Goal: Information Seeking & Learning: Check status

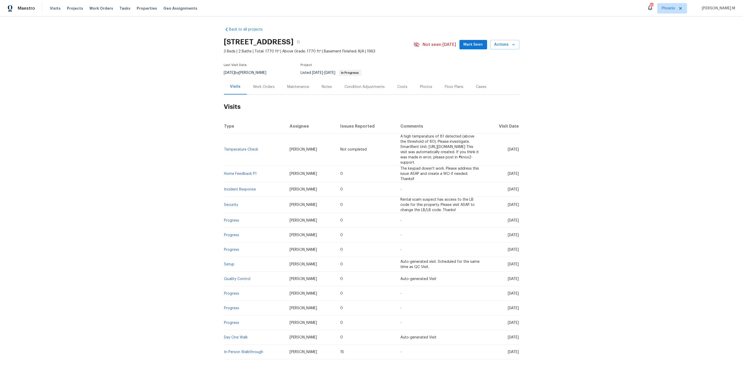
click at [267, 87] on div "Work Orders" at bounding box center [264, 86] width 22 height 5
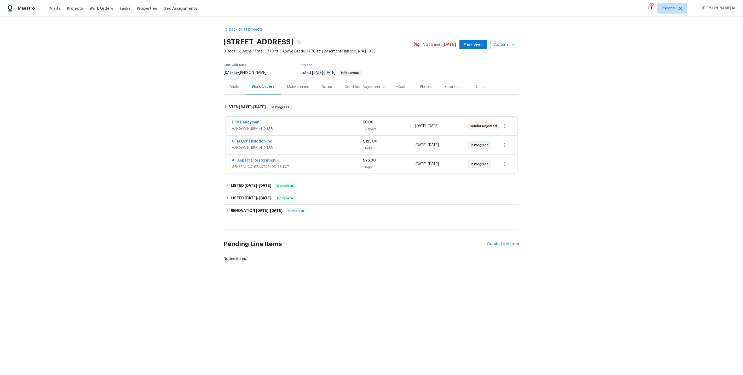
click at [252, 126] on span "HANDYMAN, BRN_AND_LRR" at bounding box center [297, 128] width 131 height 5
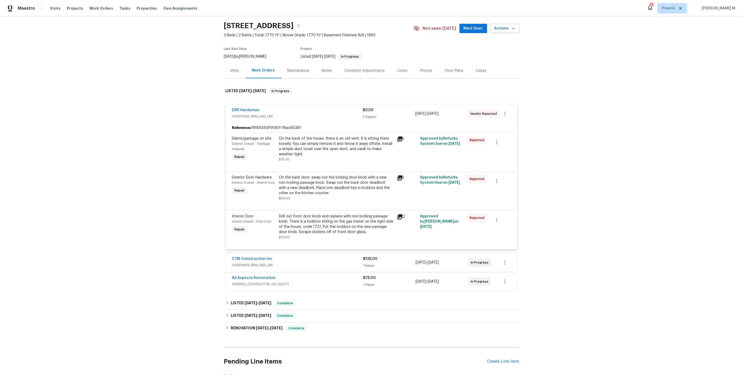
scroll to position [17, 0]
click at [441, 175] on span "Approved by Refurby System User on 9/15/2025" at bounding box center [440, 179] width 40 height 9
click at [355, 147] on div "On the back of the house, there is an old vent. It is sitting there loosely. Yo…" at bounding box center [336, 145] width 114 height 21
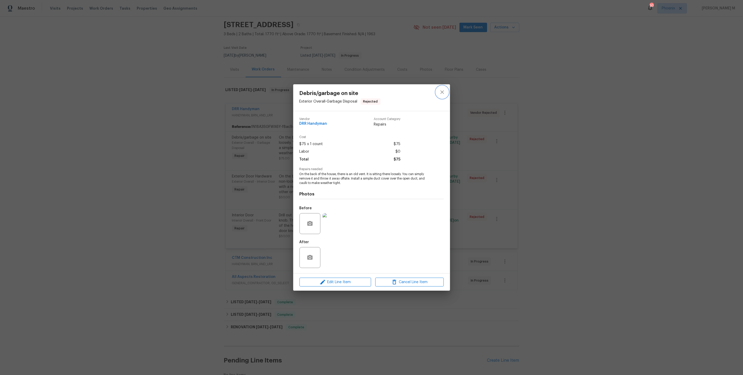
click at [443, 95] on icon "close" at bounding box center [442, 92] width 6 height 6
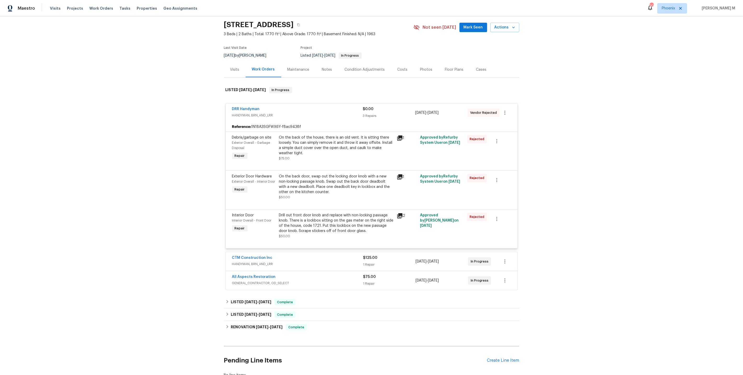
click at [557, 101] on div "Back to all projects 8040 Goldenrod Ct, Indianapolis, IN 46219 3 Beds | 2 Baths…" at bounding box center [371, 195] width 743 height 359
click at [560, 154] on div "Back to all projects 8040 Goldenrod Ct, Indianapolis, IN 46219 3 Beds | 2 Baths…" at bounding box center [371, 195] width 743 height 359
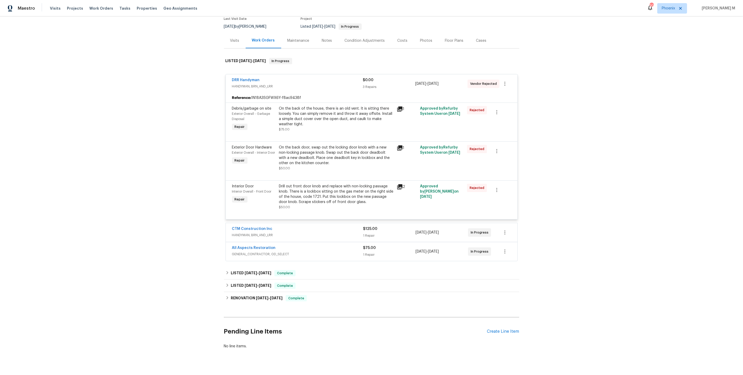
click at [261, 233] on span "HANDYMAN, BRN_AND_LRR" at bounding box center [297, 235] width 131 height 5
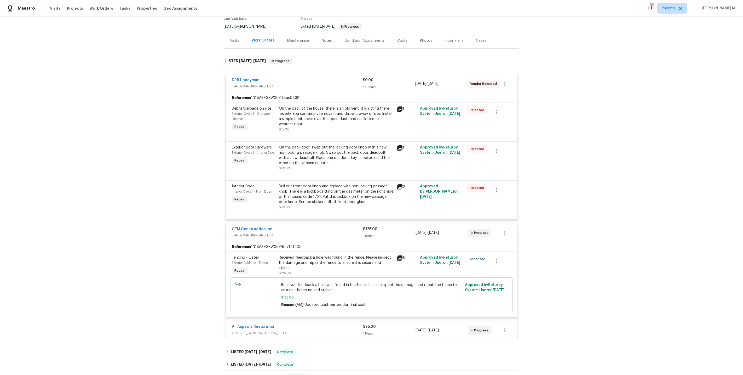
scroll to position [124, 0]
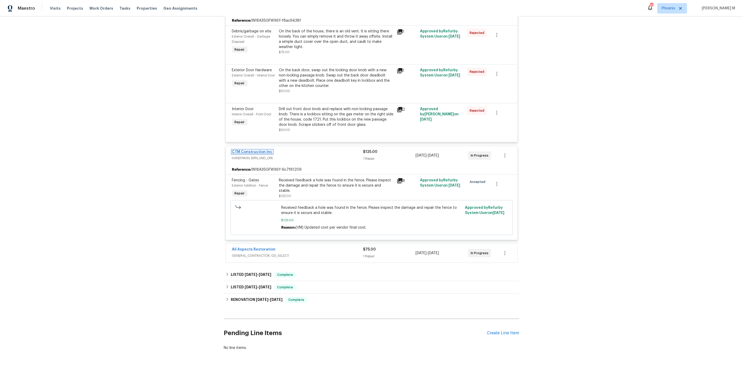
click at [247, 150] on link "CTM Construction Inc" at bounding box center [252, 152] width 40 height 4
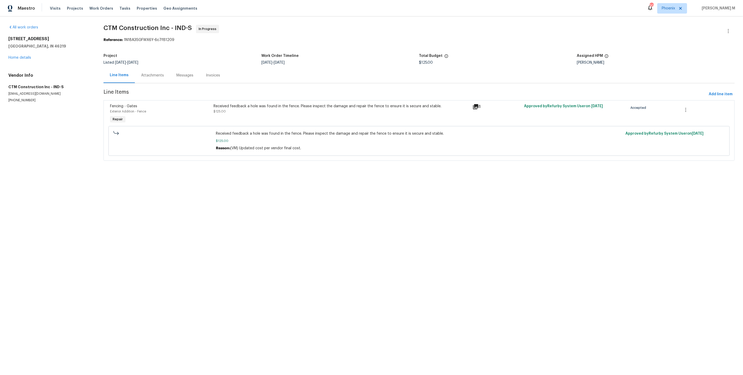
click at [141, 75] on div "Attachments" at bounding box center [152, 75] width 23 height 5
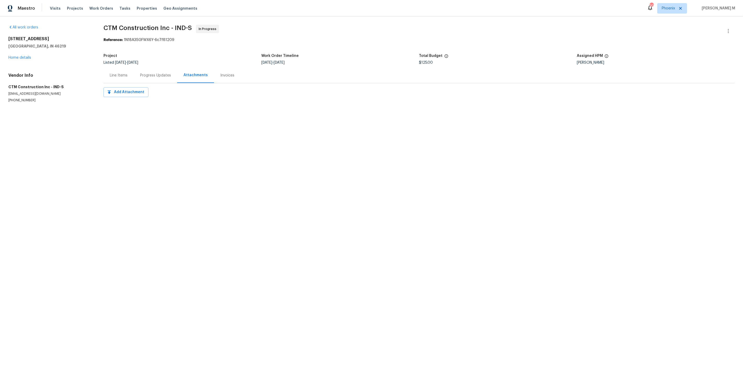
click at [165, 75] on div "Progress Updates" at bounding box center [155, 75] width 31 height 5
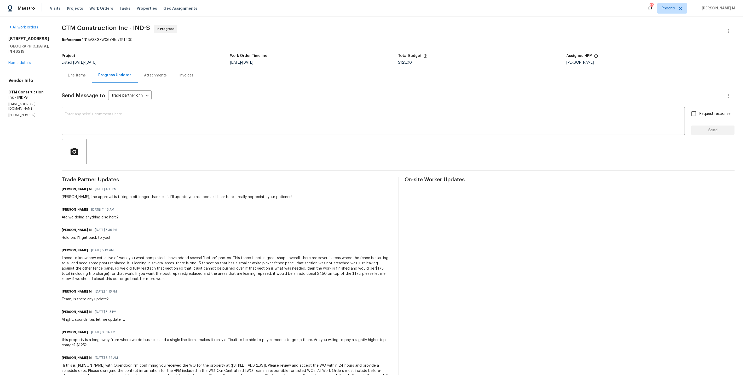
click at [21, 113] on p "(317) 506-8687" at bounding box center [28, 115] width 41 height 4
copy p "(317) 506-8687"
click at [311, 90] on div "Send Message to Trade partner only Trade partner only ​" at bounding box center [392, 96] width 660 height 13
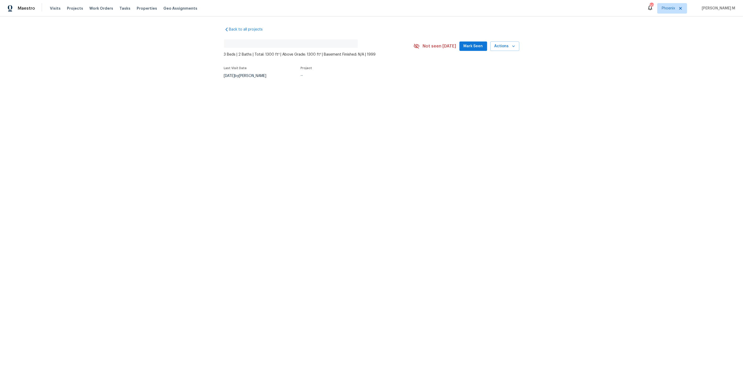
click at [264, 88] on div "Back to all projects No address found 3 Beds | 2 Baths | Total: 1300 ft² | Abov…" at bounding box center [371, 64] width 743 height 97
click at [263, 90] on div at bounding box center [371, 187] width 743 height 375
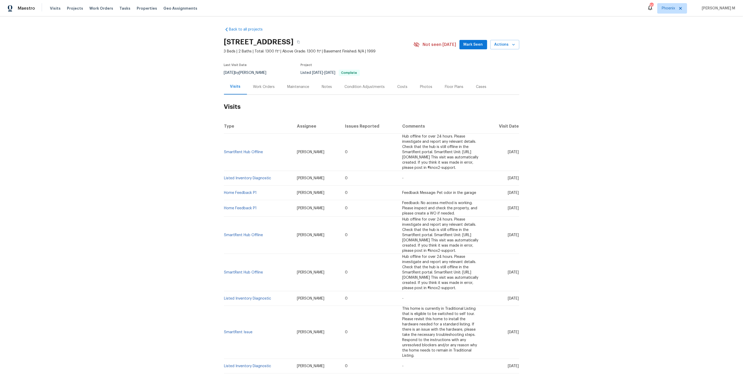
click at [256, 84] on div "Work Orders" at bounding box center [264, 86] width 22 height 5
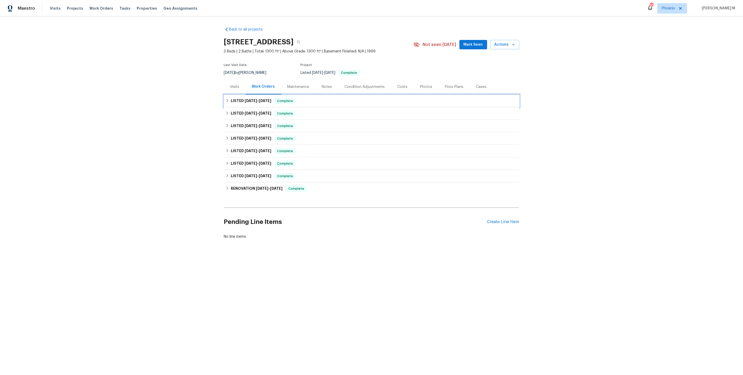
click at [249, 100] on span "9/7/25" at bounding box center [251, 101] width 13 height 4
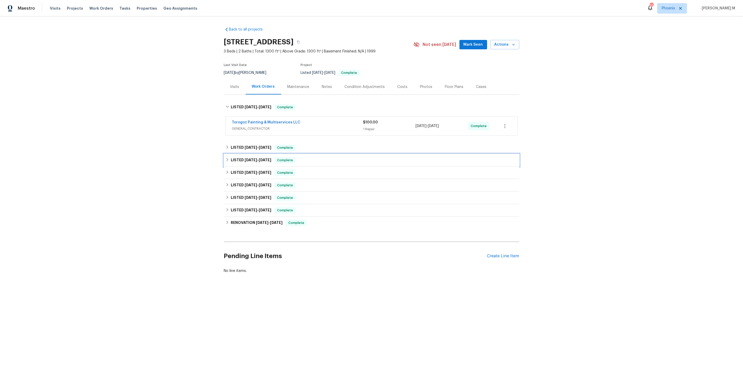
click at [241, 154] on div "LISTED 7/28/25 - 7/31/25 Complete" at bounding box center [371, 160] width 295 height 13
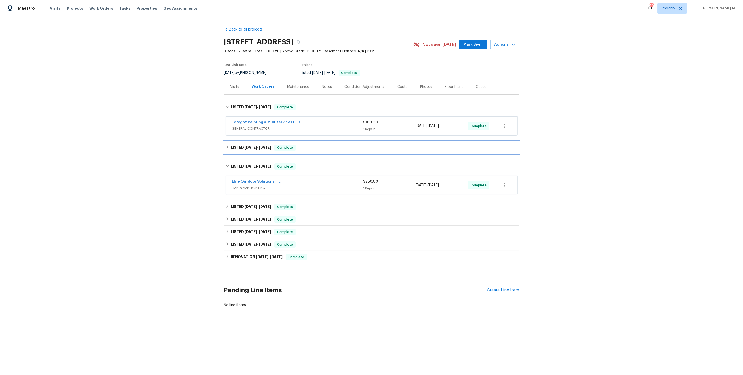
click at [248, 148] on div "LISTED 8/13/25 - 8/18/25 Complete" at bounding box center [371, 148] width 295 height 13
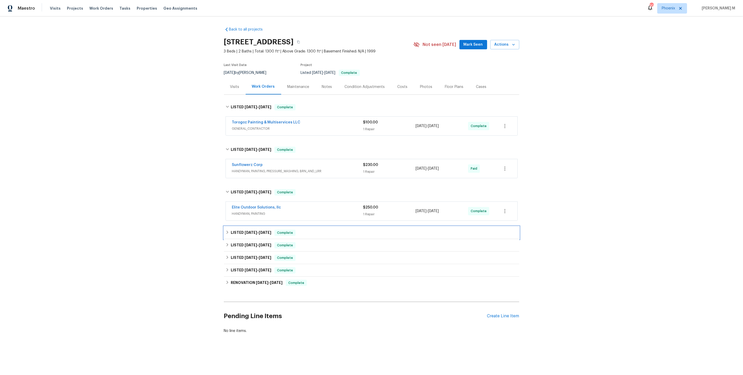
click at [251, 233] on div "LISTED 6/26/25 - 7/1/25 Complete" at bounding box center [371, 233] width 295 height 13
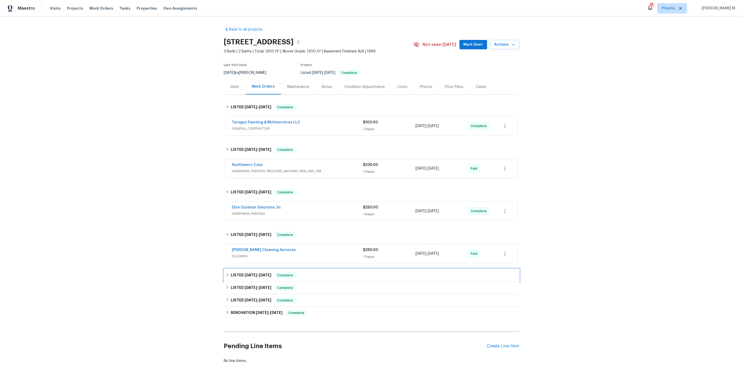
click at [245, 274] on span "6/3/25" at bounding box center [251, 276] width 13 height 4
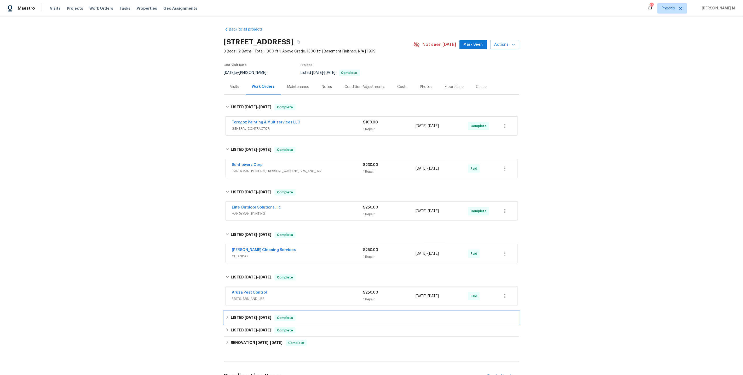
click at [242, 315] on h6 "LISTED 4/29/25 - 4/30/25" at bounding box center [251, 318] width 40 height 6
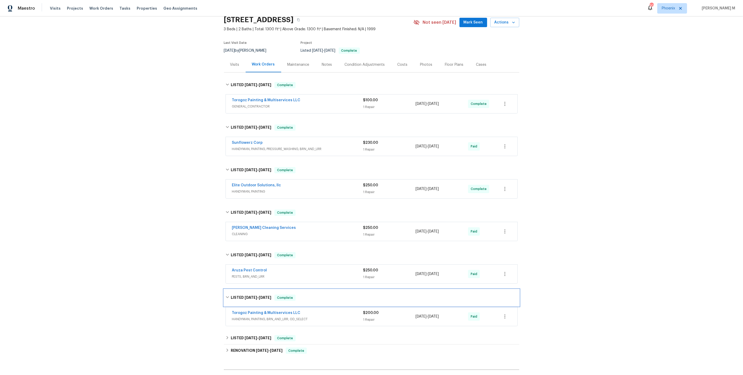
scroll to position [29, 0]
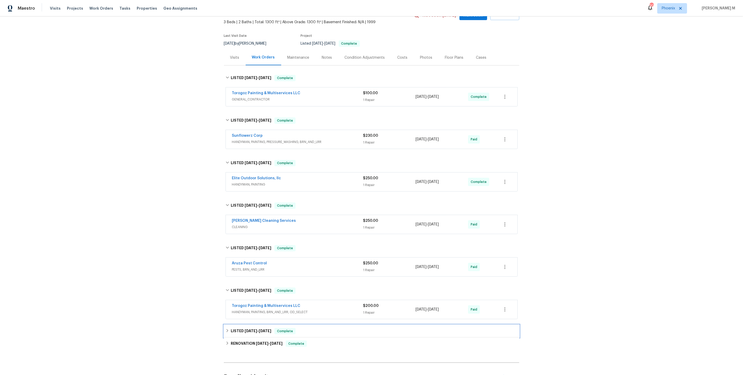
click at [241, 328] on h6 "LISTED 3/8/25 - 3/10/25" at bounding box center [251, 331] width 40 height 6
click at [251, 267] on span "PESTS, BRN_AND_LRR" at bounding box center [297, 269] width 131 height 5
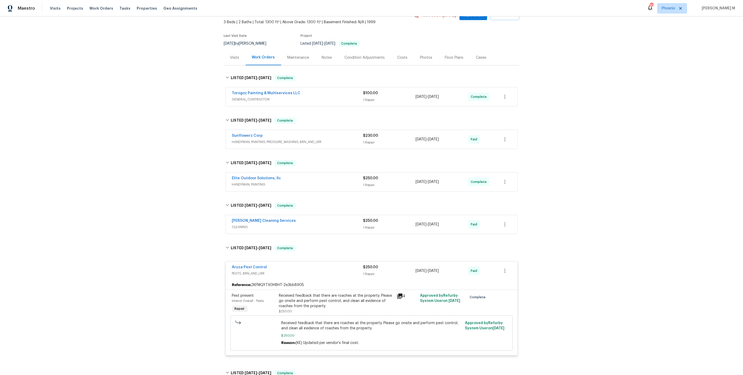
click at [342, 293] on div "Received feedback that there are roaches at the property. Please go onsite and …" at bounding box center [336, 301] width 114 height 16
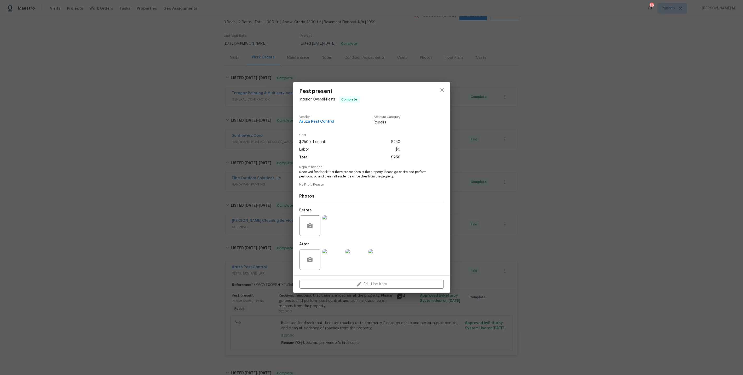
click at [327, 255] on img at bounding box center [332, 260] width 21 height 21
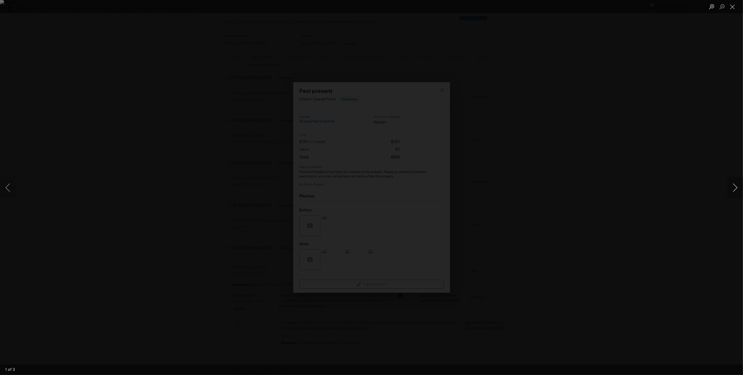
click at [735, 187] on button "Next image" at bounding box center [735, 187] width 16 height 21
click at [716, 127] on div "Lightbox" at bounding box center [371, 187] width 743 height 375
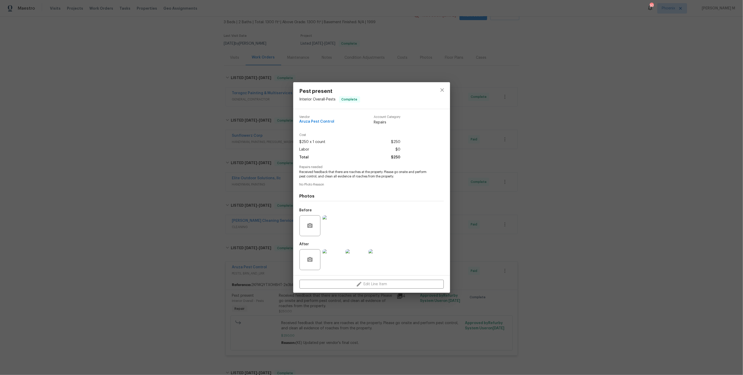
click at [716, 127] on div "Pest present Interior Overall - Pests Complete Vendor Aruza Pest Control Accoun…" at bounding box center [371, 187] width 743 height 375
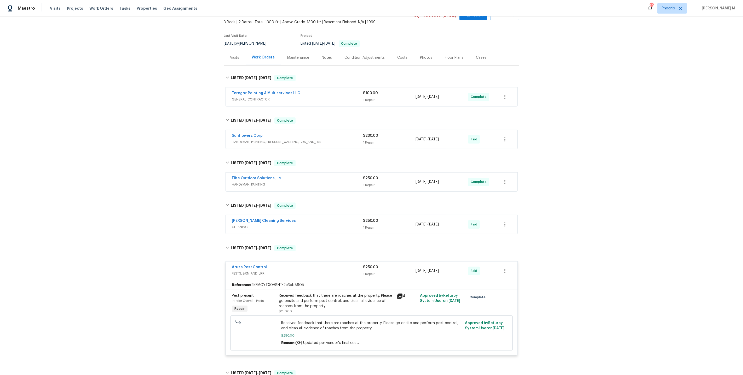
scroll to position [0, 0]
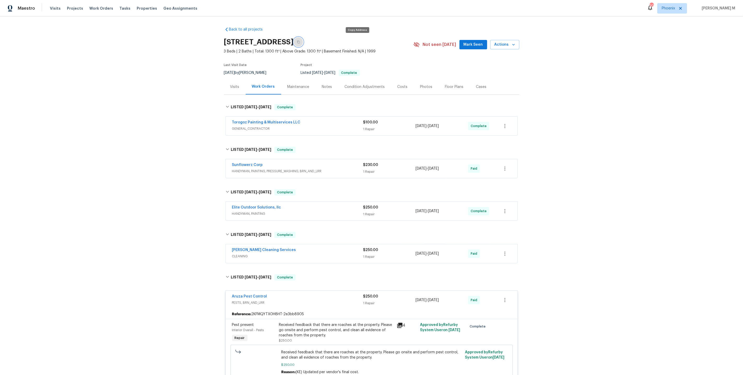
click at [303, 39] on button "button" at bounding box center [298, 41] width 9 height 9
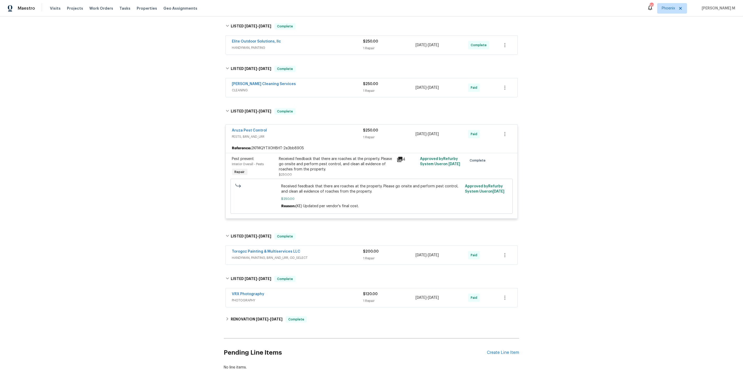
scroll to position [173, 0]
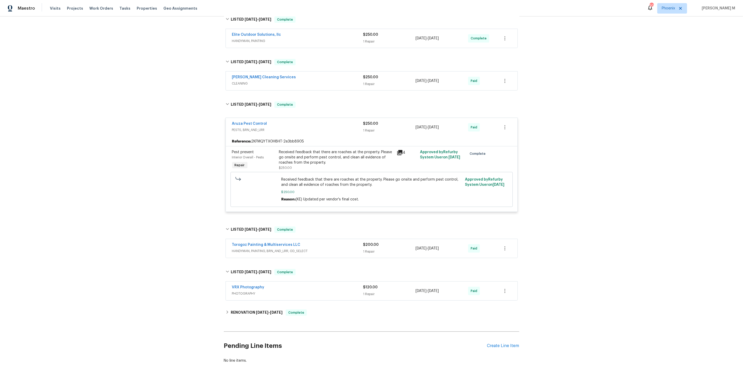
click at [322, 150] on div "Received feedback that there are roaches at the property. Please go onsite and …" at bounding box center [336, 158] width 114 height 16
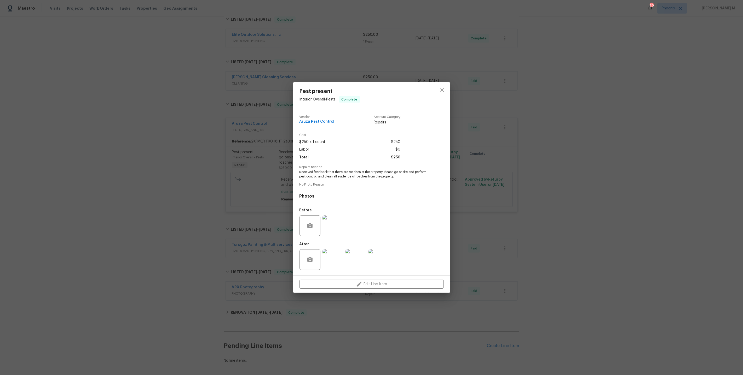
click at [334, 226] on img at bounding box center [332, 226] width 21 height 21
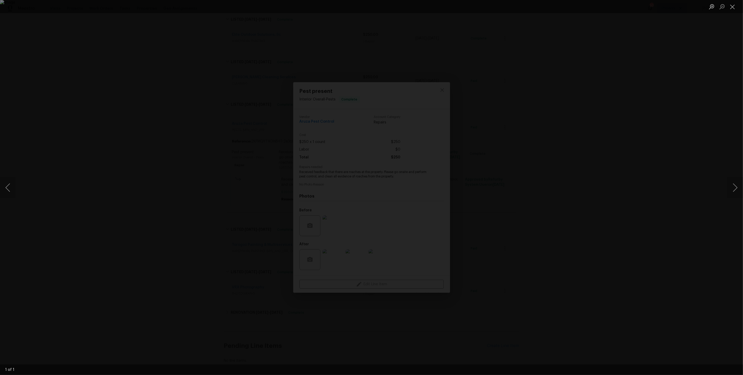
click at [549, 217] on div "Lightbox" at bounding box center [371, 187] width 743 height 375
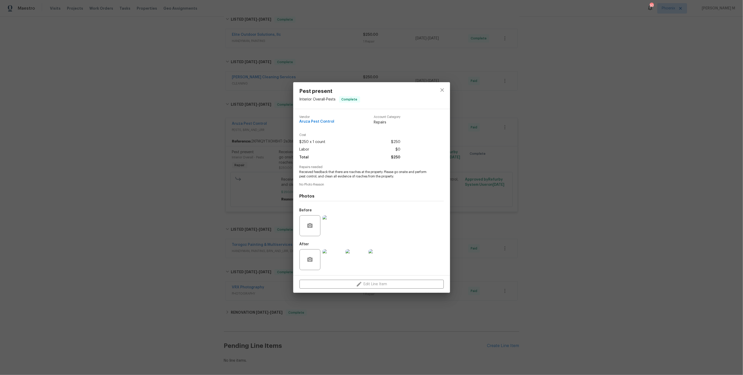
click at [337, 257] on img at bounding box center [332, 260] width 21 height 21
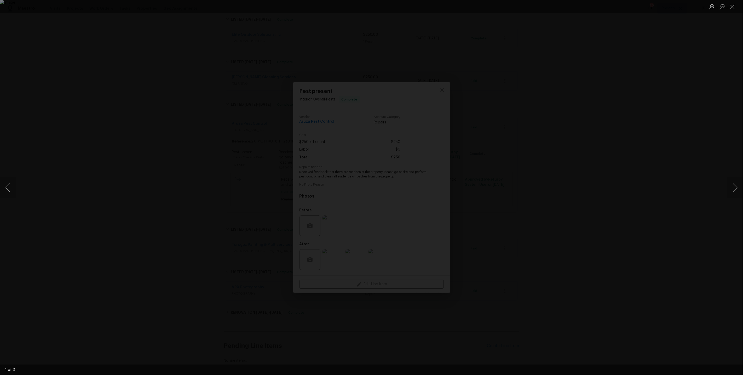
click at [722, 196] on div "Lightbox" at bounding box center [371, 187] width 743 height 375
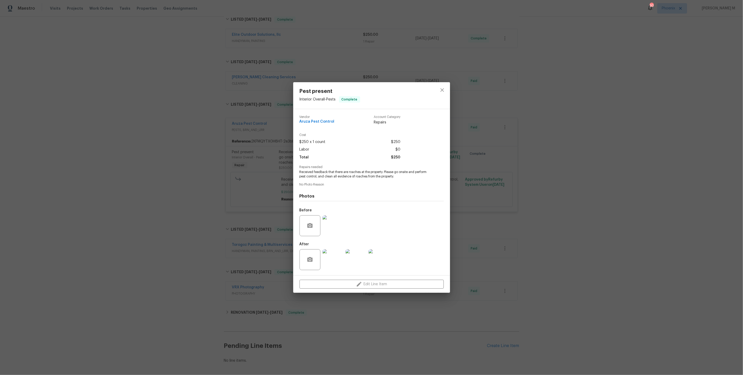
click at [334, 251] on img at bounding box center [332, 260] width 21 height 21
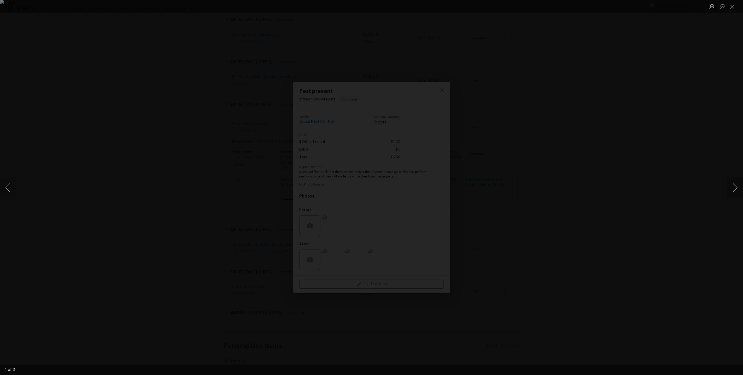
click at [736, 190] on button "Next image" at bounding box center [735, 187] width 16 height 21
click at [691, 100] on div "Lightbox" at bounding box center [371, 187] width 743 height 375
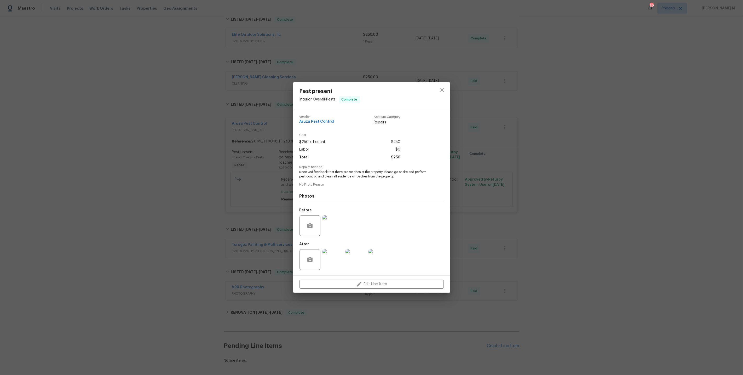
click at [607, 122] on div "Pest present Interior Overall - Pests Complete Vendor Aruza Pest Control Accoun…" at bounding box center [371, 187] width 743 height 375
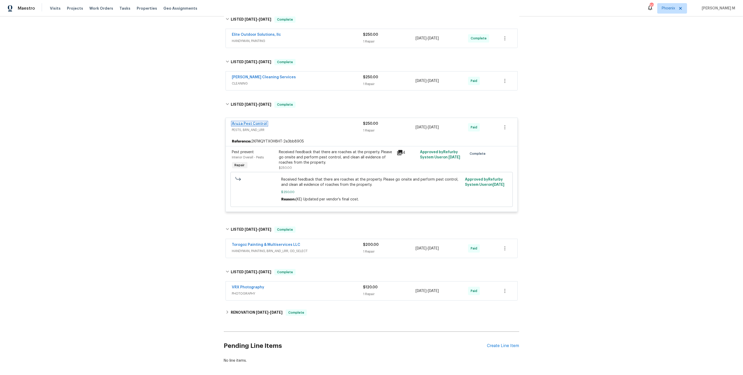
click at [244, 122] on link "Aruza Pest Control" at bounding box center [249, 124] width 35 height 4
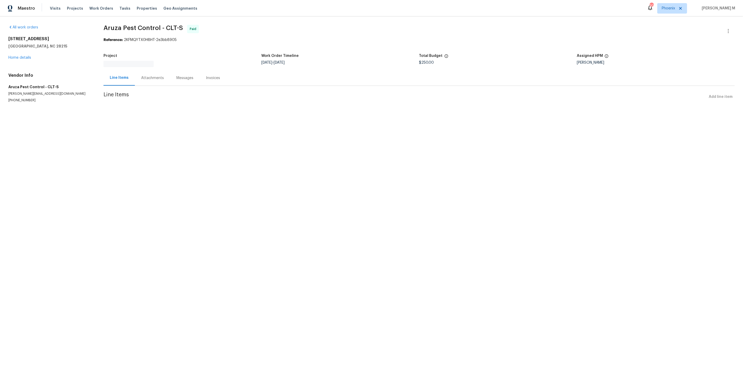
click at [149, 71] on div "Attachments" at bounding box center [152, 77] width 35 height 15
click at [149, 73] on div "Progress Updates" at bounding box center [155, 75] width 31 height 5
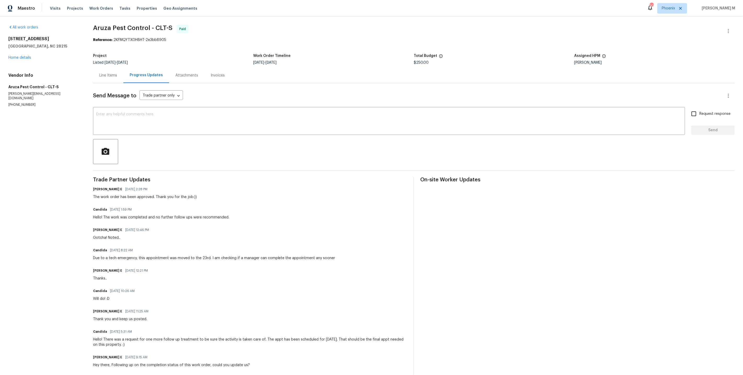
scroll to position [292, 0]
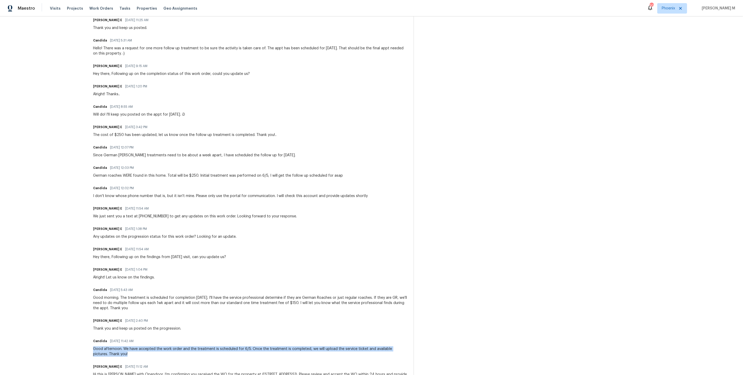
drag, startPoint x: 94, startPoint y: 330, endPoint x: 159, endPoint y: 345, distance: 66.9
click at [158, 345] on div "Trade Partner Updates Keerthana E 06/23/2025 2:28 PM The work order has been ap…" at bounding box center [250, 137] width 314 height 503
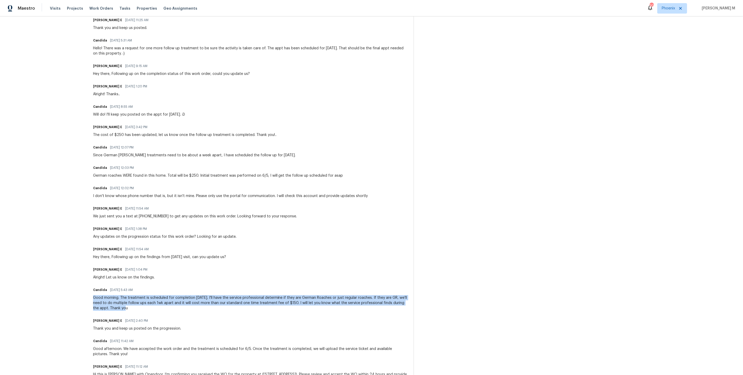
drag, startPoint x: 92, startPoint y: 281, endPoint x: 120, endPoint y: 291, distance: 30.0
click at [120, 291] on div "All work orders 6809 Brancusi Ct Charlotte, NC 28215 Home details Vendor Info A…" at bounding box center [371, 61] width 743 height 673
click at [140, 296] on div "Good morning. The treatment is scheduled for completion today. I'll have the se…" at bounding box center [250, 304] width 314 height 16
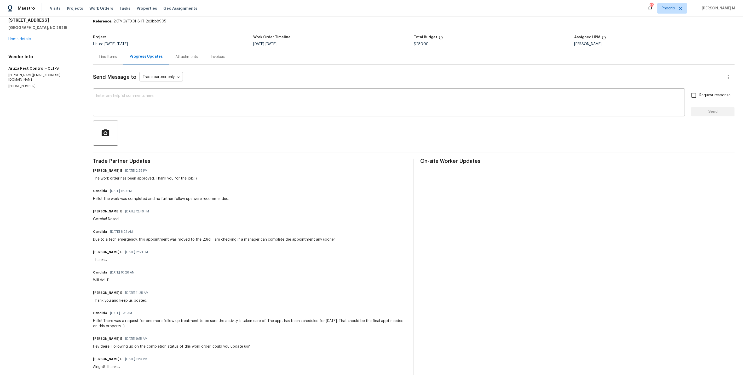
scroll to position [0, 0]
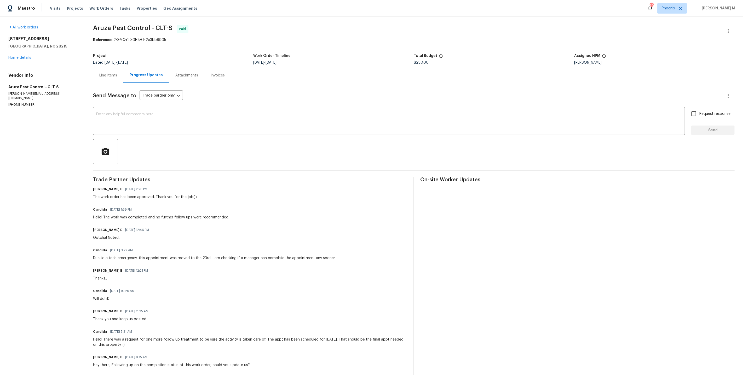
click at [119, 84] on div "Send Message to Trade partner only Trade partner only ​ x ​ Request response Se…" at bounding box center [413, 381] width 641 height 597
click at [114, 73] on div "Line Items" at bounding box center [108, 75] width 18 height 5
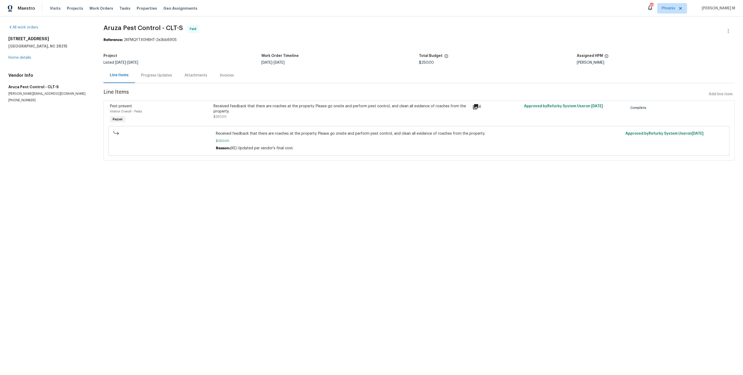
click at [147, 77] on div "Progress Updates" at bounding box center [156, 75] width 43 height 15
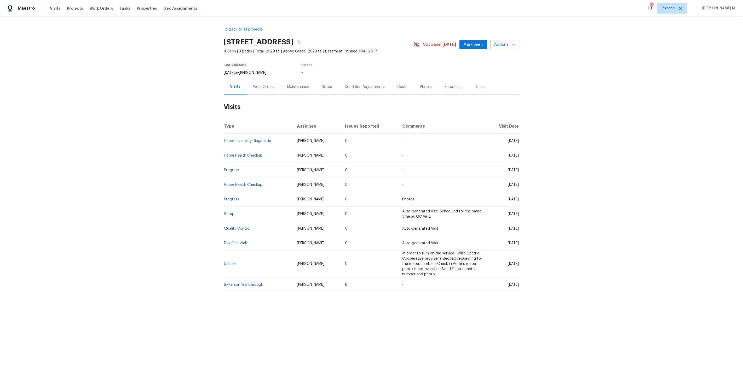
click at [263, 89] on div "Work Orders" at bounding box center [264, 86] width 34 height 15
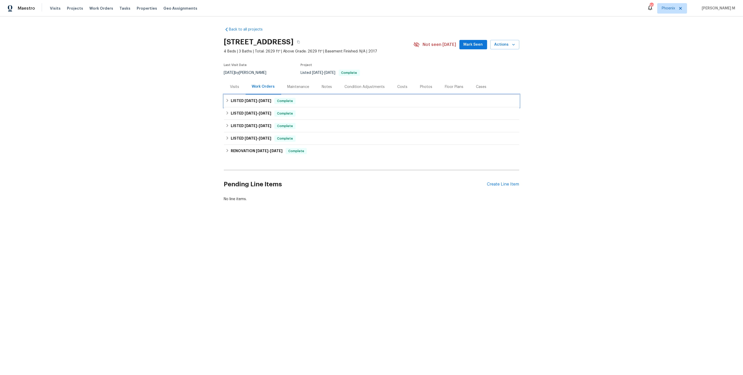
click at [253, 100] on span "[DATE]" at bounding box center [251, 101] width 13 height 4
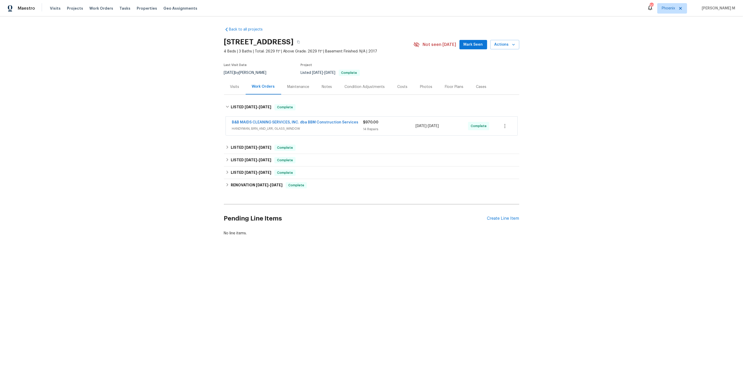
click at [248, 126] on span "HANDYMAN, BRN_AND_LRR, GLASS_WINDOW" at bounding box center [297, 128] width 131 height 5
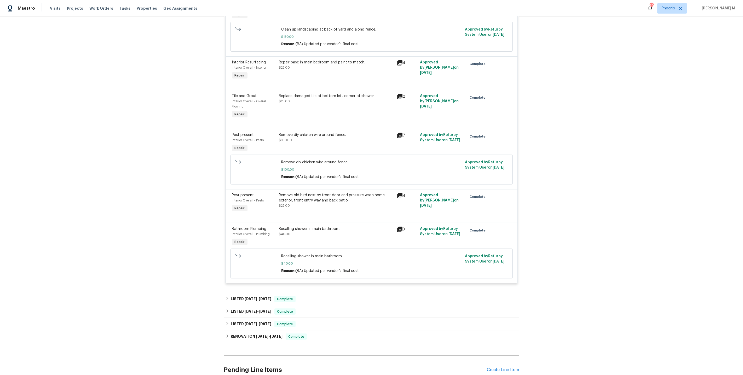
scroll to position [552, 0]
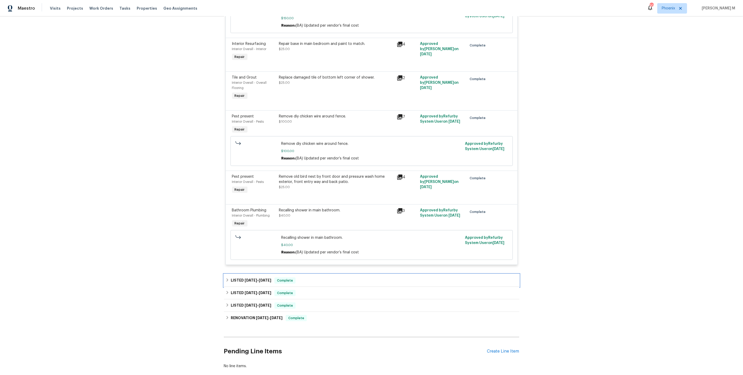
click at [245, 275] on div "LISTED 8/7/25 - 8/13/25 Complete" at bounding box center [371, 281] width 295 height 13
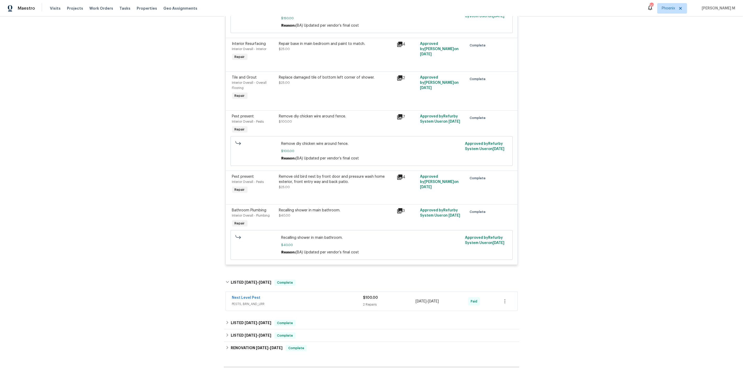
click at [246, 302] on span "PESTS, BRN_AND_LRR" at bounding box center [297, 304] width 131 height 5
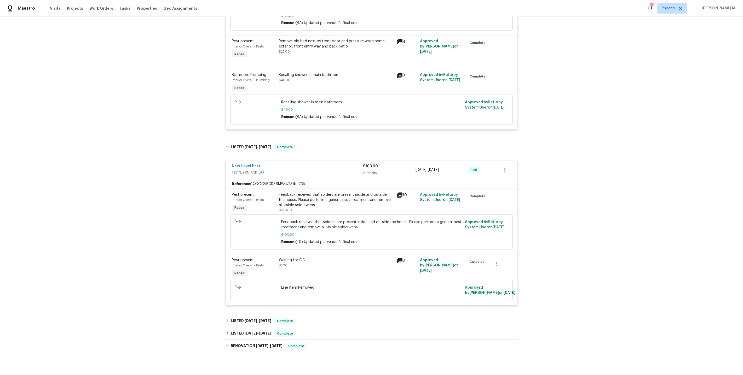
scroll to position [713, 0]
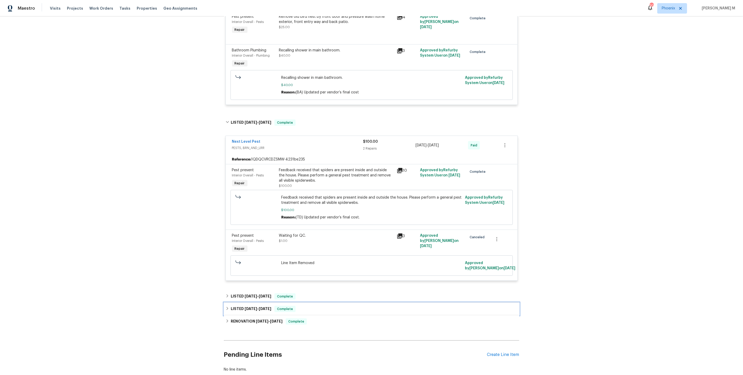
click at [238, 303] on div "LISTED 3/27/25 - 3/28/25 Complete" at bounding box center [371, 309] width 295 height 13
click at [247, 295] on span "5/27/25" at bounding box center [251, 297] width 13 height 4
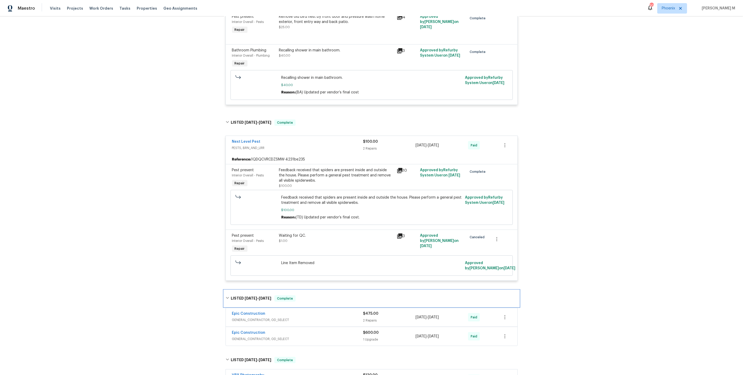
scroll to position [789, 0]
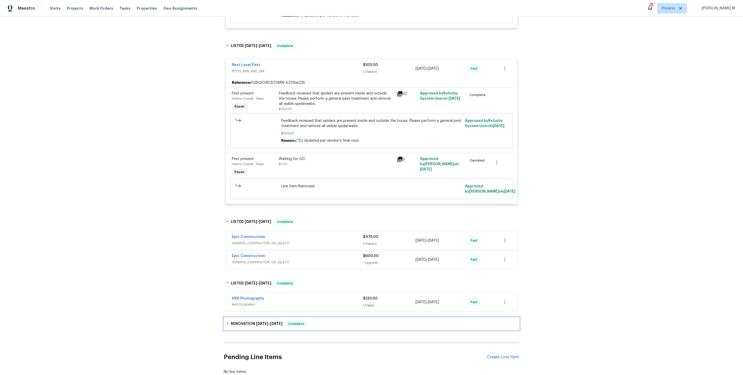
click at [249, 321] on h6 "RENOVATION 3/17/25 - 3/28/25" at bounding box center [257, 324] width 52 height 6
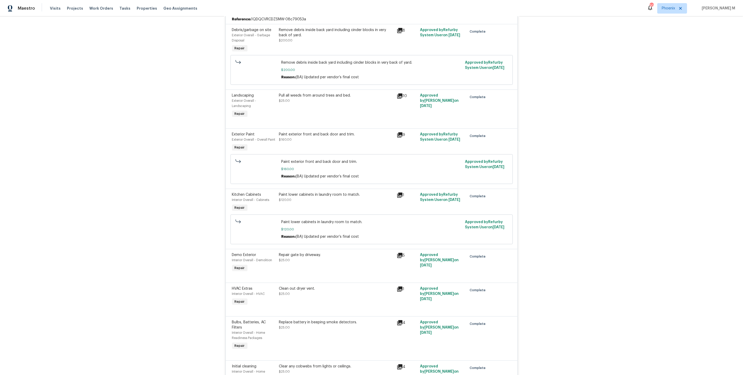
scroll to position [0, 0]
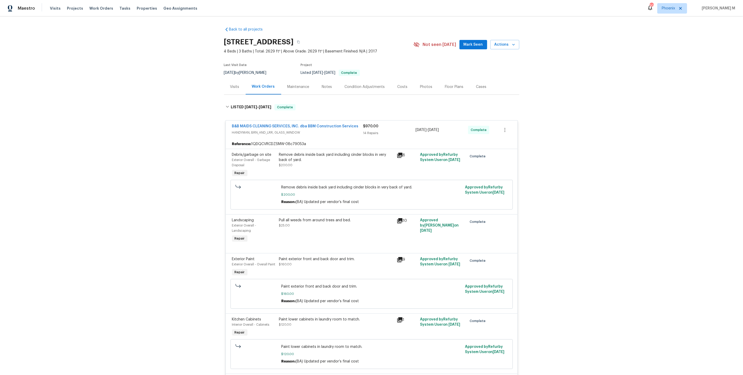
click at [307, 167] on div "Remove debris inside back yard including cinder blocks in very back of yard. $2…" at bounding box center [336, 165] width 118 height 29
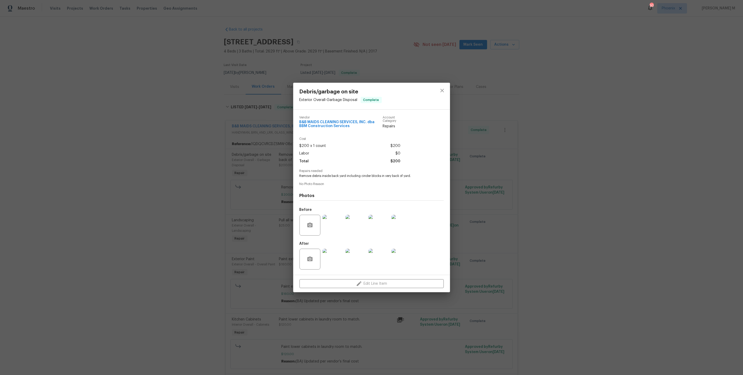
click at [521, 208] on div "Debris/garbage on site Exterior Overall - Garbage Disposal Complete Vendor B&B …" at bounding box center [371, 187] width 743 height 375
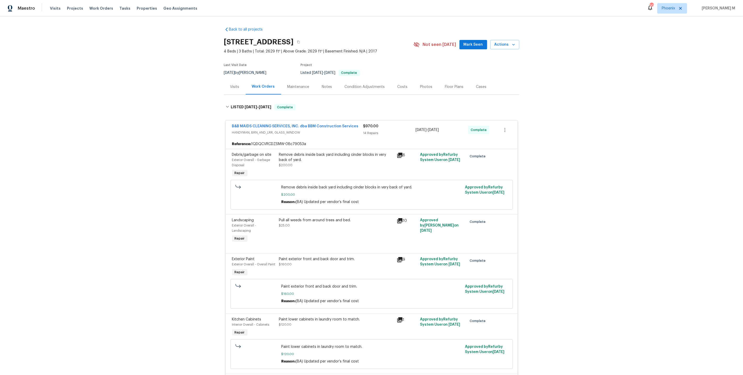
click at [327, 155] on div "Remove debris inside back yard including cinder blocks in very back of yard." at bounding box center [336, 157] width 114 height 10
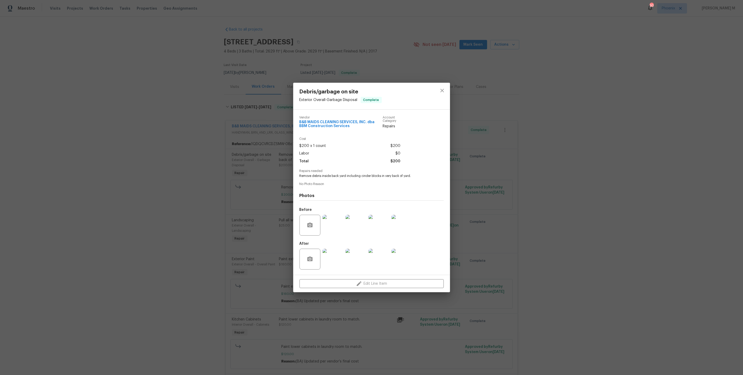
click at [333, 230] on img at bounding box center [332, 225] width 21 height 21
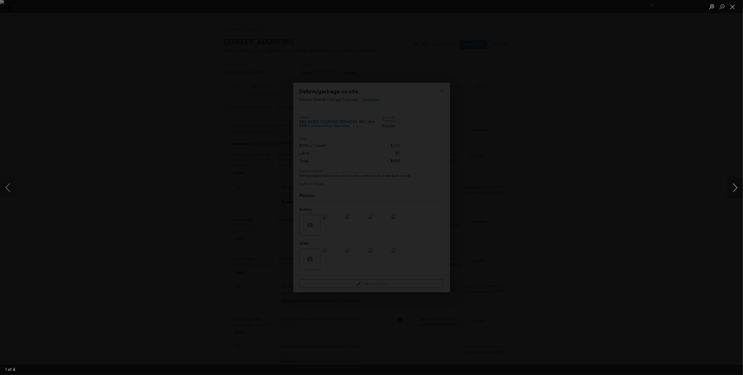
click at [736, 188] on button "Next image" at bounding box center [735, 187] width 16 height 21
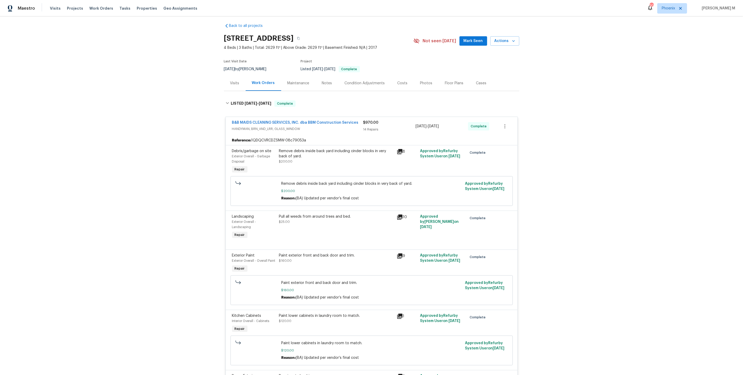
scroll to position [4, 0]
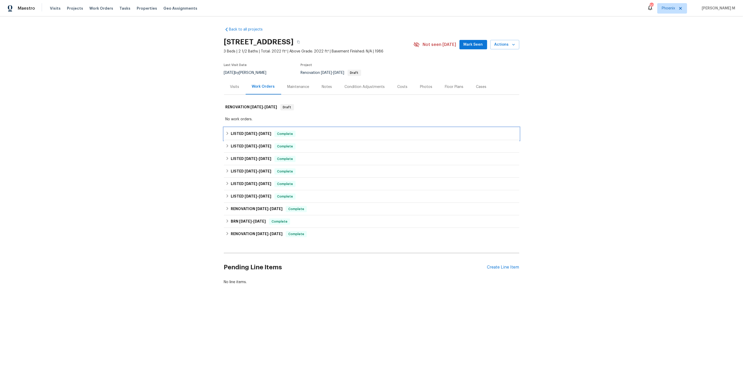
click at [245, 132] on span "[DATE]" at bounding box center [251, 134] width 13 height 4
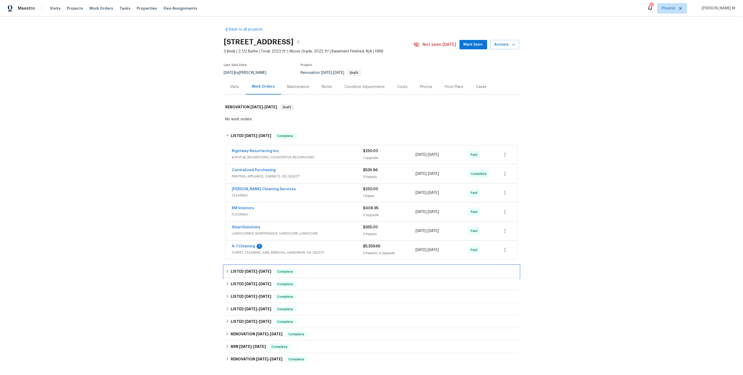
click at [254, 270] on span "6/13/25" at bounding box center [251, 272] width 13 height 4
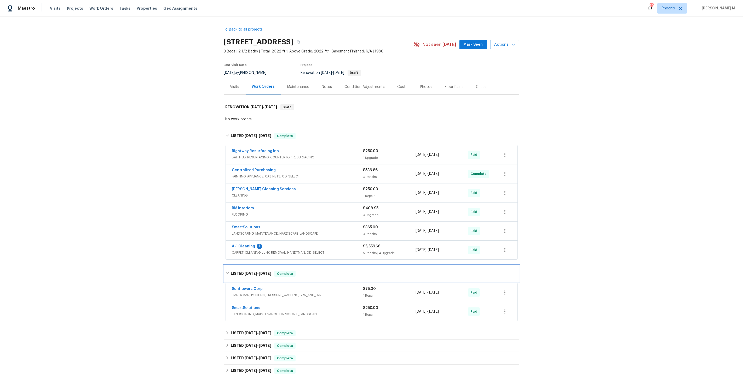
scroll to position [108, 0]
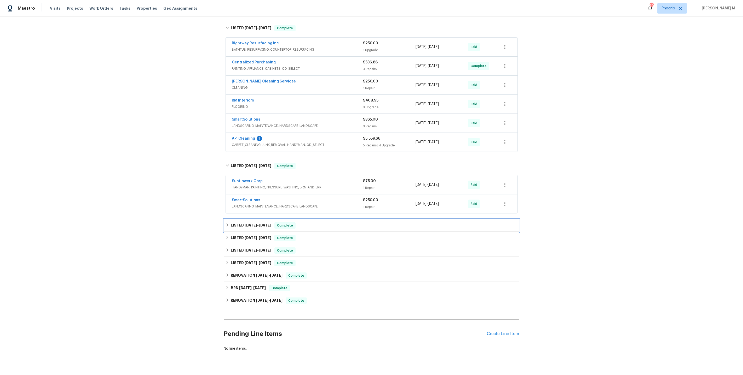
click at [259, 224] on span "5/6/25" at bounding box center [265, 226] width 13 height 4
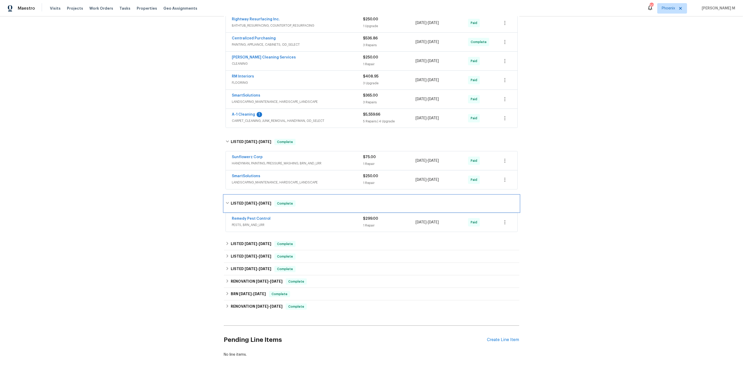
scroll to position [137, 0]
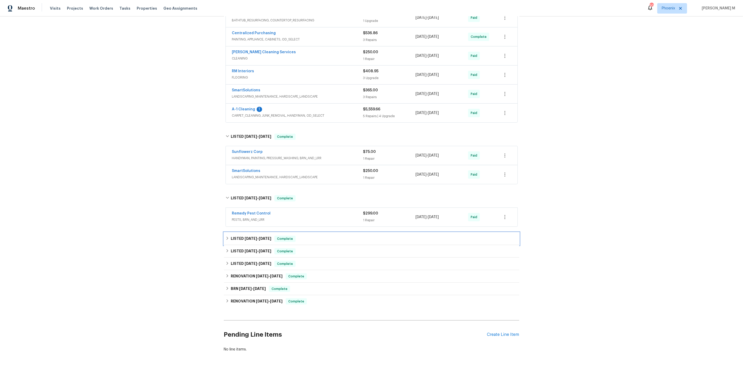
click at [252, 237] on span "4/8/25" at bounding box center [251, 239] width 13 height 4
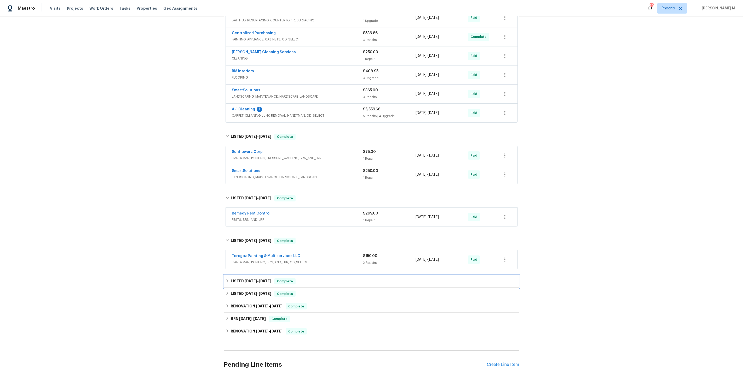
click at [251, 279] on h6 "LISTED 4/1/25 - 4/2/25" at bounding box center [251, 282] width 40 height 6
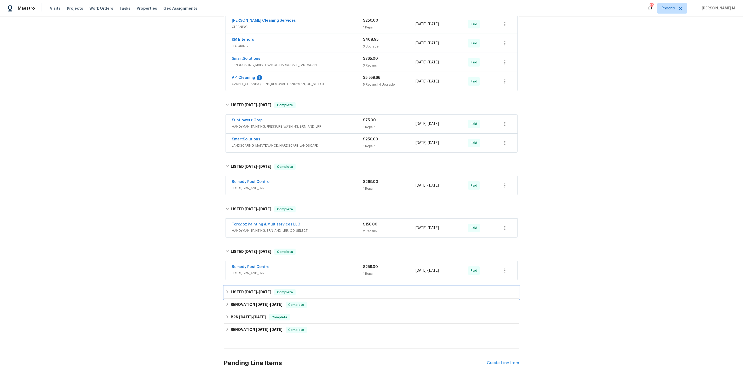
click at [246, 286] on div "LISTED 2/6/25 - 2/7/25 Complete" at bounding box center [371, 292] width 295 height 13
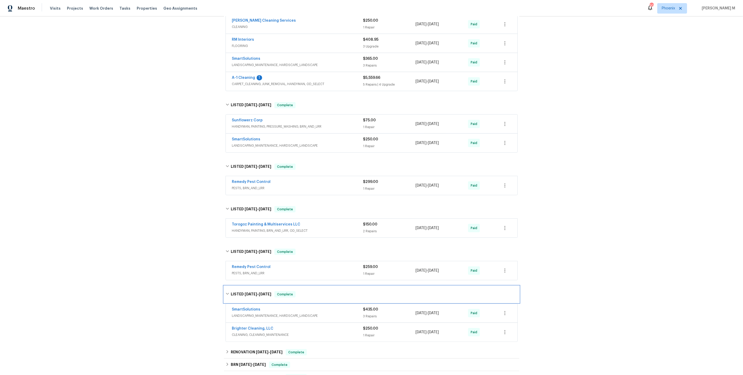
scroll to position [196, 0]
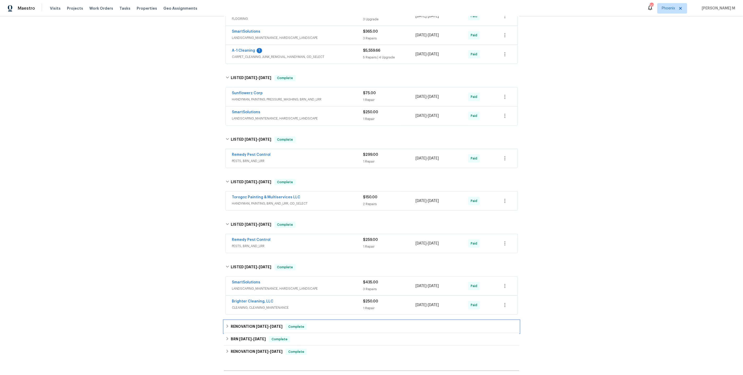
click at [242, 324] on h6 "RENOVATION 11/14/24 - 12/3/24" at bounding box center [257, 327] width 52 height 6
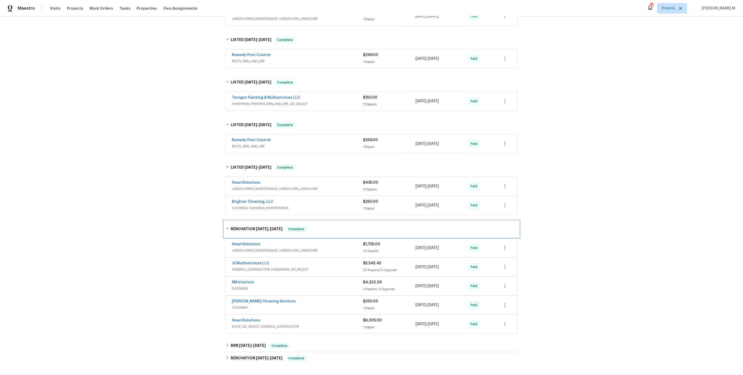
scroll to position [297, 0]
click at [252, 342] on h6 "BRN 12/19/19 - 4/19/23" at bounding box center [248, 345] width 35 height 6
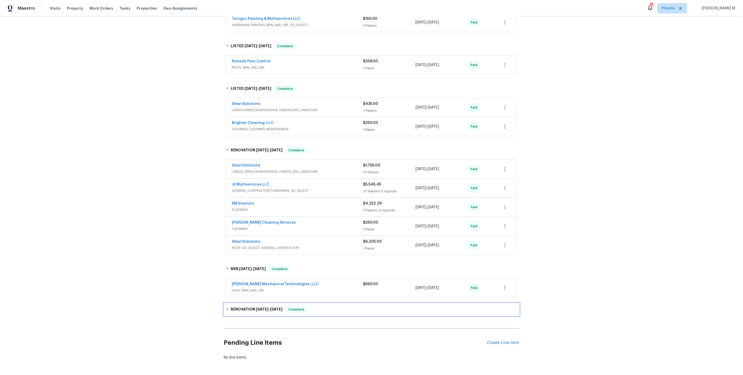
click at [253, 304] on div "RENOVATION 8/28/19 - 9/11/19 Complete" at bounding box center [371, 310] width 295 height 13
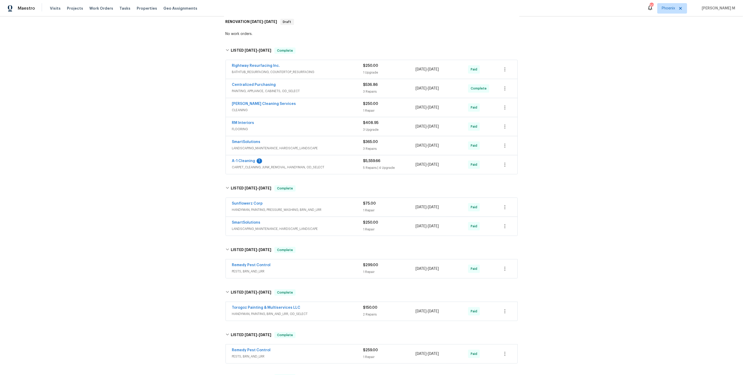
scroll to position [0, 0]
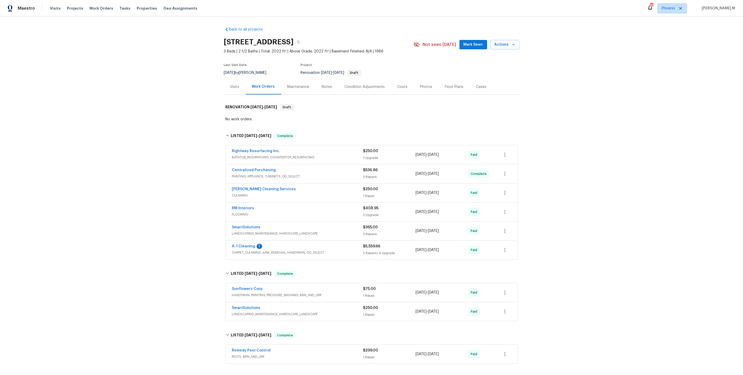
click at [291, 90] on div "Maintenance" at bounding box center [298, 86] width 34 height 15
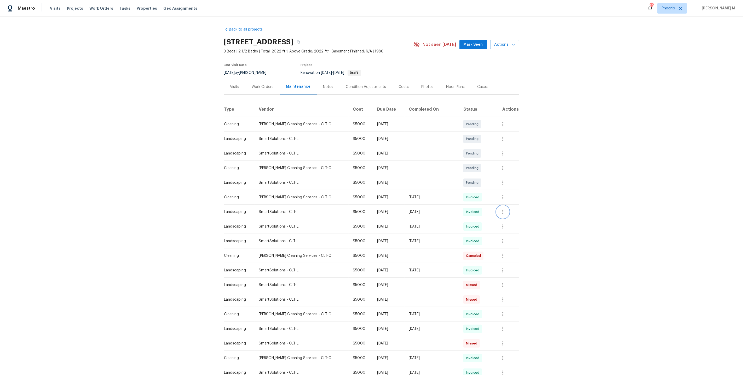
click at [503, 210] on icon "button" at bounding box center [503, 212] width 6 height 6
click at [506, 220] on li "View details" at bounding box center [514, 218] width 37 height 9
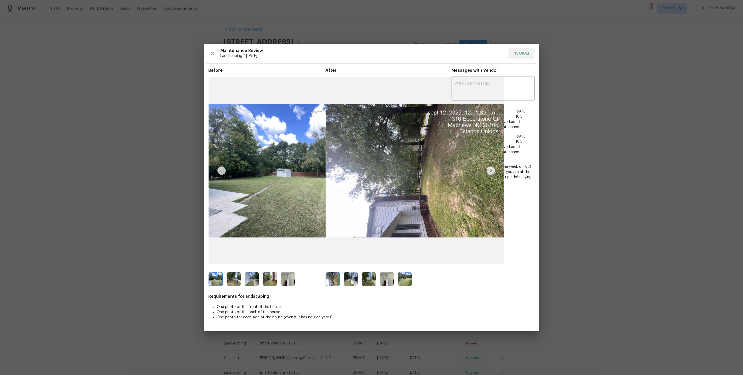
click at [348, 278] on img at bounding box center [351, 279] width 14 height 14
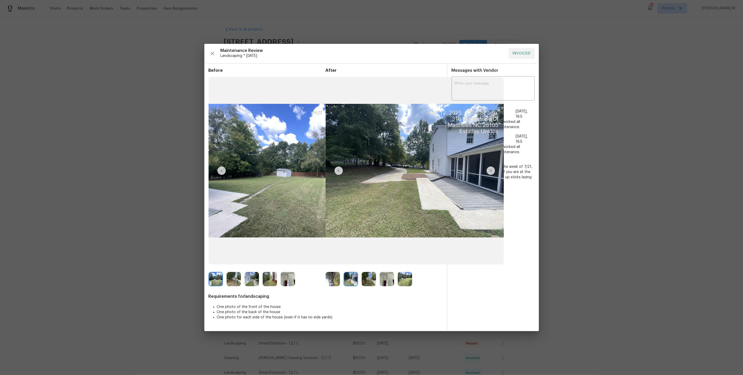
click at [369, 282] on img at bounding box center [369, 279] width 14 height 14
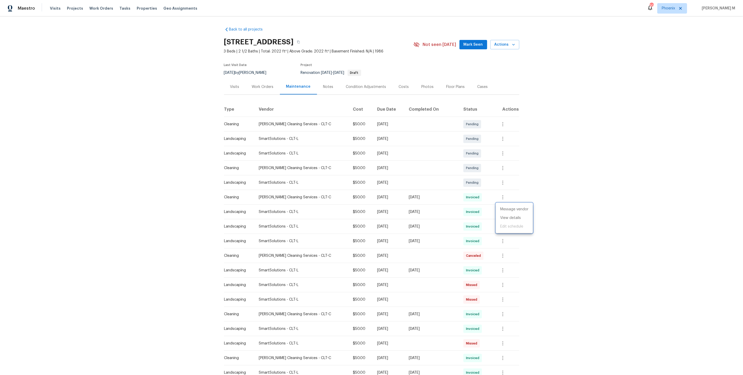
click at [472, 207] on div at bounding box center [371, 187] width 743 height 375
click at [503, 198] on button "button" at bounding box center [502, 197] width 13 height 13
click at [503, 208] on ul "Message vendor View details Edit schedule" at bounding box center [514, 204] width 37 height 30
click at [504, 205] on li "View details" at bounding box center [514, 203] width 37 height 9
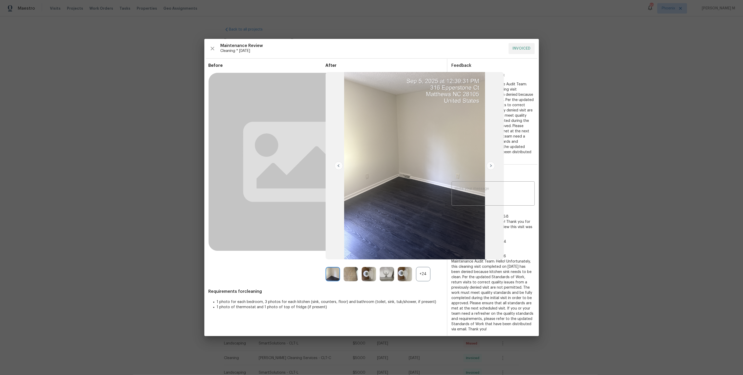
click at [425, 278] on div "+24" at bounding box center [423, 274] width 14 height 14
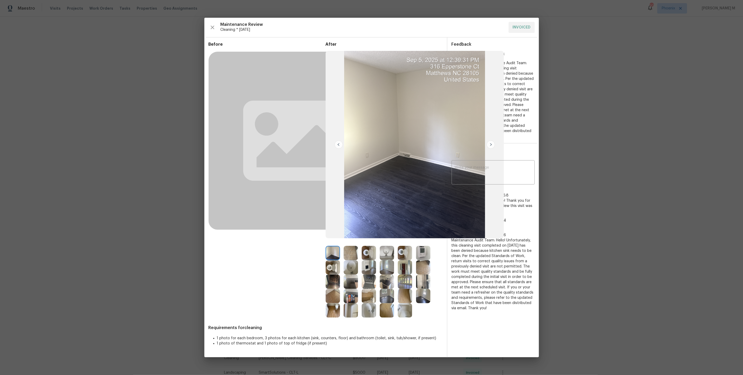
click at [350, 258] on img at bounding box center [351, 253] width 14 height 14
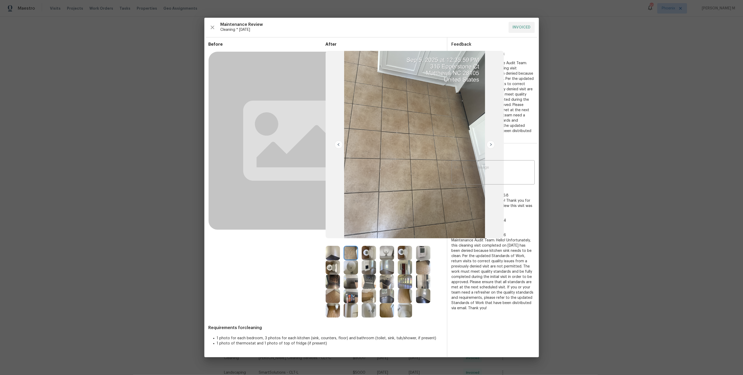
click at [418, 263] on img at bounding box center [423, 267] width 14 height 14
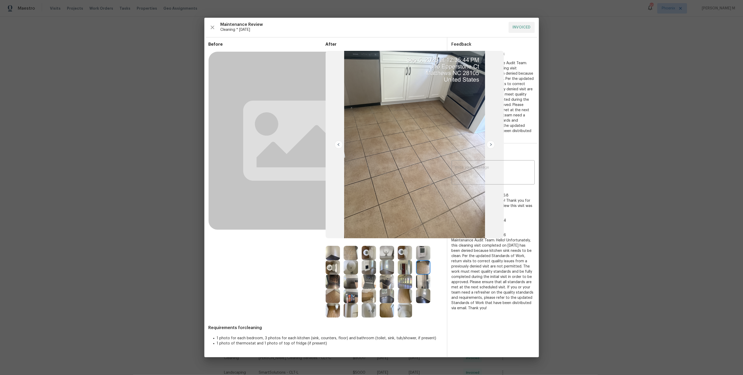
click at [330, 299] on img at bounding box center [333, 296] width 14 height 14
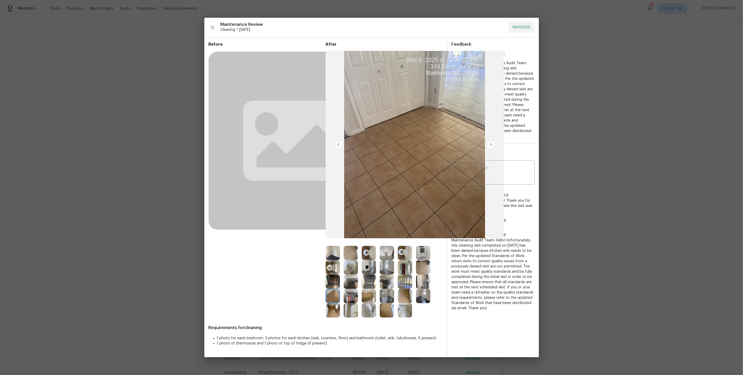
click at [494, 146] on img at bounding box center [491, 145] width 8 height 8
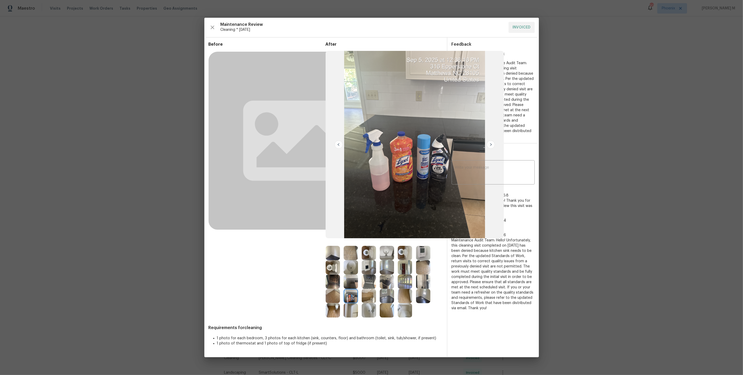
click at [491, 144] on img at bounding box center [491, 145] width 8 height 8
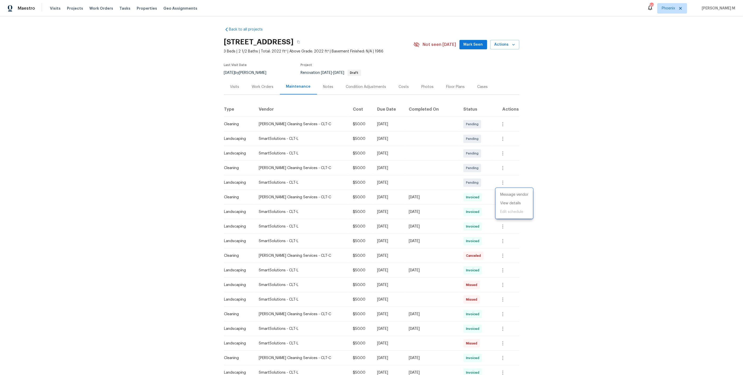
click at [254, 86] on div at bounding box center [371, 187] width 743 height 375
click at [254, 86] on div "Work Orders" at bounding box center [263, 86] width 22 height 5
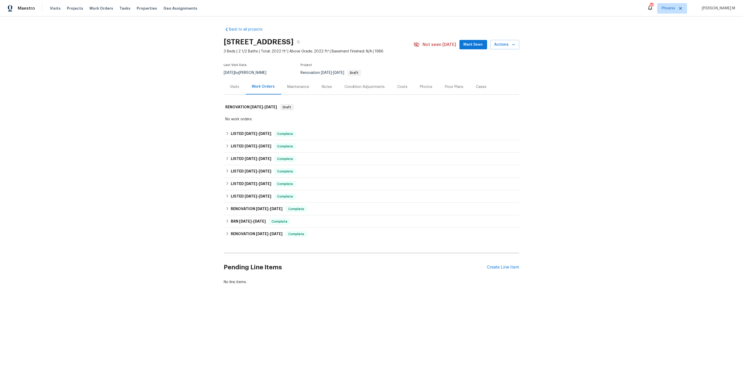
click at [251, 125] on div "Back to all projects 316 Epperstone Ln, Matthews, NC 28105 3 Beds | 2 1/2 Baths…" at bounding box center [371, 156] width 295 height 267
click at [250, 132] on span "8/4/25" at bounding box center [251, 134] width 13 height 4
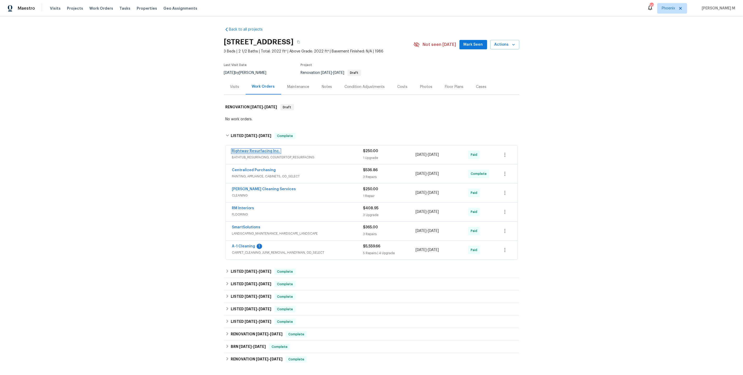
click at [249, 149] on link "Rightway Resurfacing Inc." at bounding box center [256, 151] width 48 height 4
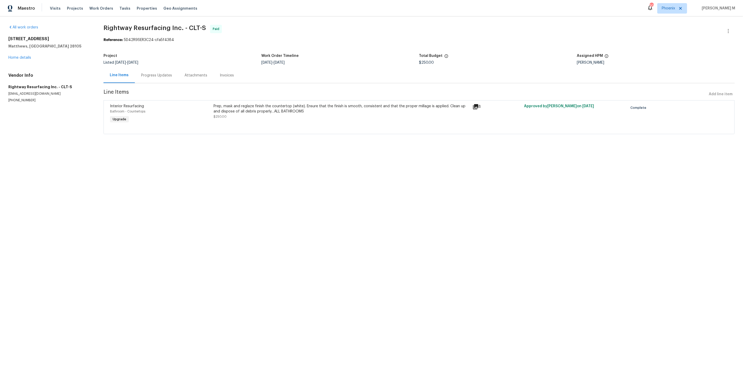
click at [593, 61] on div "Ryan Craven" at bounding box center [656, 63] width 158 height 4
copy div "Ryan Craven"
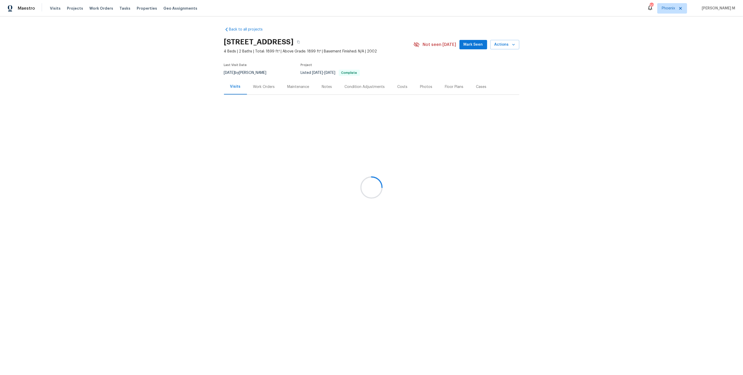
click at [262, 86] on div "Work Orders" at bounding box center [264, 86] width 22 height 5
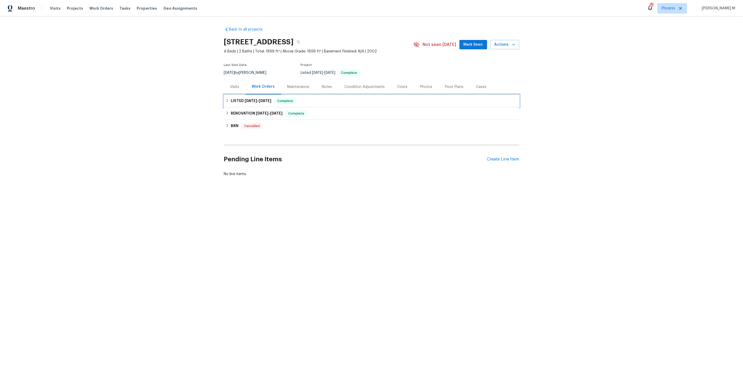
click at [245, 100] on h6 "LISTED [DATE] - [DATE]" at bounding box center [251, 101] width 40 height 6
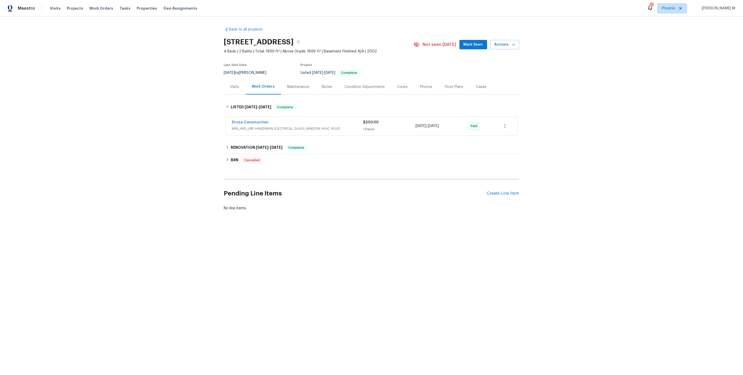
click at [246, 126] on span "BRN_AND_LRR, HANDYMAN, ELECTRICAL, GLASS_WINDOW, HVAC, ROOF" at bounding box center [297, 128] width 131 height 5
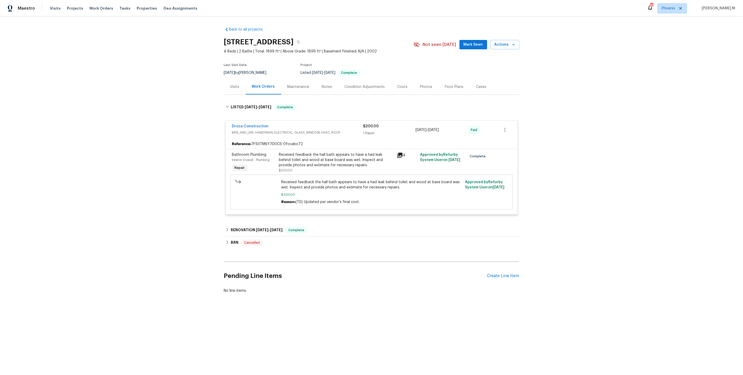
click at [324, 159] on div "Received feedback the hall bath appears to have a had leak behind toilet and wo…" at bounding box center [336, 160] width 114 height 16
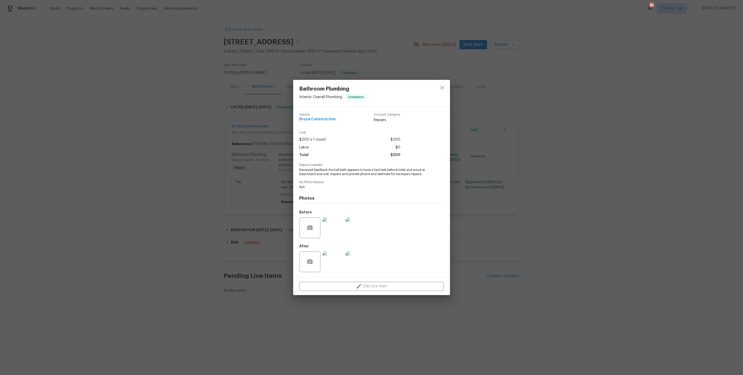
click at [339, 225] on img at bounding box center [332, 228] width 21 height 21
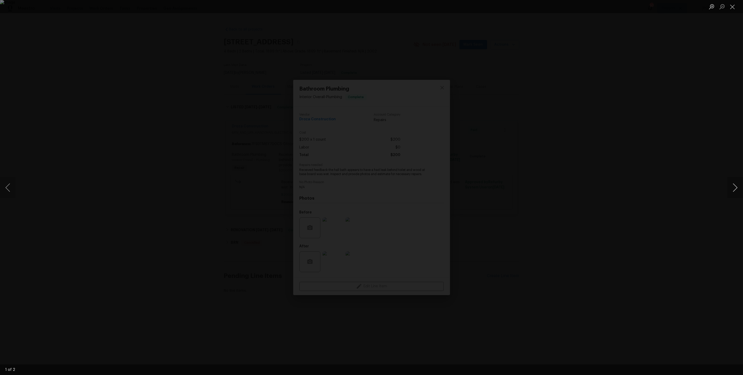
click at [733, 186] on button "Next image" at bounding box center [735, 187] width 16 height 21
click at [711, 142] on div "Lightbox" at bounding box center [371, 187] width 743 height 375
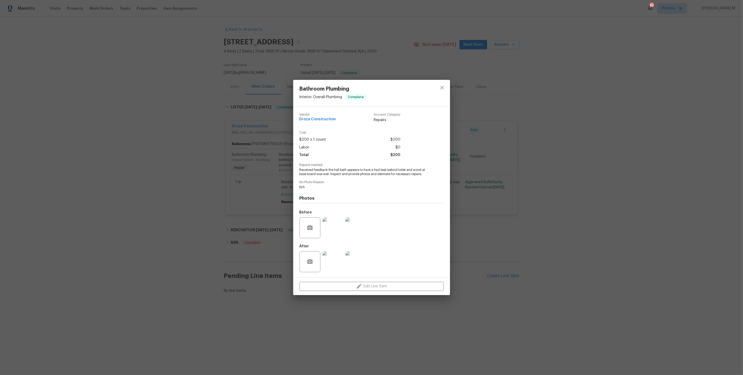
click at [578, 142] on div "Bathroom Plumbing Interior Overall - Plumbing Complete Vendor Droza Constructio…" at bounding box center [371, 187] width 743 height 375
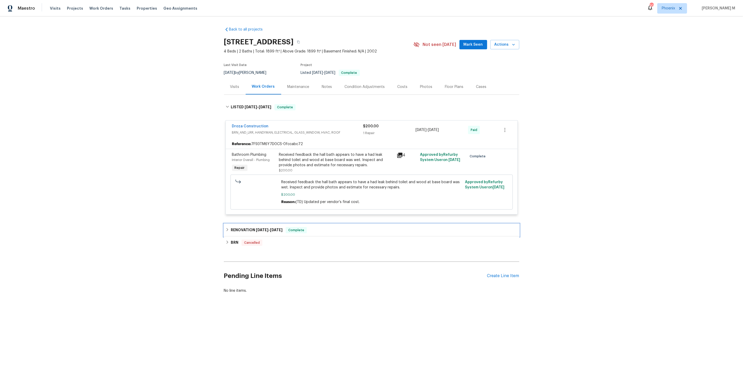
click at [283, 224] on div "RENOVATION [DATE] - [DATE] Complete" at bounding box center [371, 230] width 295 height 13
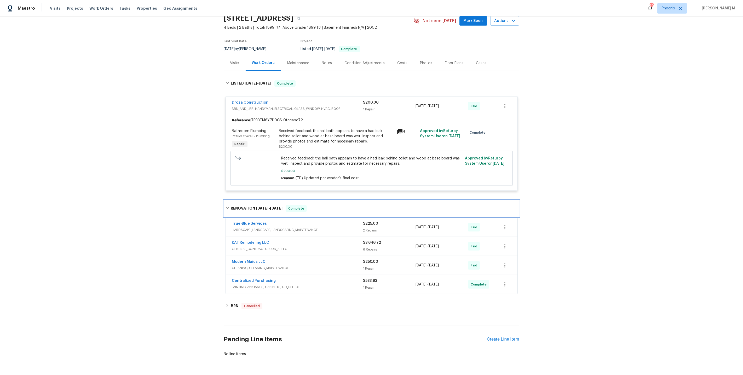
scroll to position [26, 0]
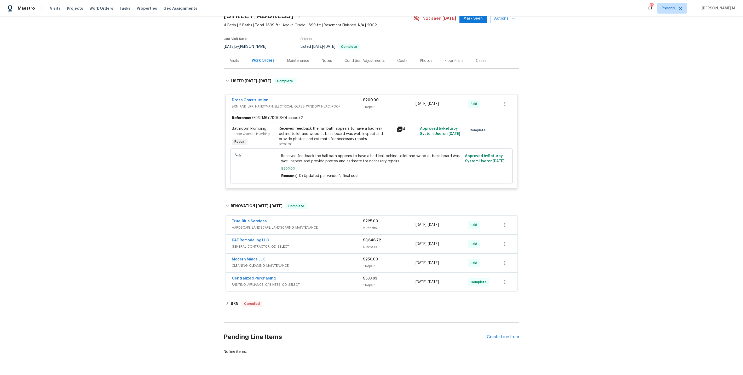
click at [258, 225] on span "HARDSCAPE_LANDSCAPE, LANDSCAPING_MAINTENANCE" at bounding box center [297, 227] width 131 height 5
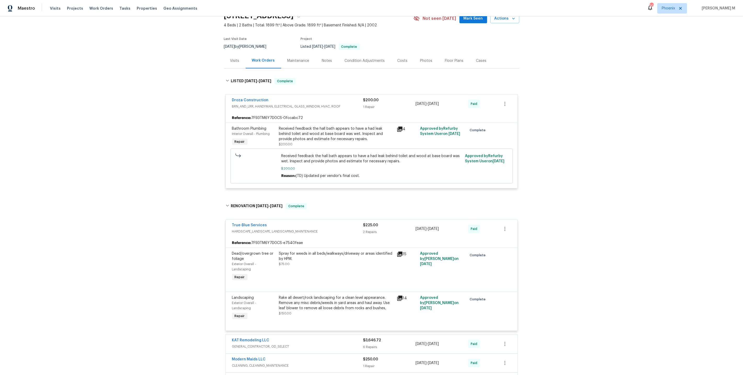
scroll to position [119, 0]
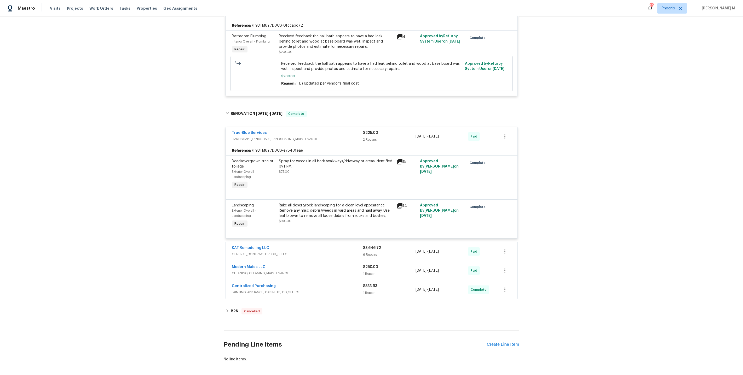
click at [254, 252] on span "GENERAL_CONTRACTOR, OD_SELECT" at bounding box center [297, 254] width 131 height 5
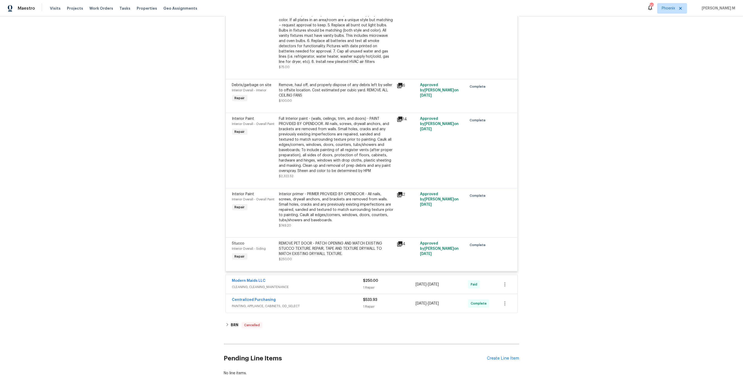
scroll to position [441, 0]
click at [269, 278] on div "Modern Maids LLC" at bounding box center [297, 281] width 131 height 6
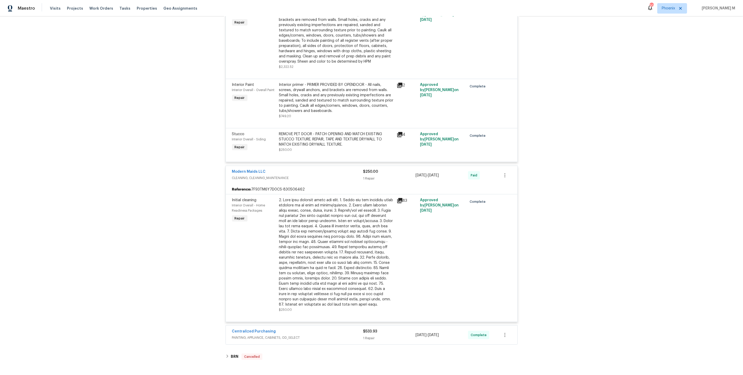
scroll to position [586, 0]
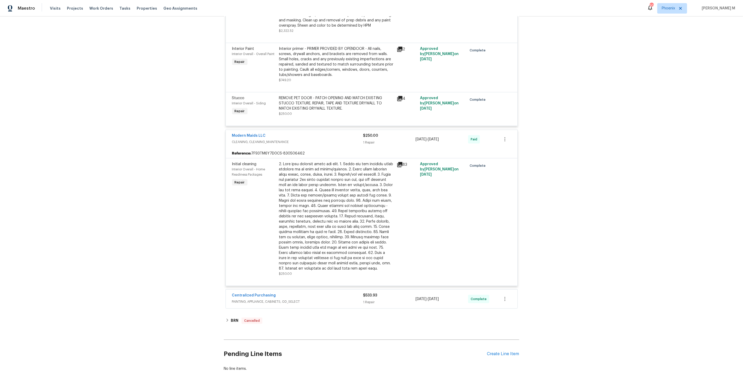
click at [267, 299] on span "PAINTING, APPLIANCE, CABINETS, OD_SELECT" at bounding box center [297, 301] width 131 height 5
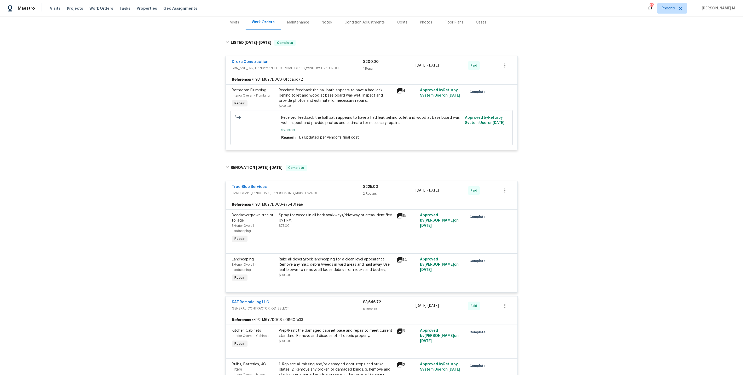
scroll to position [0, 0]
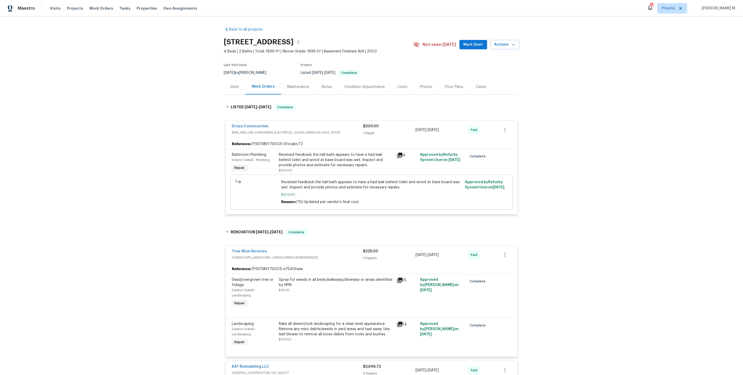
click at [298, 91] on div "Maintenance" at bounding box center [298, 86] width 34 height 15
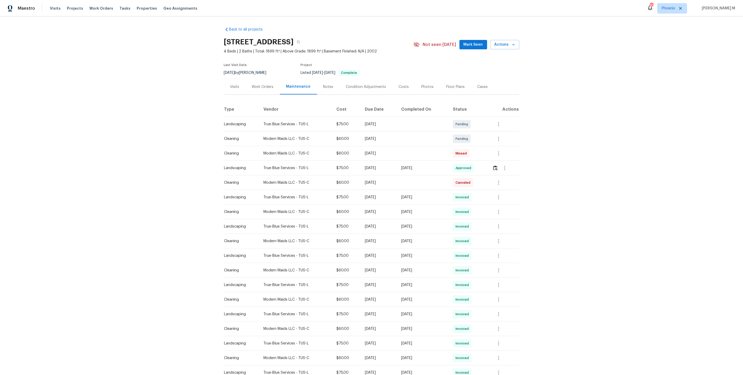
click at [260, 84] on div "Work Orders" at bounding box center [263, 86] width 22 height 5
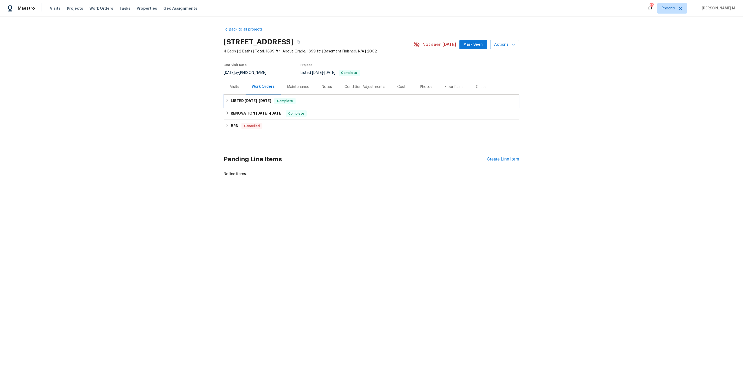
click at [259, 103] on div "LISTED 3/25/25 - 3/27/25 Complete" at bounding box center [371, 101] width 295 height 13
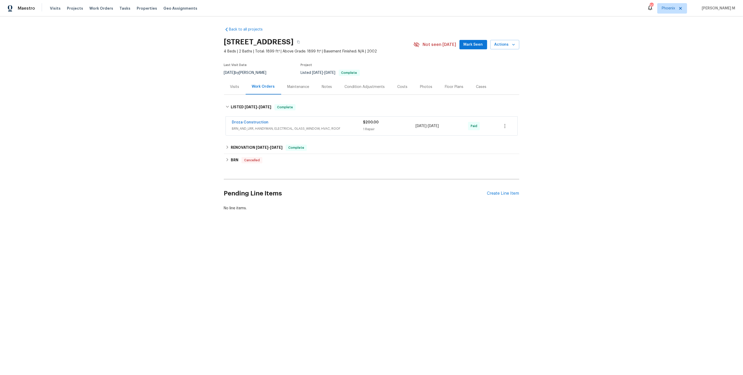
click at [247, 126] on span "BRN_AND_LRR, HANDYMAN, ELECTRICAL, GLASS_WINDOW, HVAC, ROOF" at bounding box center [297, 128] width 131 height 5
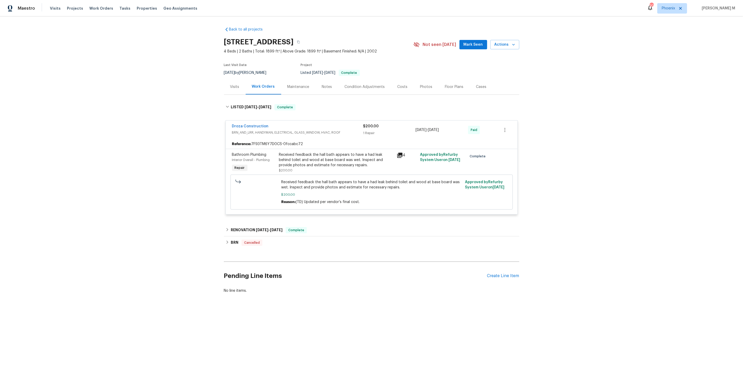
click at [287, 89] on div "Maintenance" at bounding box center [298, 86] width 34 height 15
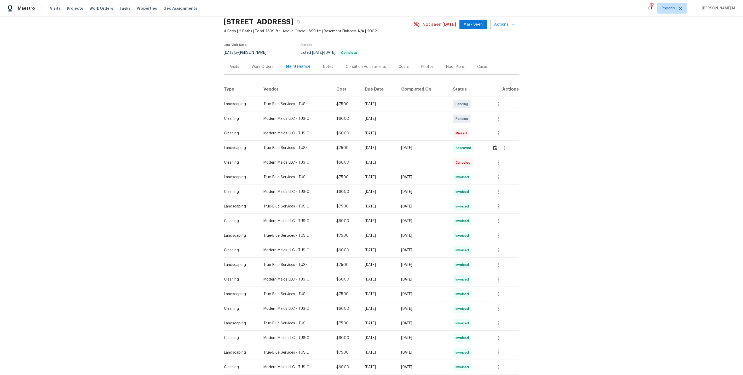
scroll to position [23, 0]
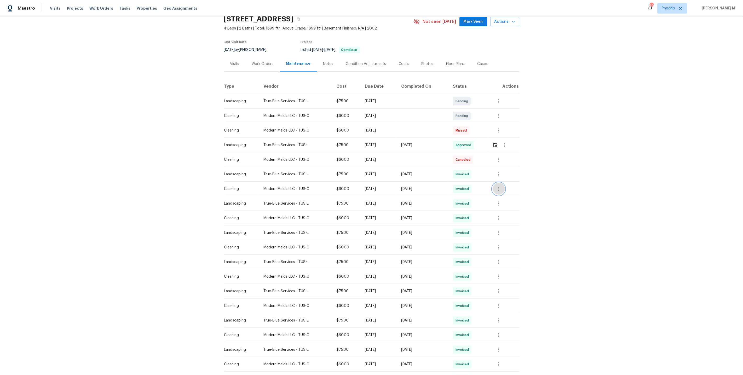
click at [497, 183] on button "button" at bounding box center [498, 189] width 13 height 13
click at [501, 186] on li "Message vendor" at bounding box center [512, 186] width 37 height 9
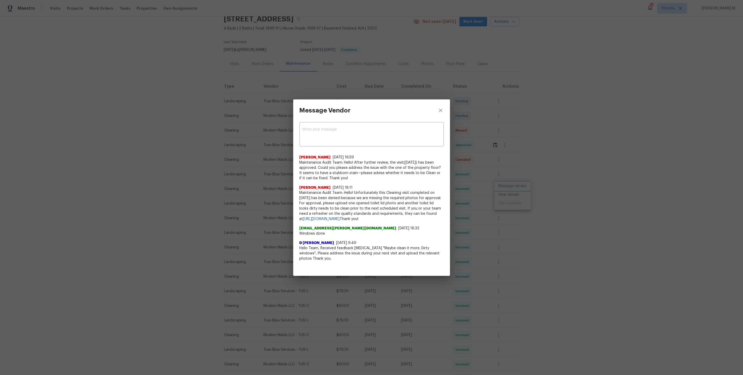
click at [535, 209] on div "Message Vendor x ​ PraveenKumar Balakrishnan 5/22/25, 16:59 Maintenance Audit T…" at bounding box center [371, 187] width 743 height 375
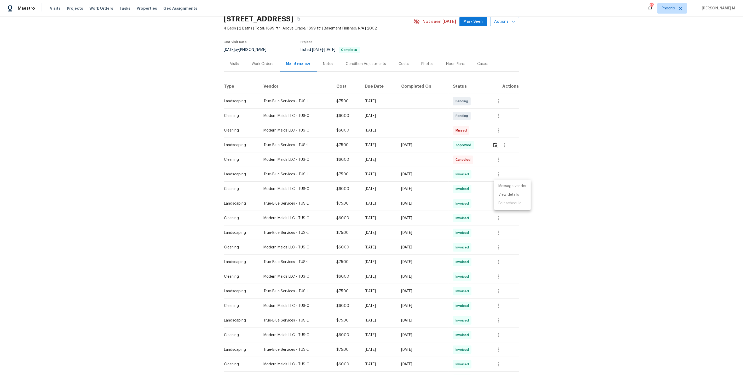
click at [516, 199] on ul "Message vendor View details Edit schedule" at bounding box center [512, 195] width 37 height 30
click at [515, 199] on ul "Message vendor View details Edit schedule" at bounding box center [512, 195] width 37 height 30
click at [511, 195] on li "View details" at bounding box center [512, 195] width 37 height 9
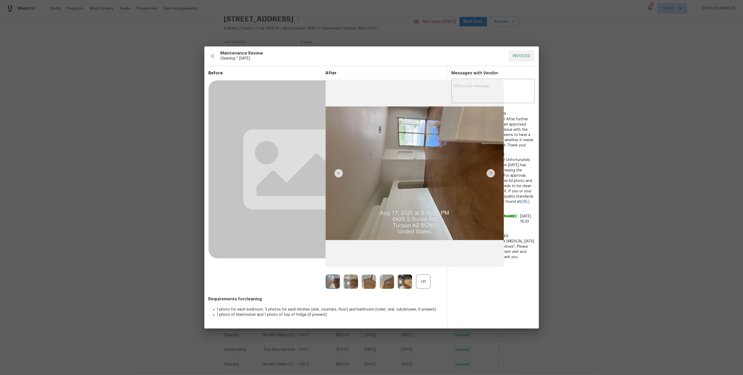
click at [427, 282] on div "+31" at bounding box center [423, 282] width 14 height 14
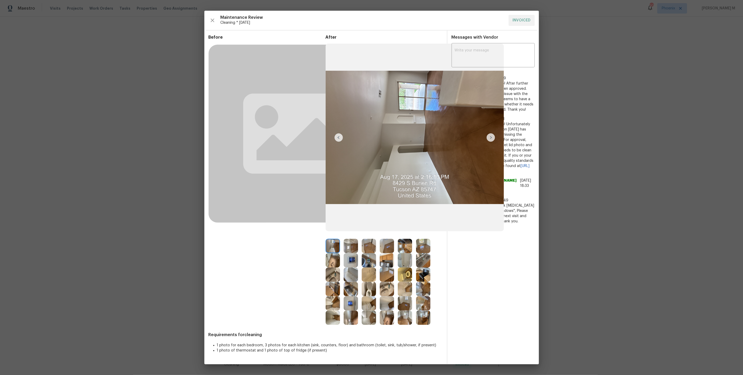
click at [334, 247] on img at bounding box center [333, 246] width 14 height 14
click at [348, 246] on img at bounding box center [351, 246] width 14 height 14
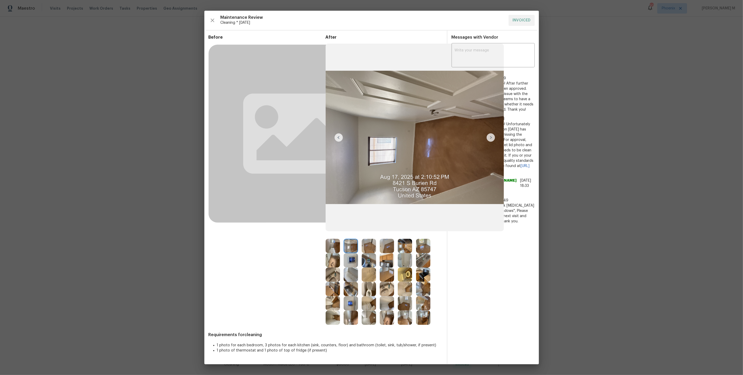
click at [406, 314] on img at bounding box center [405, 318] width 14 height 14
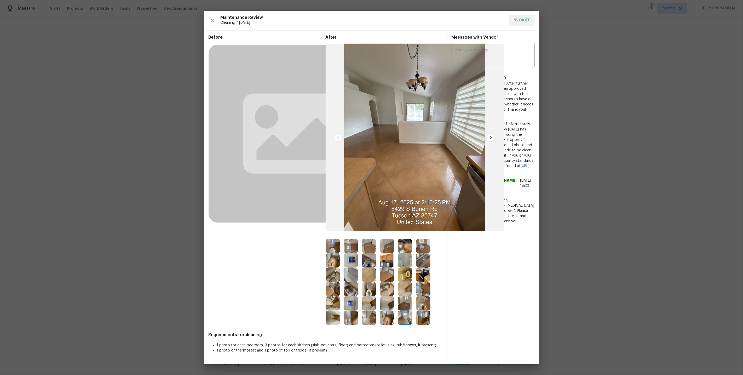
click at [423, 307] on img at bounding box center [423, 304] width 14 height 14
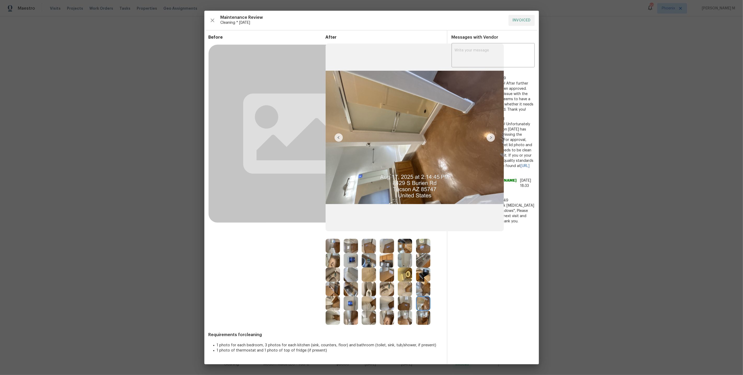
click at [423, 318] on img at bounding box center [423, 318] width 14 height 14
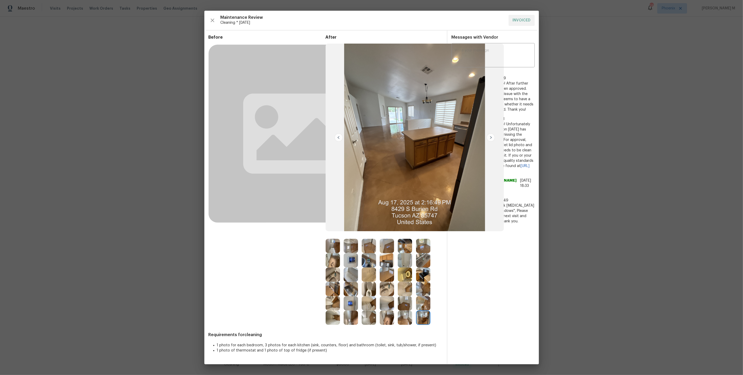
click at [491, 139] on img at bounding box center [491, 138] width 8 height 8
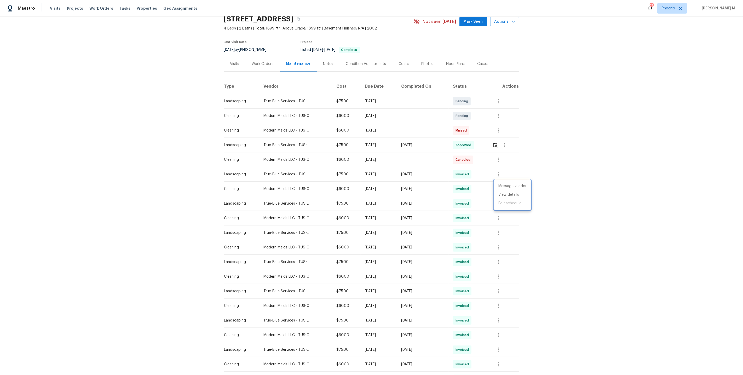
click at [257, 71] on div at bounding box center [371, 187] width 743 height 375
click at [262, 61] on div "Work Orders" at bounding box center [263, 63] width 22 height 5
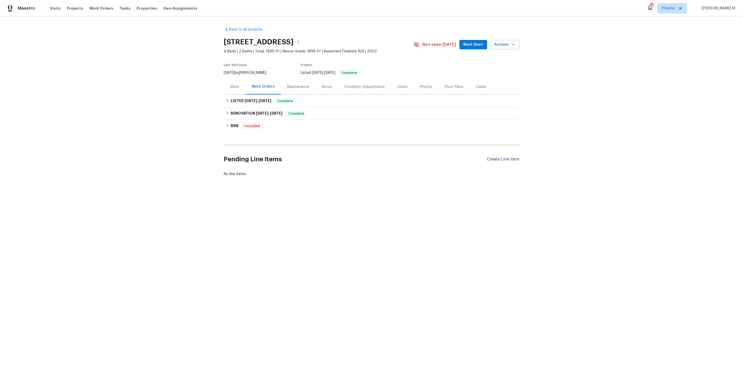
click at [494, 157] on div "Create Line Item" at bounding box center [503, 159] width 32 height 5
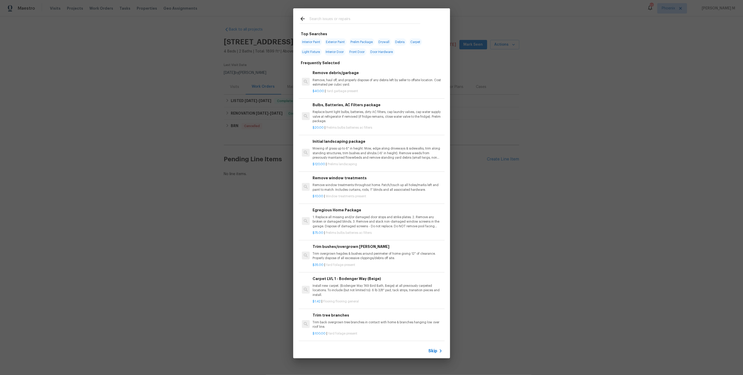
click at [441, 351] on icon at bounding box center [440, 351] width 6 height 6
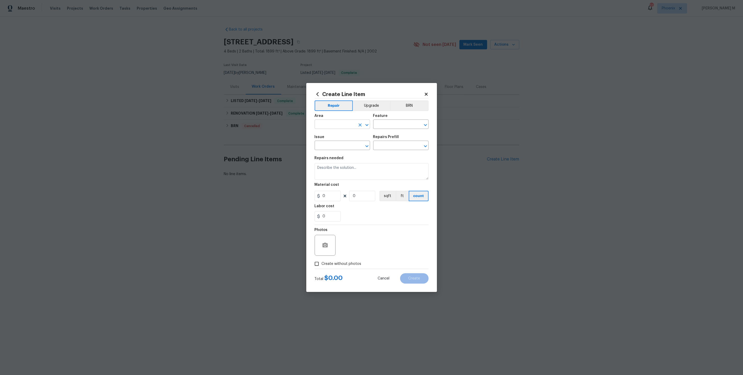
click at [344, 125] on input "text" at bounding box center [335, 125] width 41 height 8
type input "Wind"
click at [345, 148] on li "Interior Overall" at bounding box center [342, 147] width 56 height 9
type input "Interior Overall"
click at [381, 125] on input "text" at bounding box center [393, 125] width 41 height 8
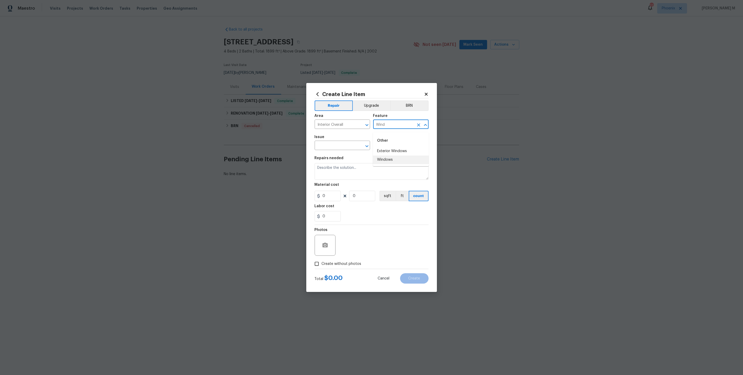
click at [390, 160] on li "Windows" at bounding box center [401, 160] width 56 height 9
type input "Windows"
click at [345, 148] on input "text" at bounding box center [335, 146] width 41 height 8
click at [356, 200] on li "Windows & Skylights" at bounding box center [342, 198] width 56 height 9
type input "Windows & Skylights"
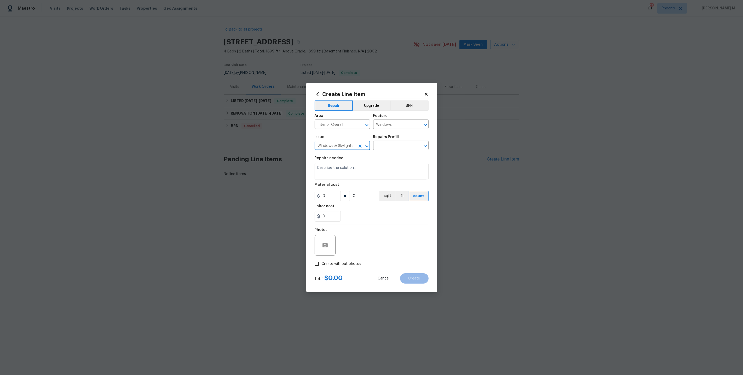
click at [383, 156] on section "Repairs needed Material cost 0 0 sqft ft count Labor cost 0" at bounding box center [372, 189] width 114 height 72
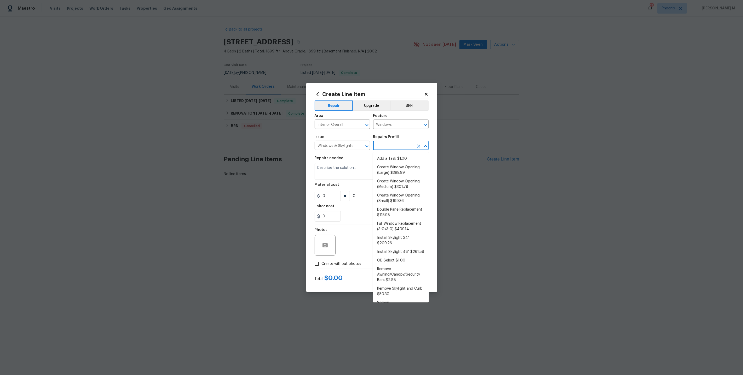
click at [387, 149] on input "text" at bounding box center [393, 146] width 41 height 8
click at [404, 160] on li "Add a Task $1.00" at bounding box center [401, 159] width 56 height 9
type input "Add a Task $1.00"
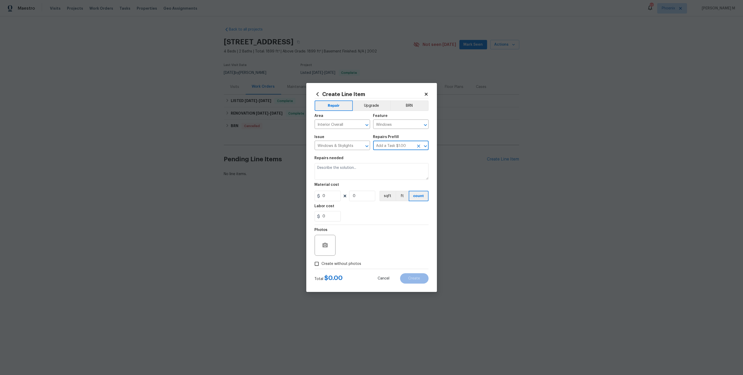
type textarea "HPM to detail"
type input "1"
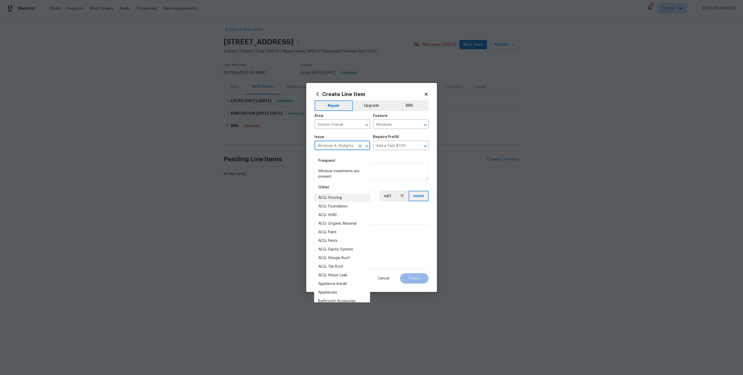
drag, startPoint x: 354, startPoint y: 148, endPoint x: 247, endPoint y: 148, distance: 107.1
click at [247, 148] on div "Create Line Item Repair Upgrade BRN Area Interior Overall ​ Feature Windows ​ I…" at bounding box center [371, 187] width 743 height 375
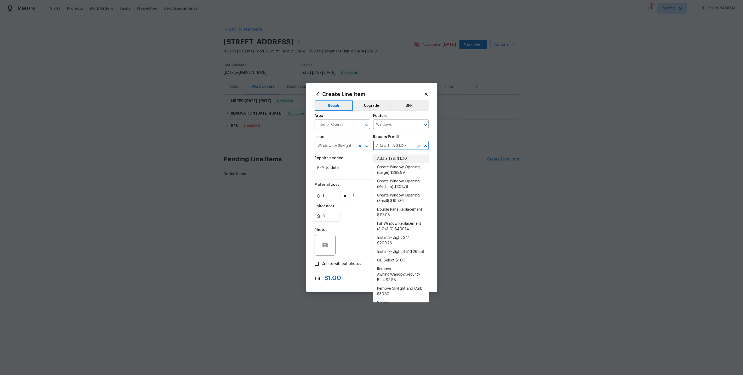
drag, startPoint x: 396, startPoint y: 148, endPoint x: 351, endPoint y: 145, distance: 45.0
click at [351, 145] on div "Issue Windows & Skylights ​ Repairs Prefill Add a Task $1.00 ​" at bounding box center [372, 142] width 114 height 21
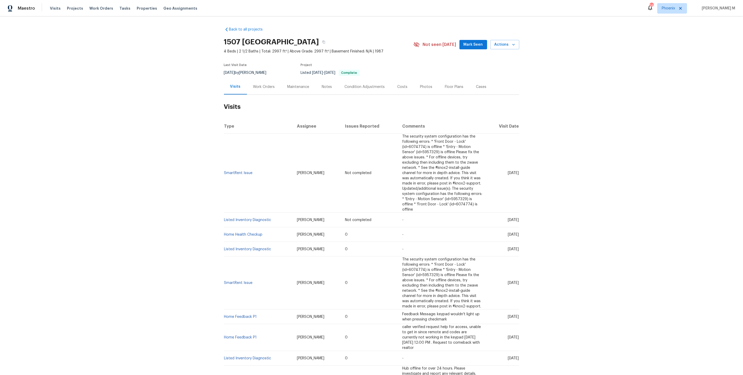
click at [256, 86] on div "Work Orders" at bounding box center [264, 86] width 22 height 5
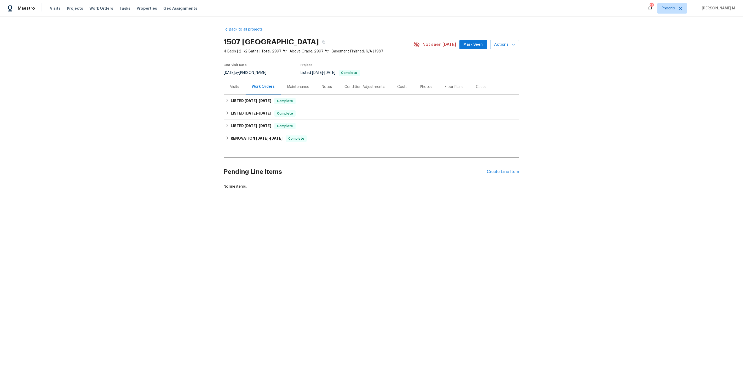
click at [152, 83] on div "Back to all projects [STREET_ADDRESS] 4 Beds | 2 1/2 Baths | Total: 2997 ft² | …" at bounding box center [371, 120] width 743 height 209
click at [291, 88] on div "Maintenance" at bounding box center [298, 86] width 34 height 15
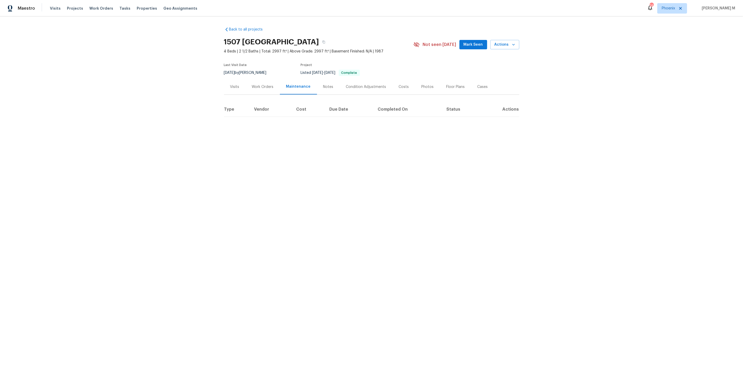
click at [271, 88] on div "Work Orders" at bounding box center [263, 86] width 34 height 15
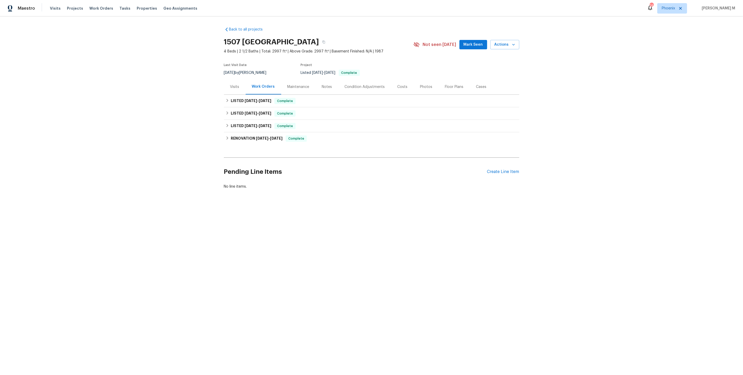
click at [298, 85] on div "Maintenance" at bounding box center [298, 86] width 22 height 5
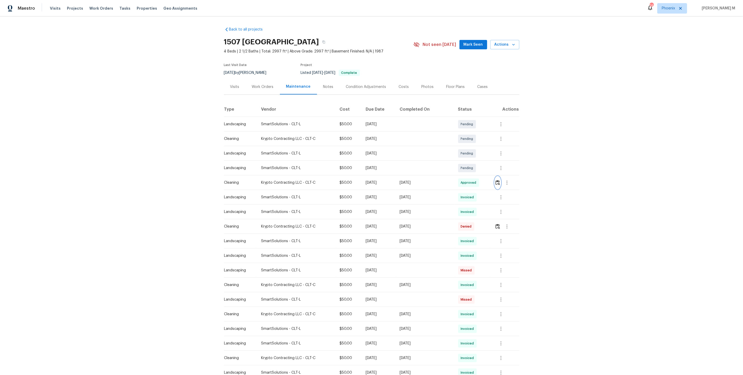
click at [499, 180] on img "button" at bounding box center [497, 182] width 4 height 5
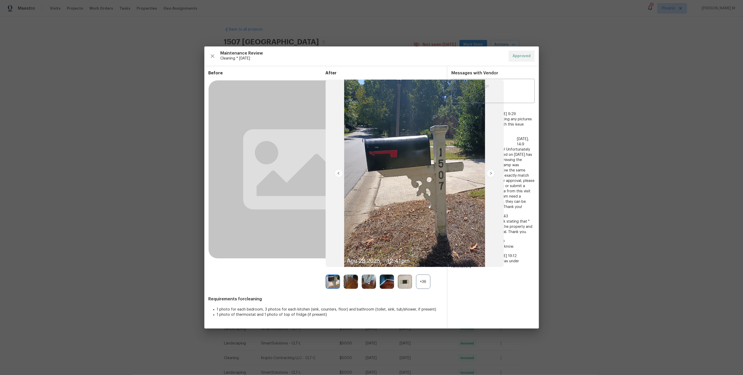
click at [424, 286] on div "+36" at bounding box center [423, 282] width 14 height 14
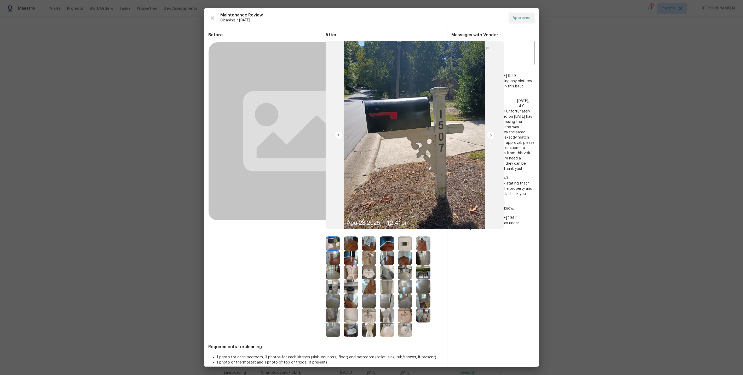
click at [406, 250] on img at bounding box center [405, 244] width 14 height 14
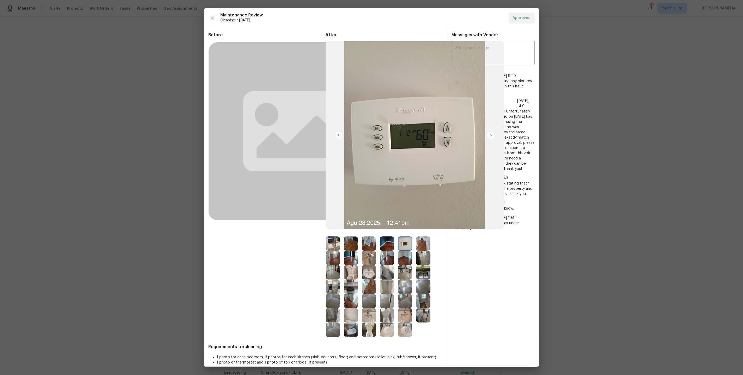
click at [353, 257] on img at bounding box center [351, 258] width 14 height 14
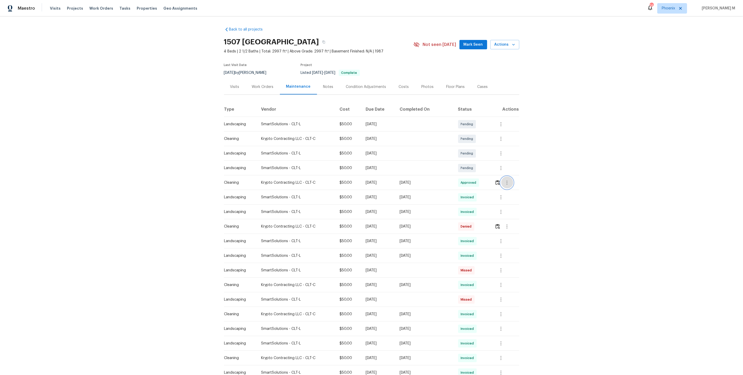
click at [502, 178] on button "button" at bounding box center [507, 183] width 13 height 13
click at [495, 181] on div at bounding box center [371, 187] width 743 height 375
click at [501, 191] on button "button" at bounding box center [501, 197] width 13 height 13
click at [507, 202] on li "View details" at bounding box center [513, 203] width 37 height 9
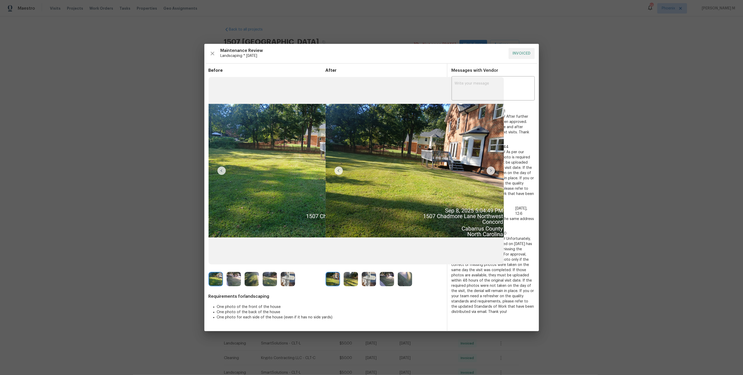
click at [267, 278] on img at bounding box center [270, 279] width 14 height 14
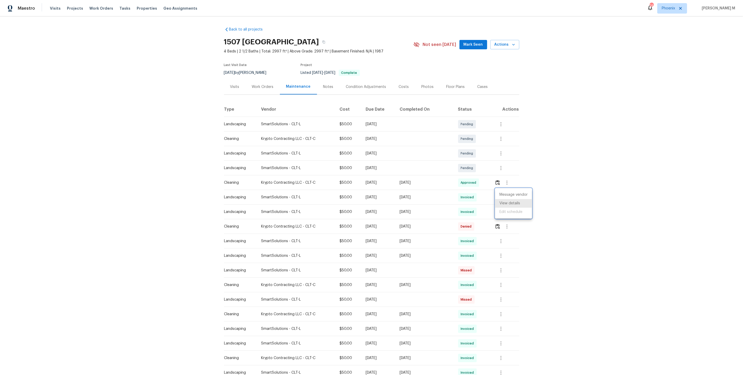
click at [460, 187] on div at bounding box center [371, 187] width 743 height 375
click at [263, 76] on div "Last Visit Date 8/13/2025 by Chip Hunter Project Listed 6/24/2025 - 6/25/2025 C…" at bounding box center [312, 69] width 177 height 19
click at [263, 85] on div "Work Orders" at bounding box center [263, 86] width 22 height 5
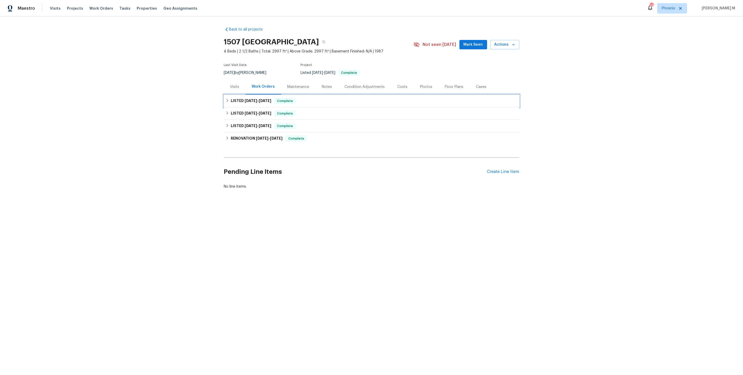
click at [255, 102] on div "LISTED 6/24/25 - 6/25/25 Complete" at bounding box center [371, 101] width 295 height 13
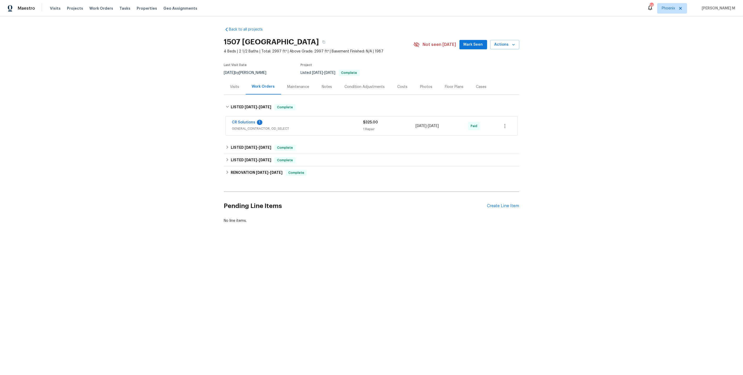
click at [248, 128] on span "GENERAL_CONTRACTOR, OD_SELECT" at bounding box center [297, 128] width 131 height 5
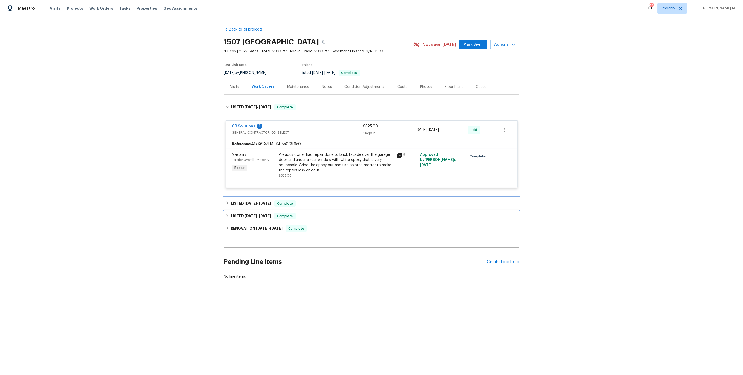
click at [267, 201] on h6 "LISTED 5/29/25 - 5/31/25" at bounding box center [251, 204] width 40 height 6
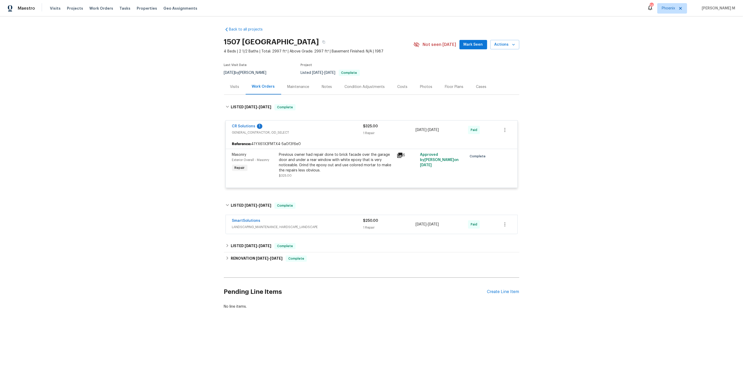
click at [249, 225] on span "LANDSCAPING_MAINTENANCE, HARDSCAPE_LANDSCAPE" at bounding box center [297, 227] width 131 height 5
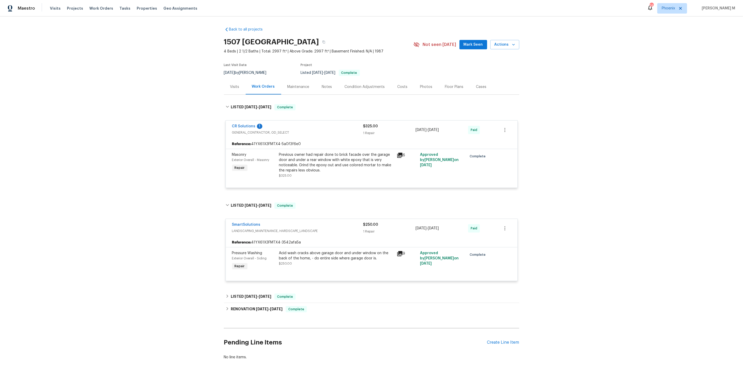
scroll to position [11, 0]
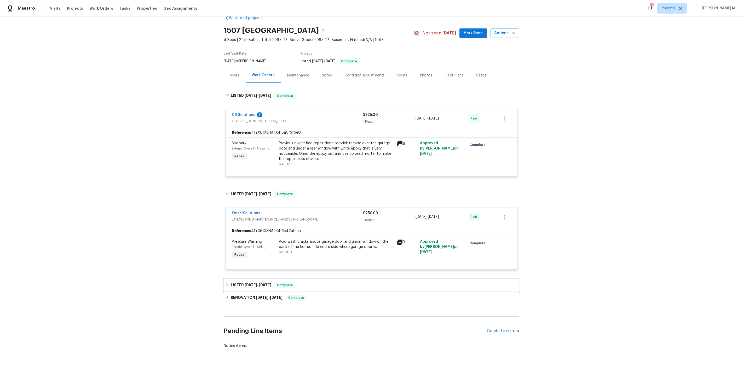
click at [245, 283] on span "5/6/25" at bounding box center [251, 285] width 13 height 4
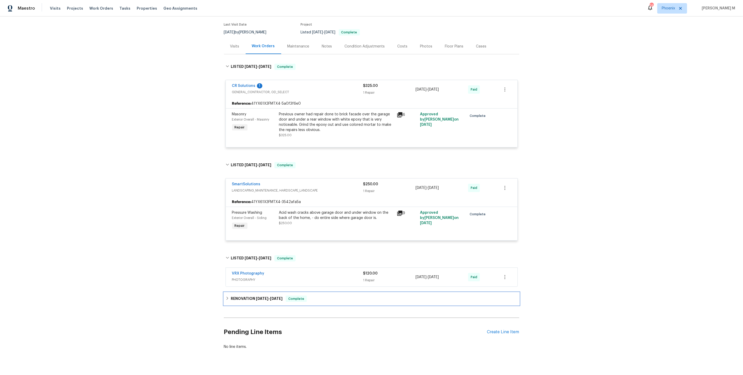
click at [251, 296] on h6 "RENOVATION 4/22/25 - 5/5/25" at bounding box center [257, 299] width 52 height 6
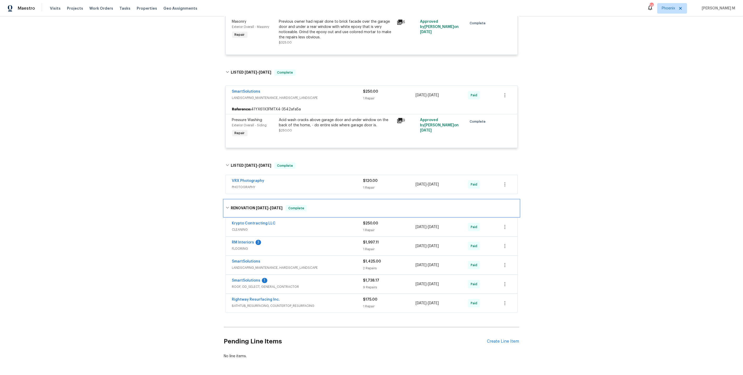
scroll to position [139, 0]
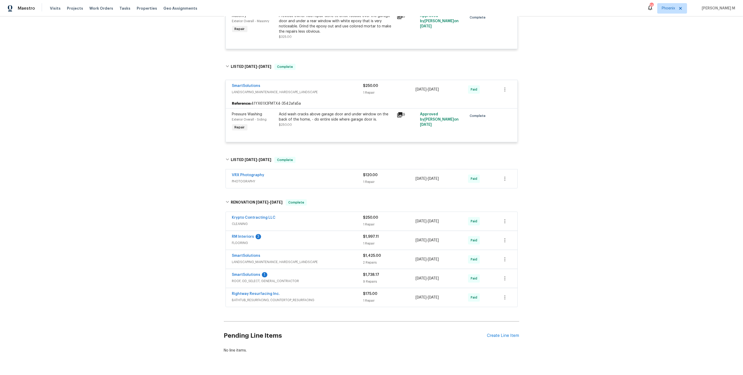
click at [245, 293] on div "Rightway Resurfacing Inc. BATHTUB_RESURFACING, COUNTERTOP_RESURFACING" at bounding box center [297, 298] width 131 height 13
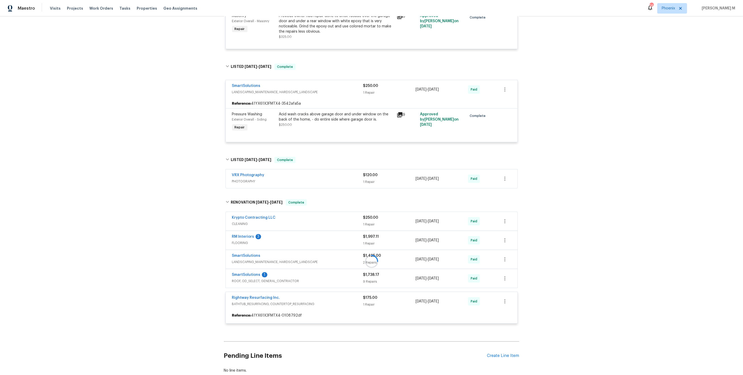
scroll to position [159, 0]
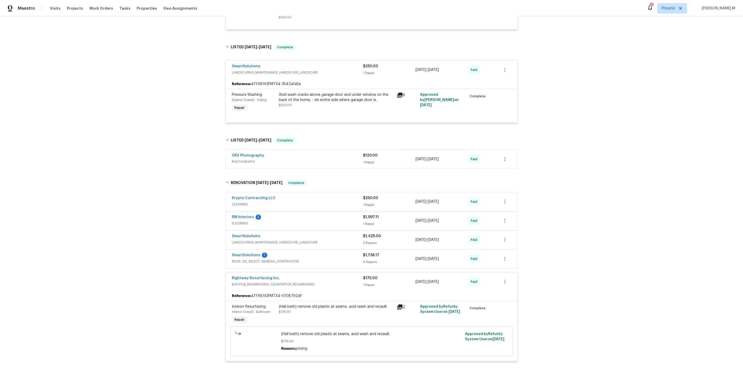
click at [263, 259] on span "ROOF, OD_SELECT, GENERAL_CONTRACTOR" at bounding box center [297, 261] width 131 height 5
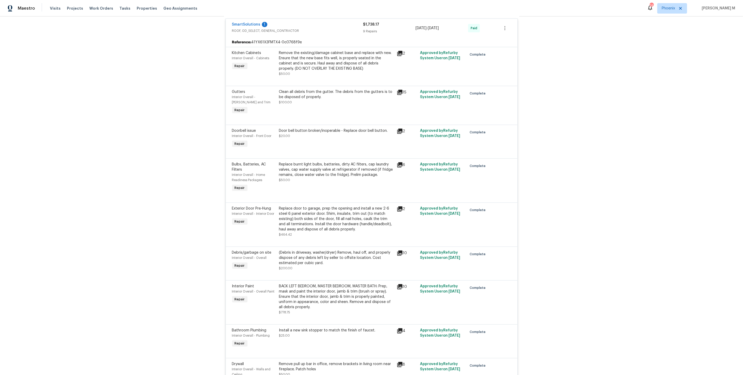
scroll to position [0, 0]
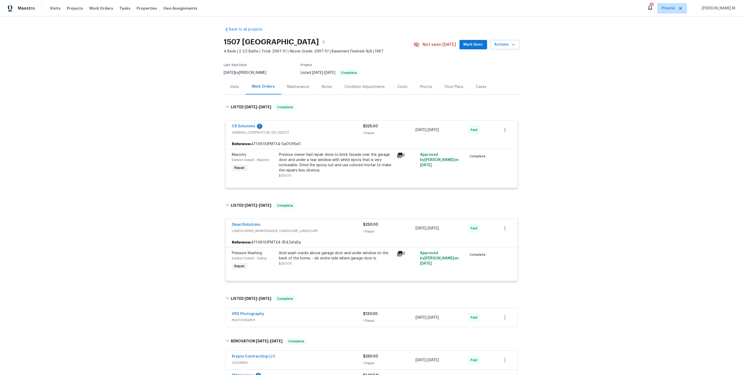
click at [259, 130] on span "GENERAL_CONTRACTOR, OD_SELECT" at bounding box center [297, 132] width 131 height 5
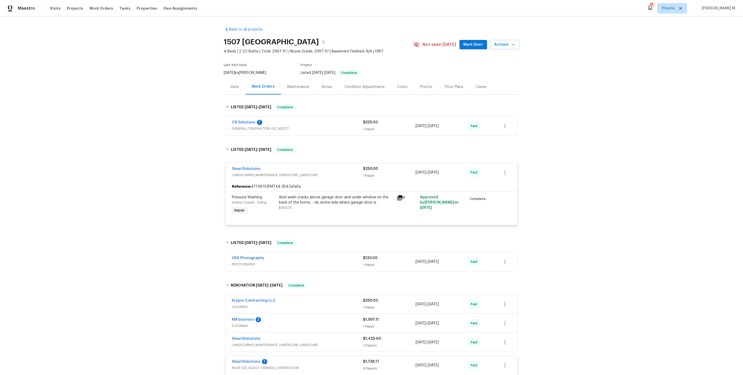
click at [247, 175] on div "SmartSolutions LANDSCAPING_MAINTENANCE, HARDSCAPE_LANDSCAPE $250.00 1 Repair 5/…" at bounding box center [372, 172] width 292 height 19
click at [241, 262] on span "PHOTOGRAPHY" at bounding box center [297, 264] width 131 height 5
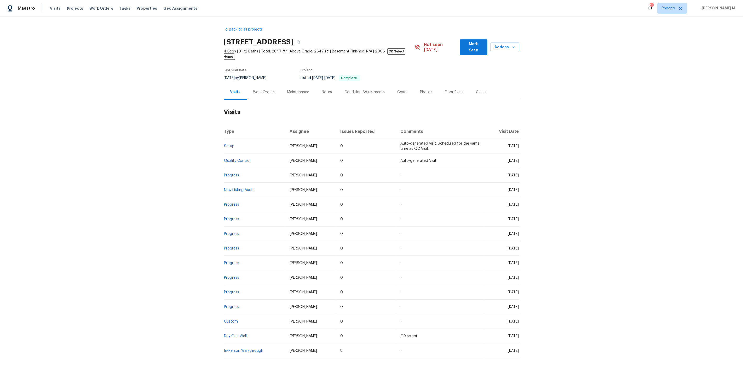
click at [262, 100] on h2 "Visits" at bounding box center [371, 112] width 295 height 24
click at [262, 90] on div "Work Orders" at bounding box center [264, 92] width 22 height 5
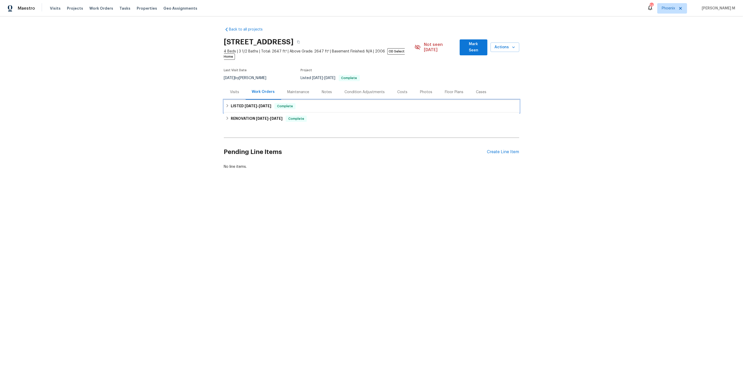
click at [253, 104] on span "[DATE]" at bounding box center [251, 106] width 13 height 4
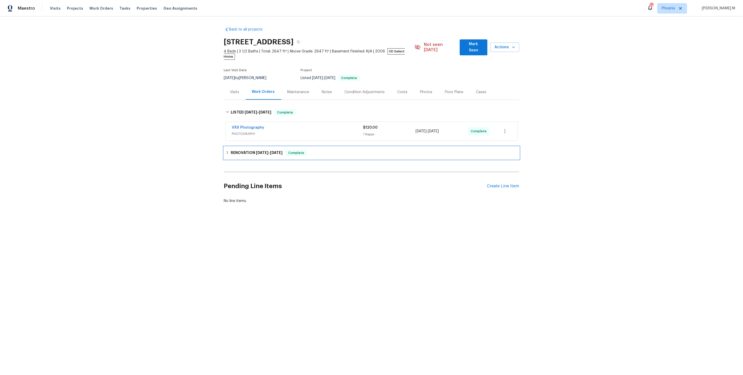
click at [252, 147] on div "RENOVATION [DATE] - [DATE] Complete" at bounding box center [371, 153] width 295 height 13
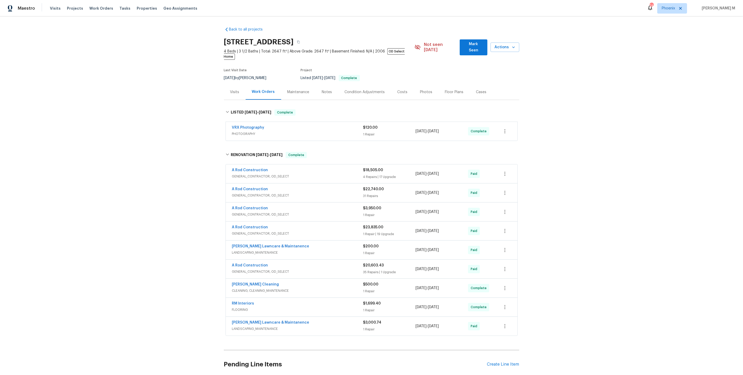
click at [251, 174] on span "GENERAL_CONTRACTOR, OD_SELECT" at bounding box center [297, 176] width 131 height 5
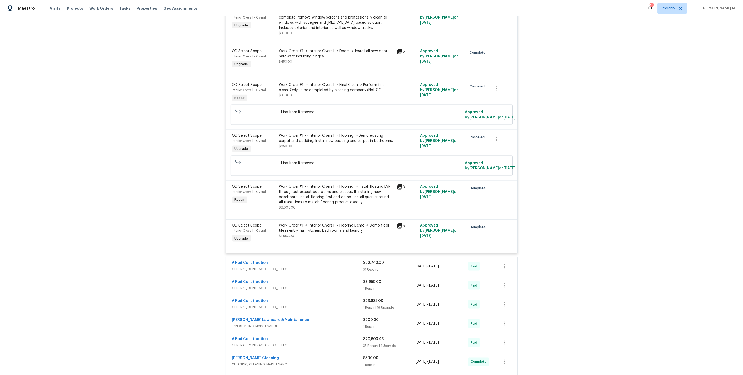
scroll to position [823, 0]
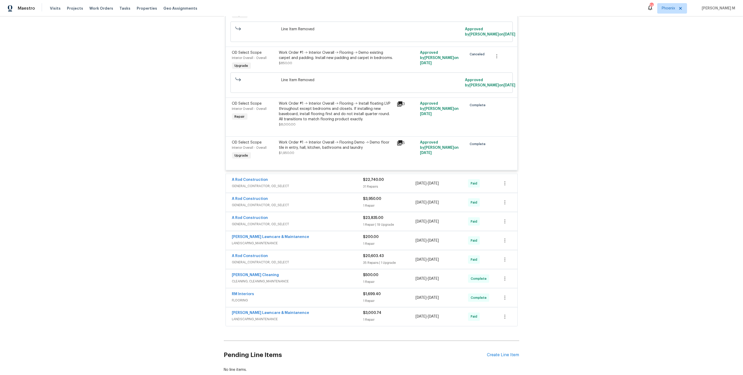
click at [260, 184] on span "GENERAL_CONTRACTOR, OD_SELECT" at bounding box center [297, 186] width 131 height 5
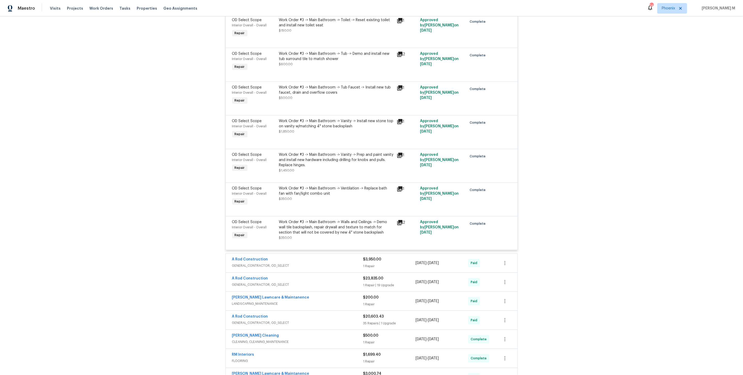
scroll to position [1870, 0]
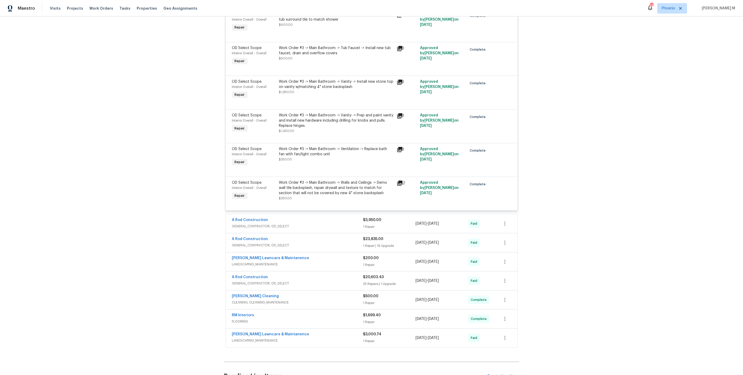
click at [257, 224] on span "GENERAL_CONTRACTOR, OD_SELECT" at bounding box center [297, 226] width 131 height 5
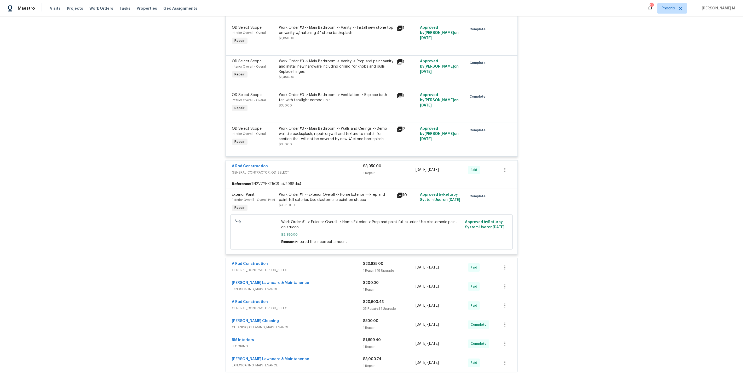
scroll to position [1933, 0]
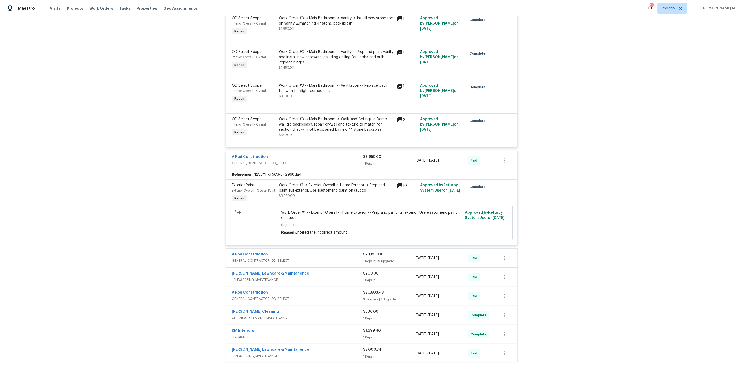
click at [267, 258] on span "GENERAL_CONTRACTOR, OD_SELECT" at bounding box center [297, 260] width 131 height 5
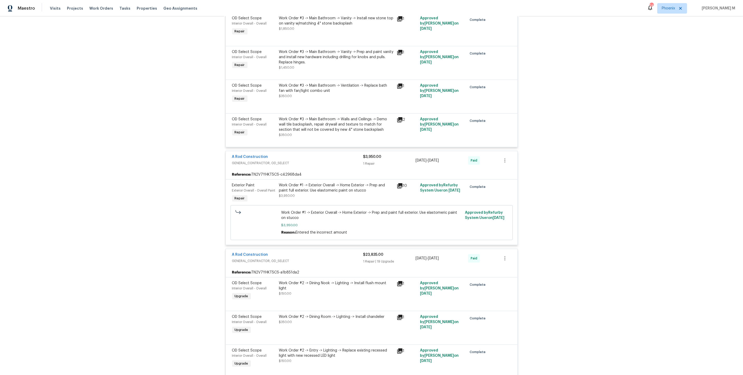
scroll to position [2632, 0]
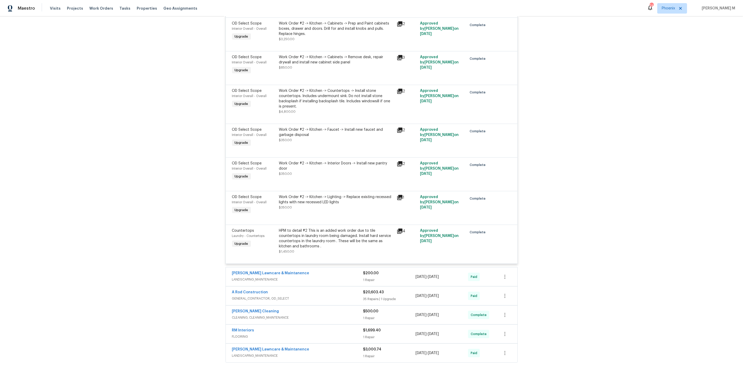
click at [254, 277] on span "LANDSCAPING_MAINTENANCE" at bounding box center [297, 279] width 131 height 5
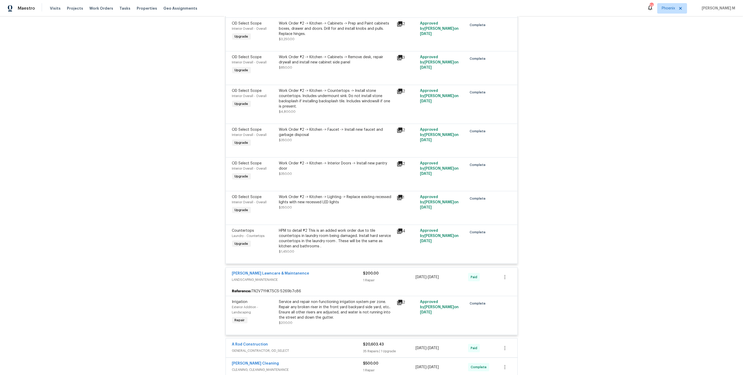
click at [245, 349] on span "GENERAL_CONTRACTOR, OD_SELECT" at bounding box center [297, 351] width 131 height 5
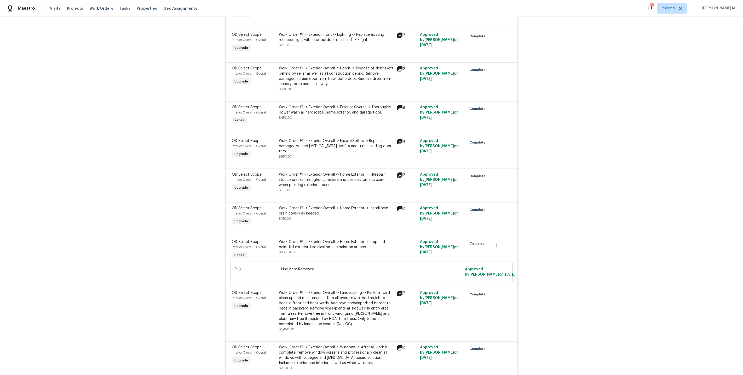
scroll to position [0, 0]
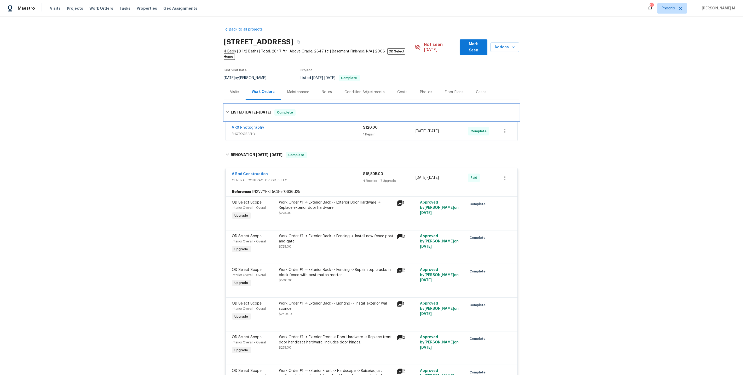
click at [275, 110] on span "Complete" at bounding box center [285, 112] width 20 height 5
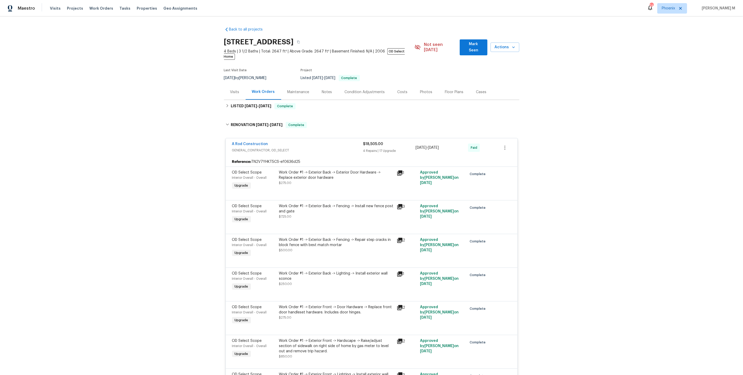
click at [293, 90] on div "Maintenance" at bounding box center [298, 92] width 22 height 5
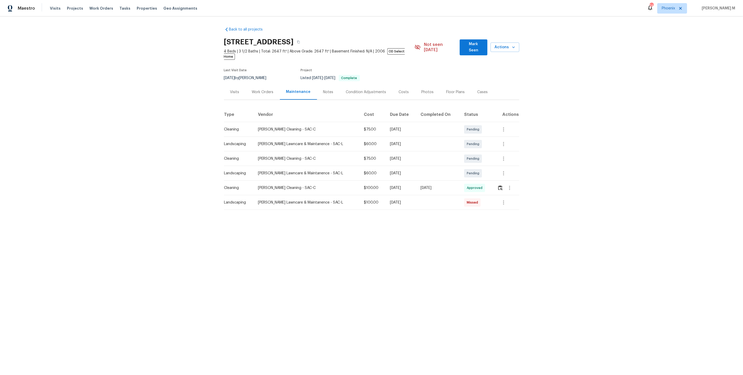
click at [287, 108] on th "Vendor" at bounding box center [307, 115] width 106 height 15
click at [270, 90] on div "Work Orders" at bounding box center [263, 92] width 22 height 5
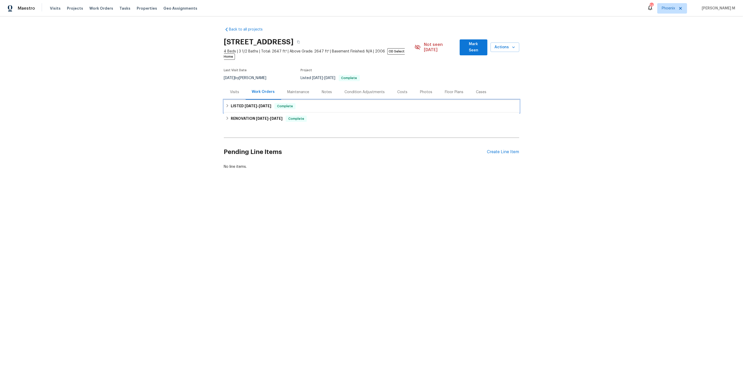
click at [247, 104] on span "9/10/25" at bounding box center [251, 106] width 13 height 4
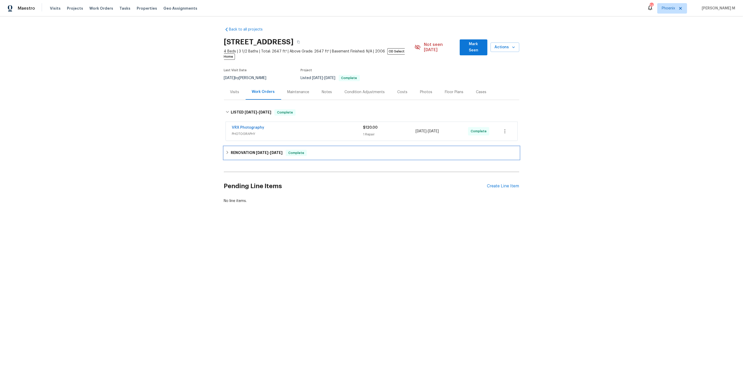
click at [247, 150] on h6 "RENOVATION 6/12/25 - 9/9/25" at bounding box center [257, 153] width 52 height 6
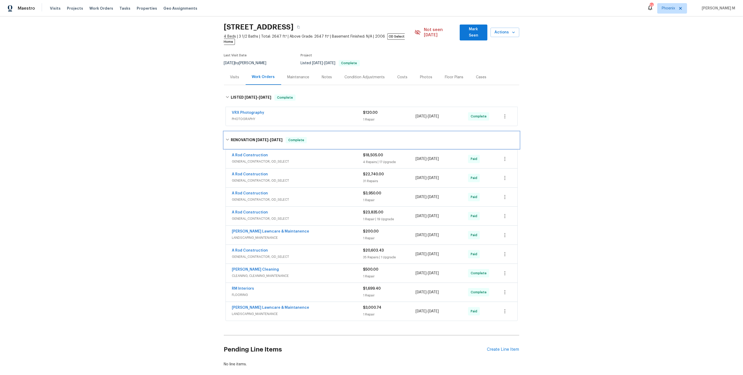
scroll to position [18, 0]
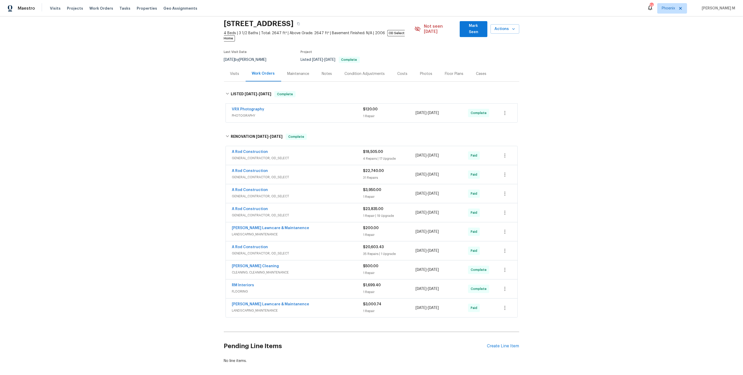
click at [290, 71] on div "Maintenance" at bounding box center [298, 73] width 22 height 5
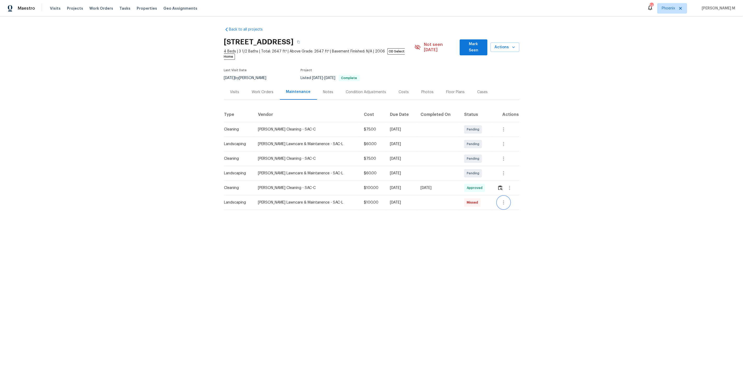
click at [505, 200] on icon "button" at bounding box center [503, 203] width 6 height 6
click at [504, 205] on li "View details" at bounding box center [515, 204] width 37 height 9
click at [331, 196] on div at bounding box center [371, 187] width 743 height 375
drag, startPoint x: 316, startPoint y: 196, endPoint x: 258, endPoint y: 195, distance: 57.7
click at [258, 200] on div "Godinez Lawncare & Maintanence - SAC-L" at bounding box center [306, 202] width 97 height 5
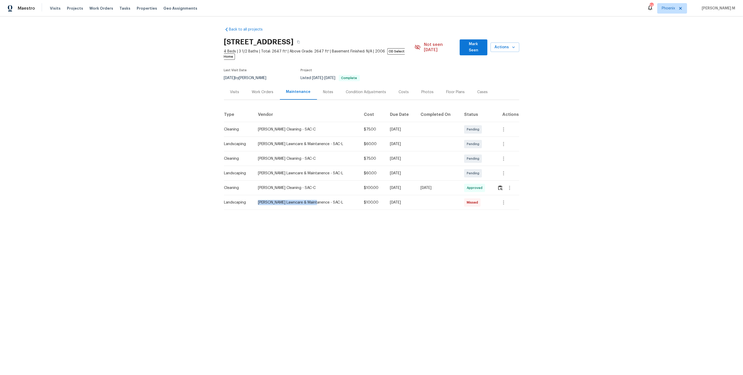
copy div "Godinez Lawncare & Maintanence"
click at [271, 90] on div "Work Orders" at bounding box center [263, 91] width 34 height 15
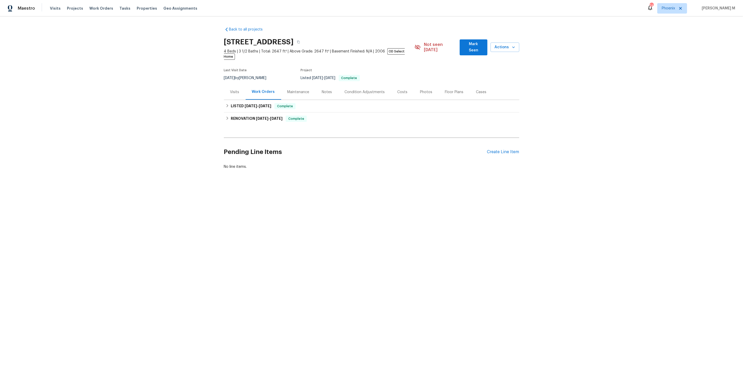
click at [506, 146] on div "Pending Line Items Create Line Item" at bounding box center [371, 152] width 295 height 24
click at [500, 150] on div "Create Line Item" at bounding box center [503, 152] width 32 height 5
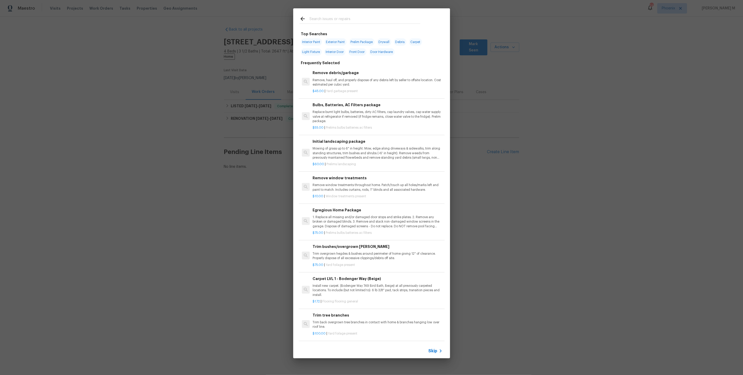
click at [437, 349] on div "Skip" at bounding box center [436, 351] width 15 height 6
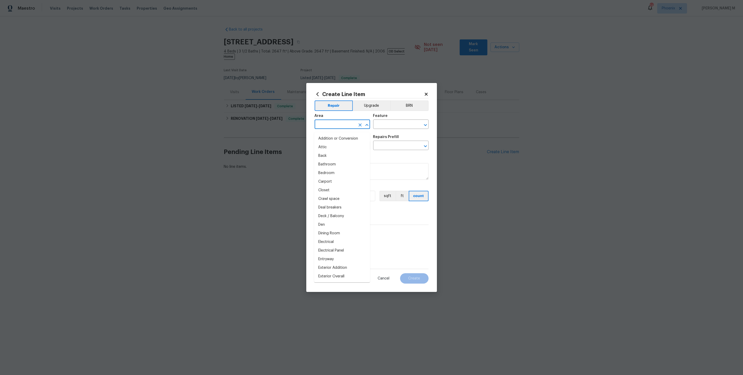
click at [343, 128] on input "text" at bounding box center [335, 125] width 41 height 8
type input "Drain"
click at [351, 139] on li "Back" at bounding box center [342, 139] width 56 height 9
type input "Back"
click at [389, 124] on input "text" at bounding box center [393, 125] width 41 height 8
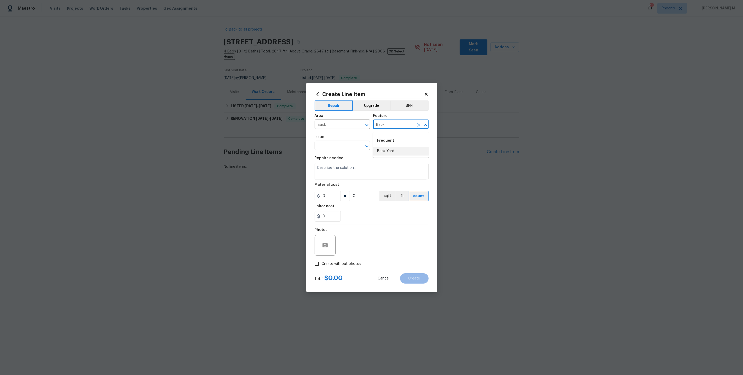
click at [390, 148] on li "Back Yard" at bounding box center [401, 151] width 56 height 9
type input "Back Yard"
click at [319, 149] on input "text" at bounding box center [335, 146] width 41 height 8
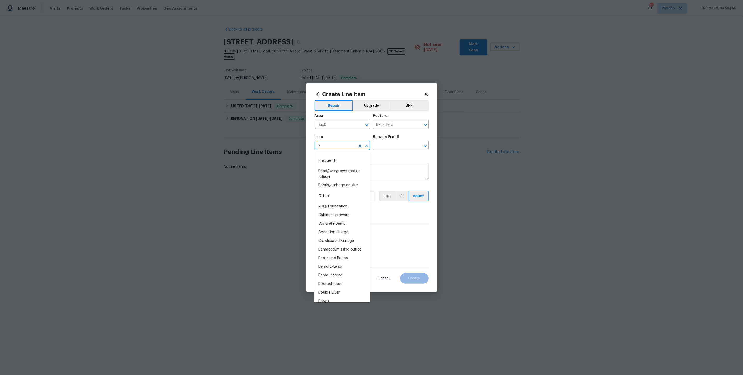
type input "Dr"
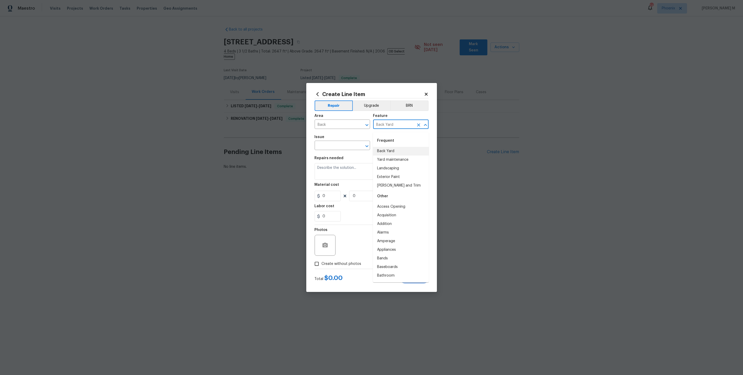
click at [403, 127] on input "Back Yard" at bounding box center [393, 125] width 41 height 8
click at [402, 148] on li "Drainage" at bounding box center [401, 151] width 56 height 9
type input "Drainage"
click at [338, 146] on input "text" at bounding box center [335, 146] width 41 height 8
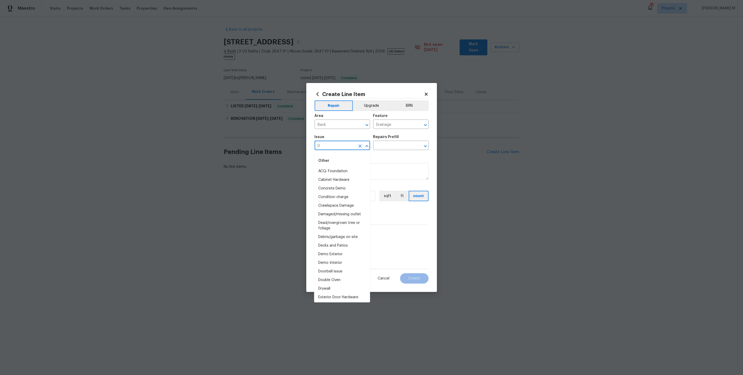
type input "Dr"
type input "B"
click at [332, 170] on li "Landscape Package" at bounding box center [342, 171] width 56 height 9
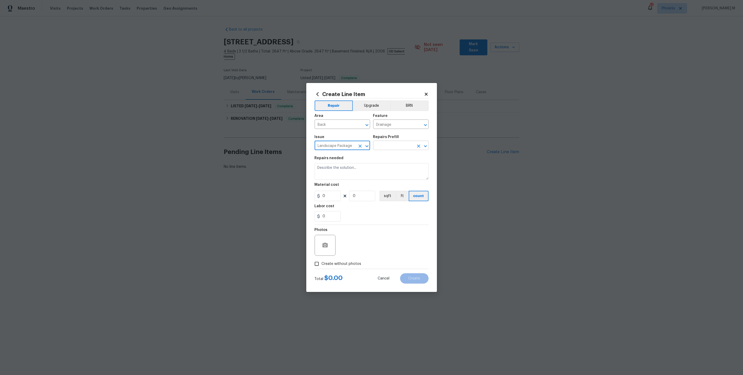
type input "Landscape Package"
click at [383, 149] on input "text" at bounding box center [393, 146] width 41 height 8
click at [385, 164] on li "Initial landscaping package $60.00" at bounding box center [401, 162] width 56 height 14
type input "Home Readiness Packages"
type input "Initial landscaping package $60.00"
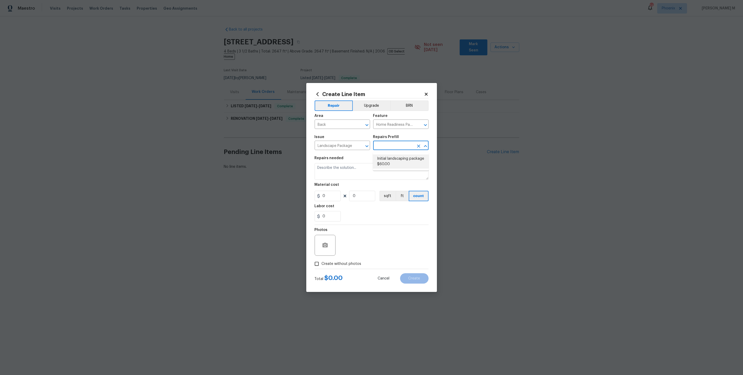
type textarea "Mowing of grass up to 6" in height. Mow, edge along driveways & sidewalks, trim…"
type input "60"
type input "1"
click at [389, 128] on input "Home Readiness Packages" at bounding box center [393, 125] width 41 height 8
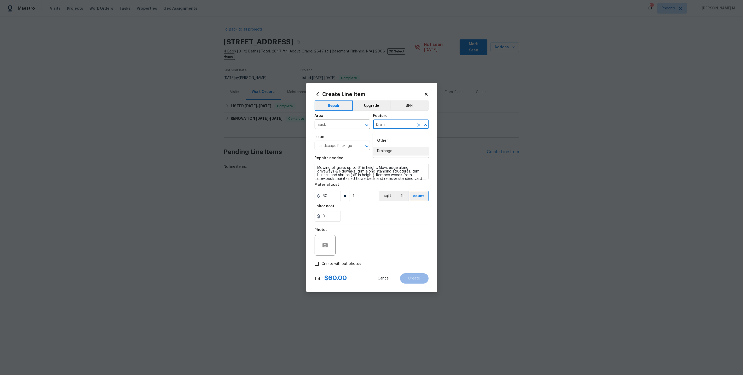
click at [392, 151] on li "Drainage" at bounding box center [401, 151] width 56 height 9
type input "Drainage"
click at [351, 145] on input "Landscape Package" at bounding box center [335, 146] width 41 height 8
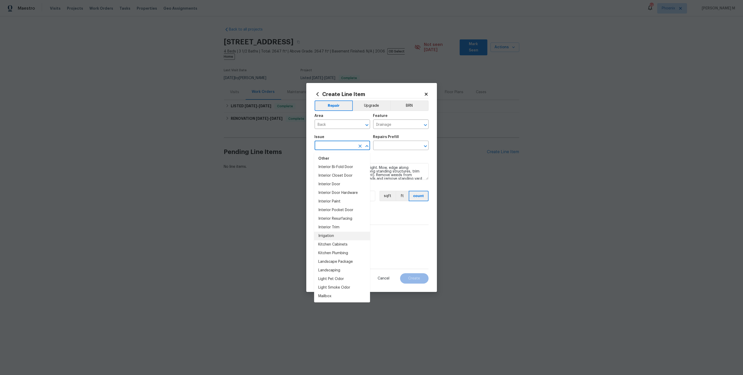
scroll to position [471, 0]
click at [342, 268] on li "Landscaping" at bounding box center [342, 272] width 56 height 9
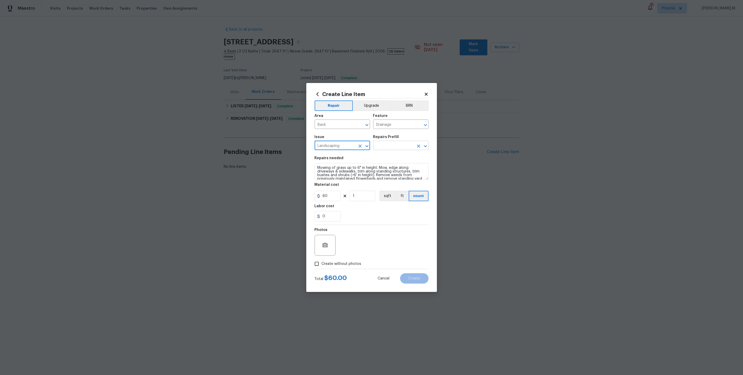
type input "Landscaping"
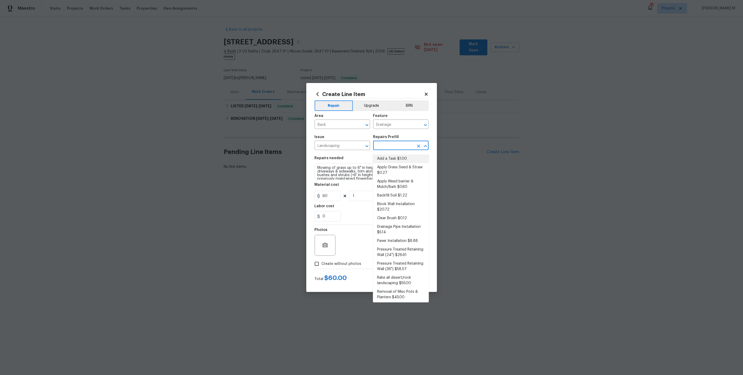
click at [392, 145] on input "text" at bounding box center [393, 146] width 41 height 8
click at [392, 161] on li "Add a Task $1.00" at bounding box center [401, 159] width 56 height 9
type input "Add a Task $1.00"
type textarea "HPM to detail"
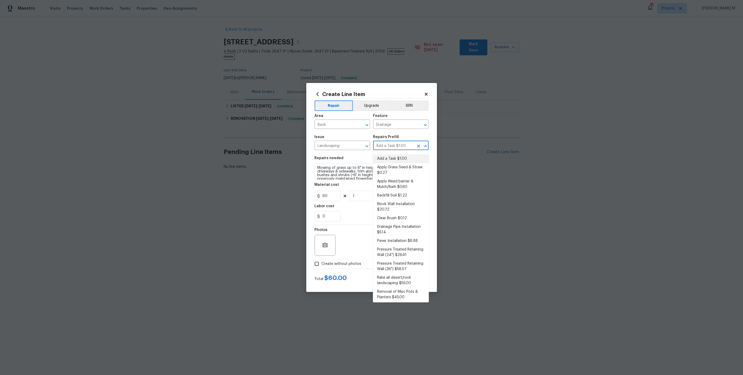
type input "1"
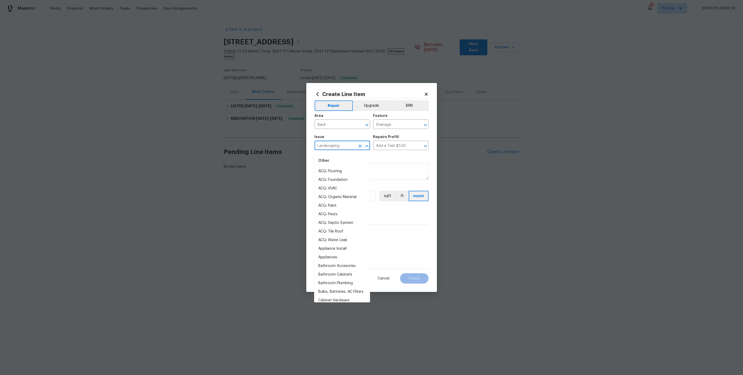
scroll to position [421, 0]
drag, startPoint x: 346, startPoint y: 146, endPoint x: 279, endPoint y: 146, distance: 67.7
click at [278, 146] on div "Create Line Item Repair Upgrade BRN Area Back ​ Feature Drainage ​ Issue Landsc…" at bounding box center [371, 187] width 743 height 375
drag, startPoint x: 333, startPoint y: 126, endPoint x: 284, endPoint y: 127, distance: 49.4
click at [284, 127] on div "Create Line Item Repair Upgrade BRN Area Back ​ Feature Drainage ​ Issue Landsc…" at bounding box center [371, 187] width 743 height 375
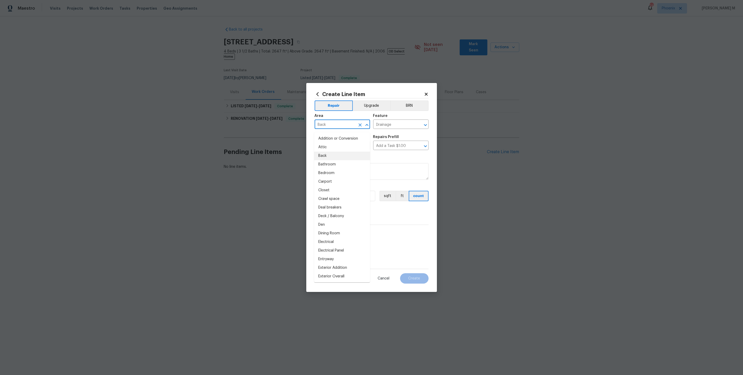
click at [389, 158] on div "Repairs needed" at bounding box center [372, 160] width 114 height 7
drag, startPoint x: 345, startPoint y: 148, endPoint x: 299, endPoint y: 148, distance: 46.5
click at [299, 148] on div "Create Line Item Repair Upgrade BRN Area Back ​ Feature Drainage ​ Issue Landsc…" at bounding box center [371, 187] width 743 height 375
click at [350, 129] on input "Back" at bounding box center [335, 125] width 41 height 8
type input "Wind"
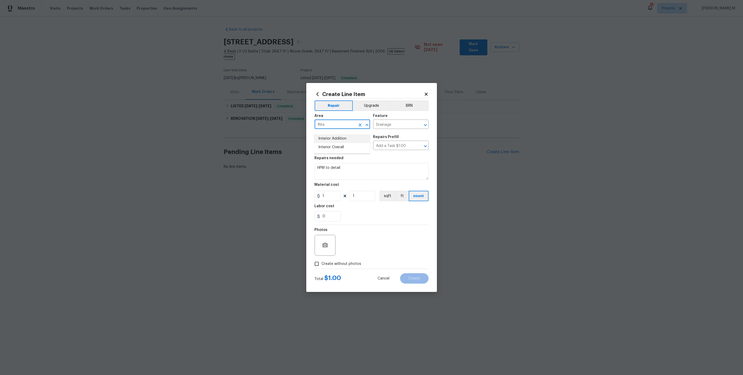
click at [352, 140] on li "Interior Addition" at bounding box center [342, 139] width 56 height 9
type input "Interior Addition"
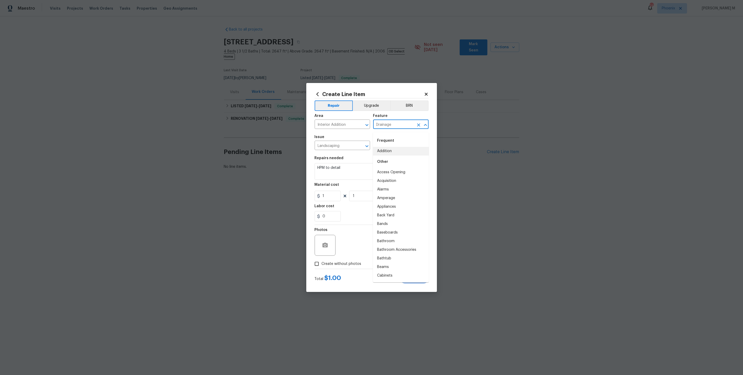
click at [393, 126] on input "Drainage" at bounding box center [393, 125] width 41 height 8
click at [389, 163] on li "Windows" at bounding box center [401, 160] width 56 height 9
type input "Windows"
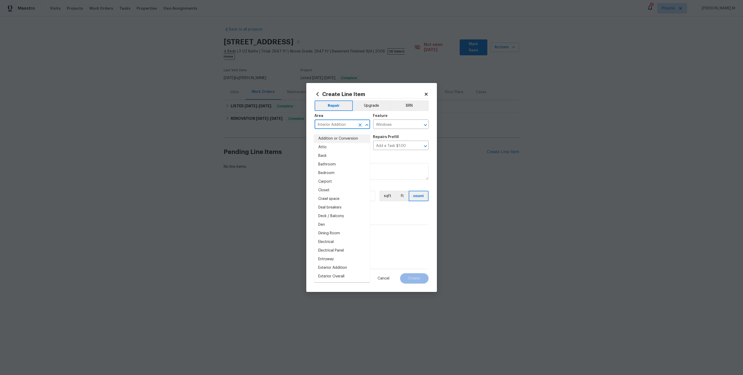
click at [355, 129] on input "Interior Addition" at bounding box center [335, 125] width 41 height 8
click at [351, 145] on li "Interior Overall" at bounding box center [342, 147] width 56 height 9
type input "Interior Overall"
click at [346, 143] on input "Landscaping" at bounding box center [335, 146] width 41 height 8
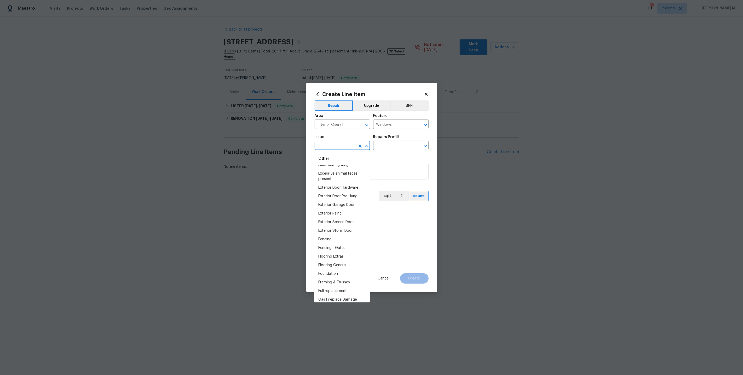
scroll to position [0, 0]
click at [339, 207] on li "Windows & Skylights" at bounding box center [342, 206] width 56 height 9
type input "Windows & Skylights"
click at [386, 149] on input "text" at bounding box center [393, 146] width 41 height 8
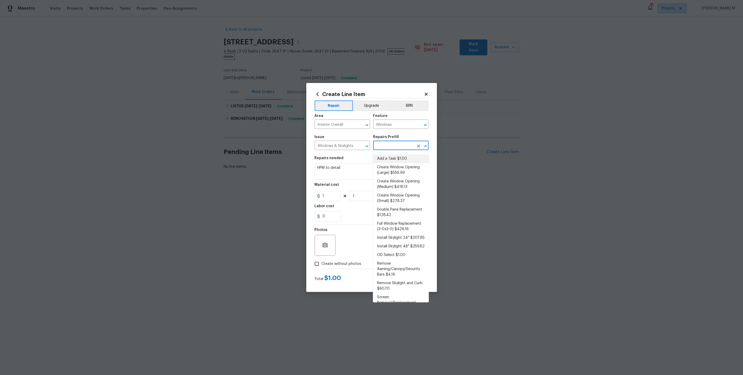
click at [392, 161] on li "Add a Task $1.00" at bounding box center [401, 159] width 56 height 9
type input "Add a Task $1.00"
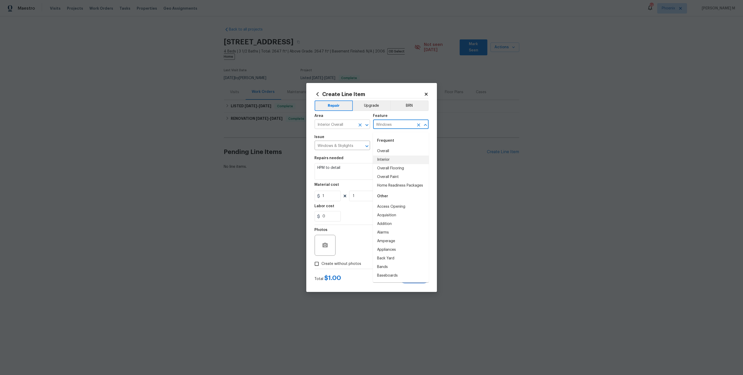
drag, startPoint x: 397, startPoint y: 128, endPoint x: 368, endPoint y: 128, distance: 29.3
click at [368, 128] on div "Area Interior Overall ​ Feature Windows ​" at bounding box center [372, 121] width 114 height 21
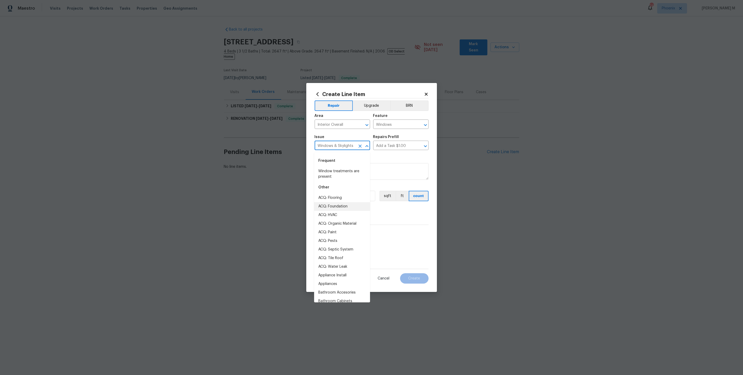
drag, startPoint x: 355, startPoint y: 147, endPoint x: 239, endPoint y: 148, distance: 116.3
click at [239, 148] on div "Create Line Item Repair Upgrade BRN Area Interior Overall ​ Feature Windows ​ I…" at bounding box center [371, 187] width 743 height 375
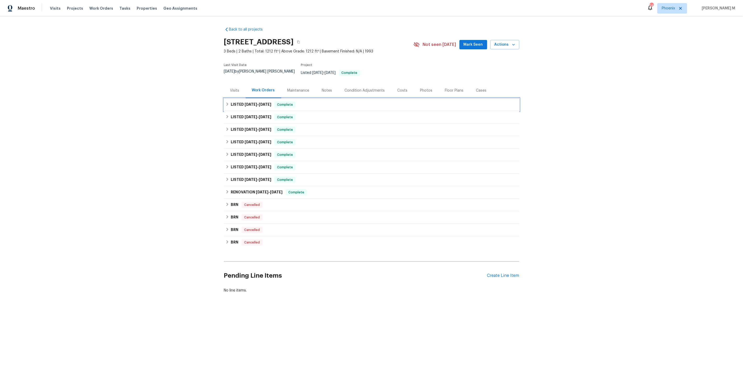
click at [256, 102] on h6 "LISTED [DATE] - [DATE]" at bounding box center [251, 105] width 40 height 6
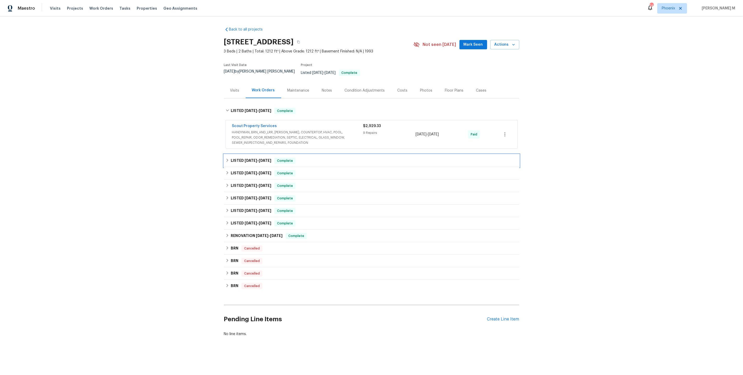
click at [269, 158] on h6 "LISTED [DATE] - [DATE]" at bounding box center [251, 161] width 40 height 6
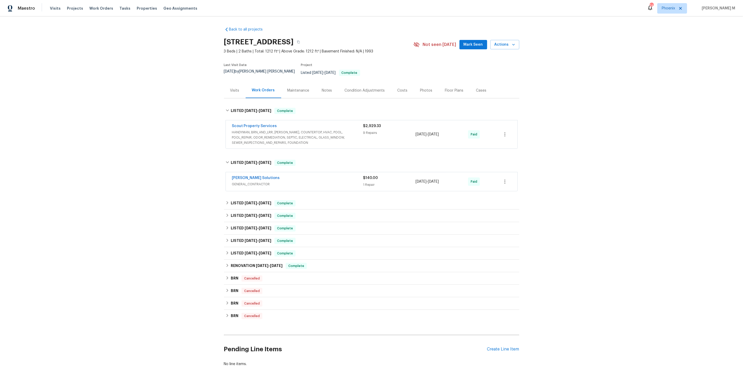
click at [265, 139] on div "Scout Property Services HANDYMAN, BRN_AND_LRR, [PERSON_NAME], COUNTERTOP, HVAC,…" at bounding box center [372, 134] width 292 height 28
click at [270, 131] on span "HANDYMAN, BRN_AND_LRR, [PERSON_NAME], COUNTERTOP, HVAC, POOL, POOL_REPAIR, ODOR…" at bounding box center [297, 138] width 131 height 16
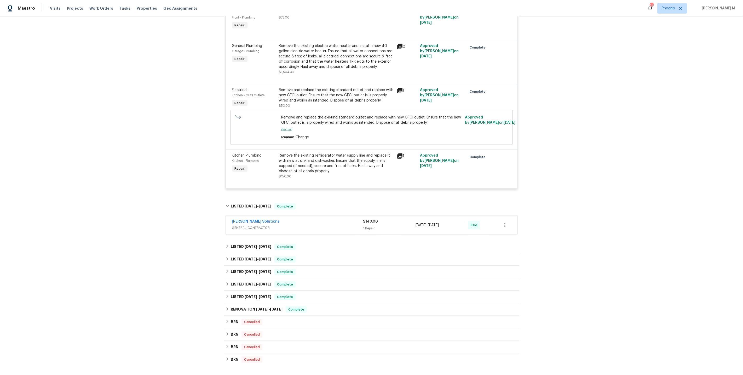
scroll to position [359, 0]
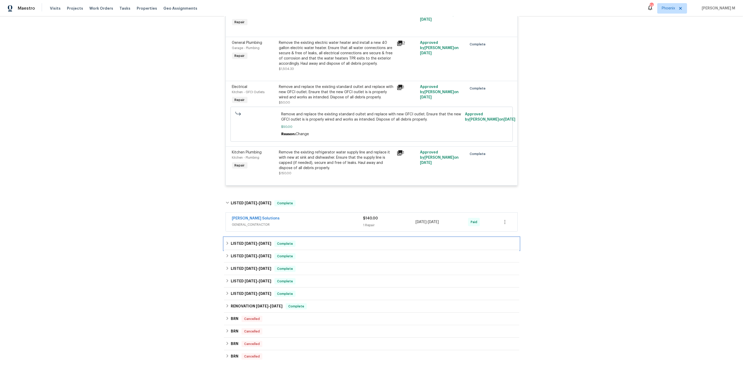
click at [246, 238] on div "LISTED [DATE] - [DATE] Complete" at bounding box center [371, 244] width 295 height 13
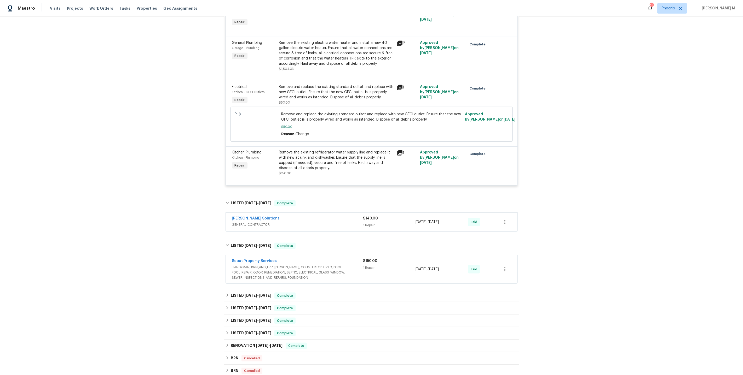
click at [250, 222] on span "GENERAL_CONTRACTOR" at bounding box center [297, 224] width 131 height 5
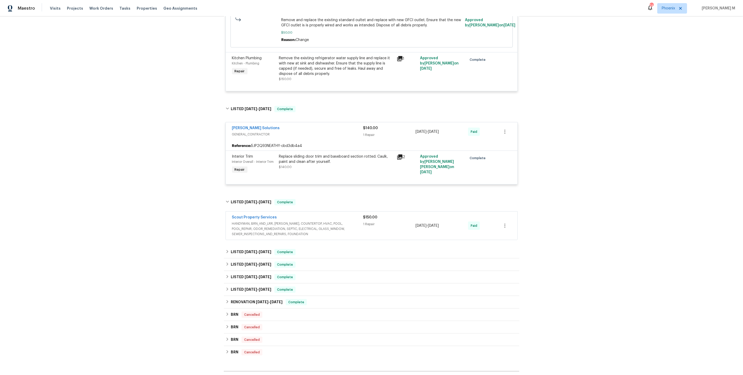
scroll to position [494, 0]
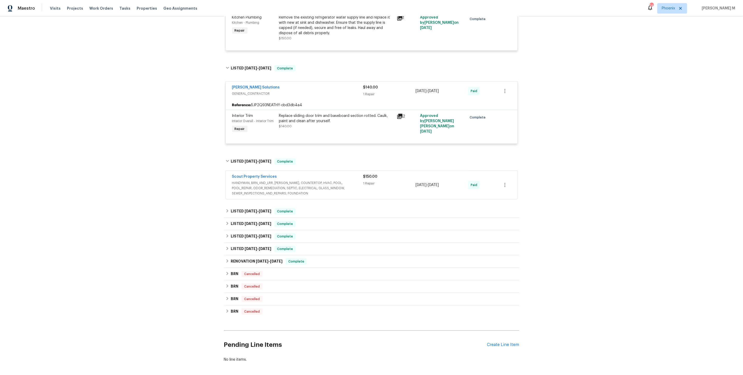
click at [285, 181] on span "HANDYMAN, BRN_AND_LRR, [PERSON_NAME], COUNTERTOP, HVAC, POOL, POOL_REPAIR, ODOR…" at bounding box center [297, 189] width 131 height 16
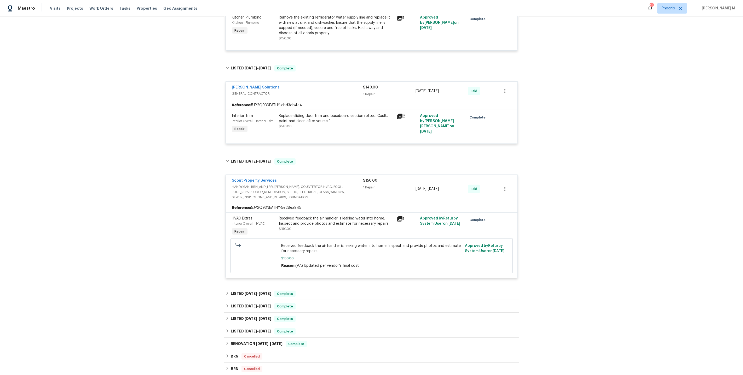
scroll to position [580, 0]
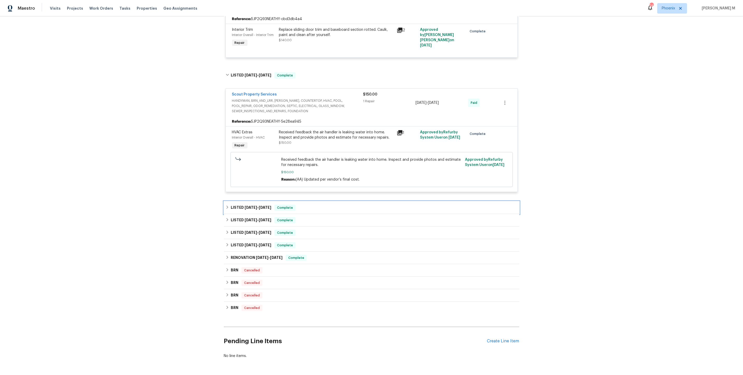
click at [264, 206] on span "[DATE]" at bounding box center [265, 208] width 13 height 4
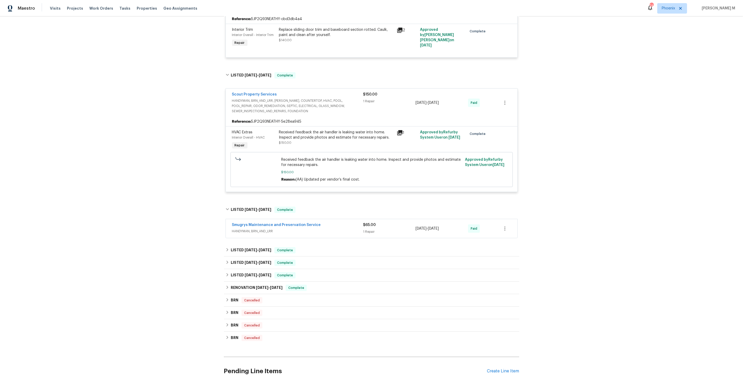
click at [258, 229] on span "HANDYMAN, BRN_AND_LRR" at bounding box center [297, 231] width 131 height 5
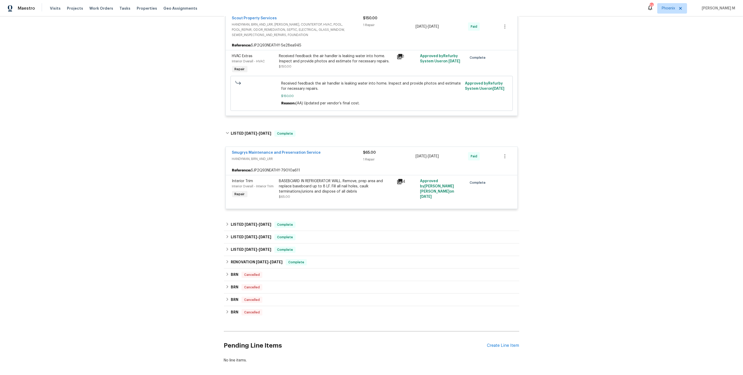
scroll to position [659, 0]
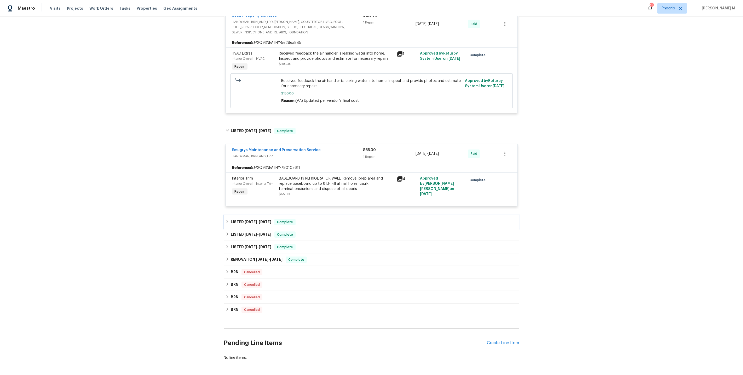
click at [252, 220] on span "[DATE]" at bounding box center [251, 222] width 13 height 4
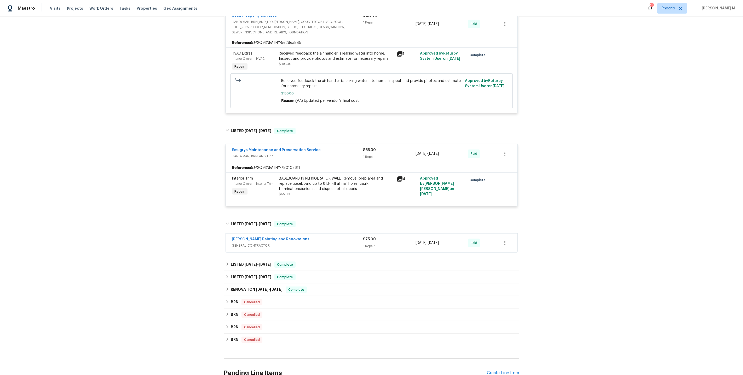
click at [248, 243] on span "GENERAL_CONTRACTOR" at bounding box center [297, 245] width 131 height 5
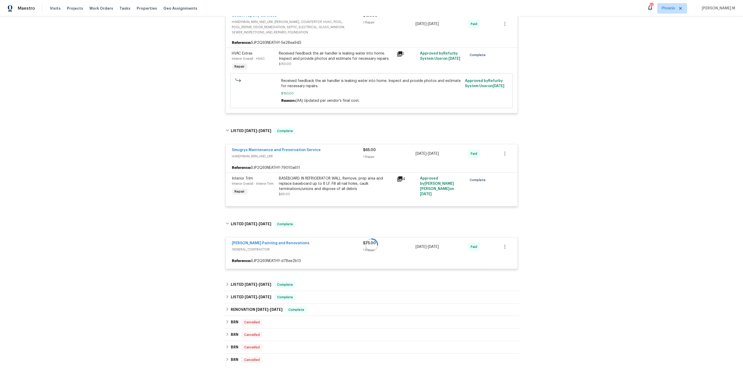
scroll to position [708, 0]
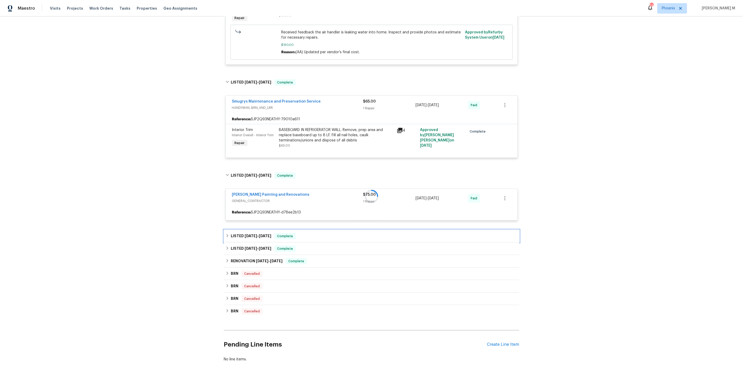
click at [259, 234] on span "[DATE]" at bounding box center [265, 236] width 13 height 4
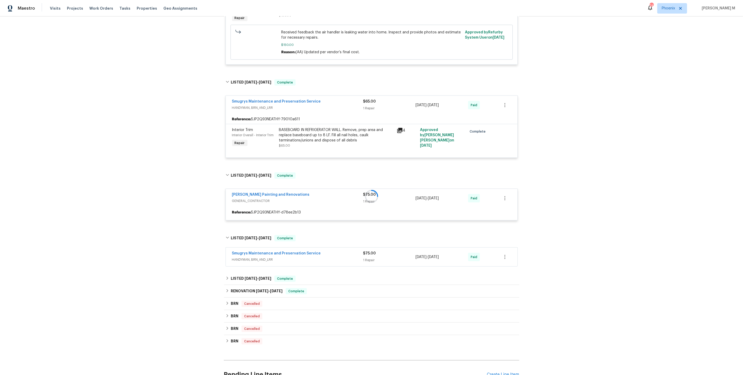
click at [247, 257] on span "HANDYMAN, BRN_AND_LRR" at bounding box center [297, 259] width 131 height 5
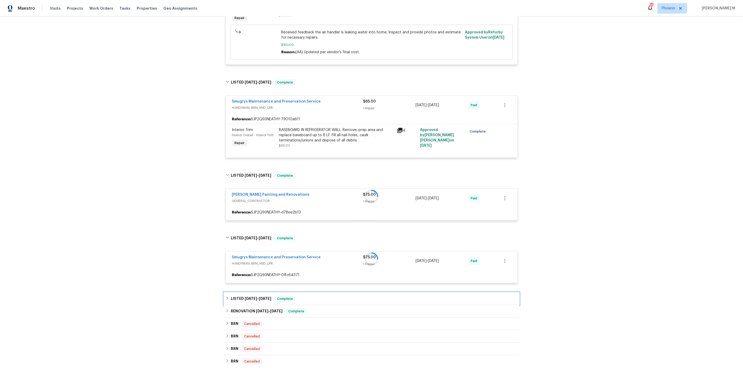
click at [249, 297] on span "[DATE]" at bounding box center [251, 299] width 13 height 4
click at [244, 314] on div "Kingfish Pest Control LLC PESTS, BRN_AND_LRR" at bounding box center [297, 320] width 131 height 13
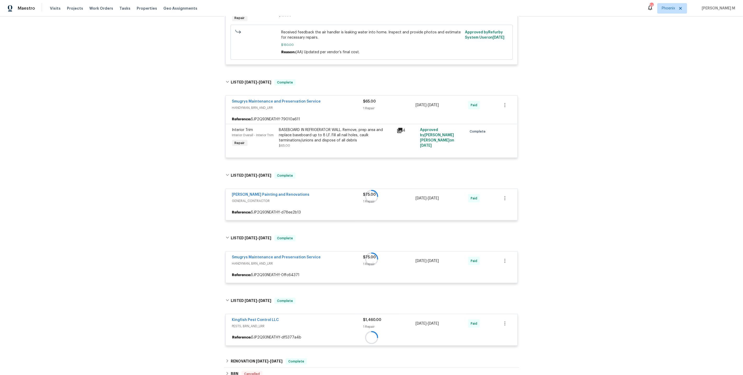
scroll to position [806, 0]
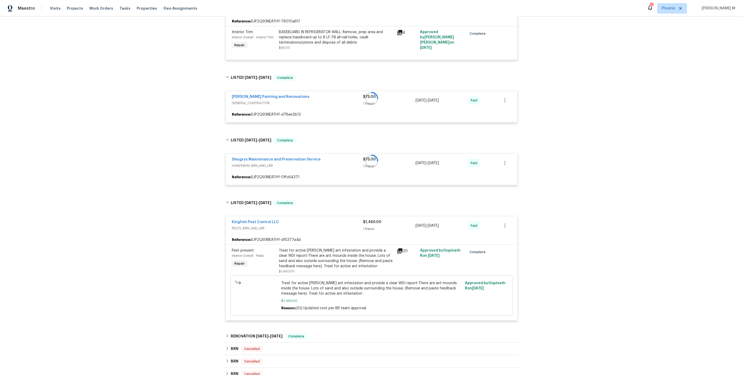
click at [259, 247] on div "Pest present Interior Overall - Pests Repair" at bounding box center [253, 261] width 47 height 29
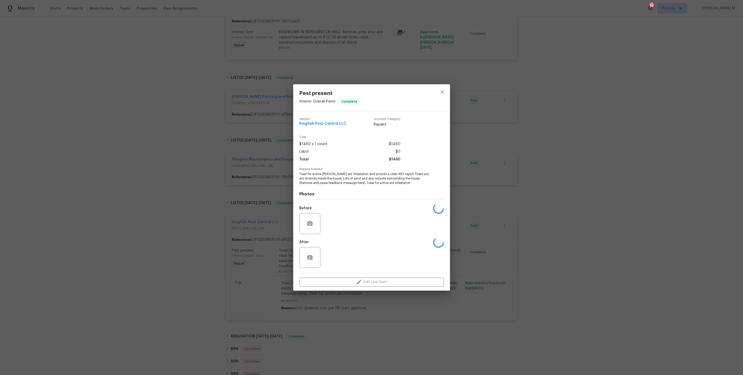
click at [233, 262] on div "Pest present Interior Overall - Pests Complete Vendor Kingfish Pest Control LLC…" at bounding box center [371, 187] width 743 height 375
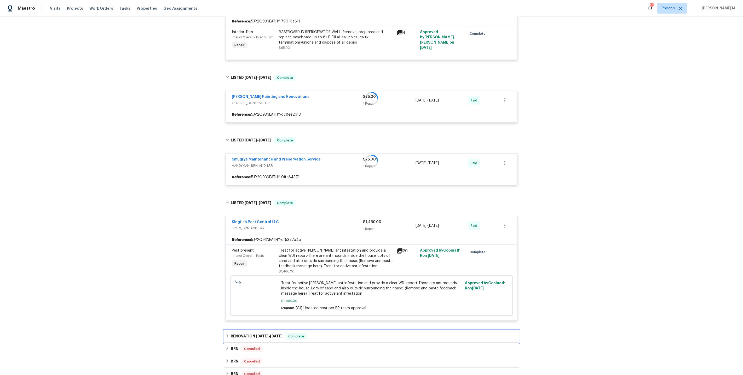
click at [248, 334] on h6 "RENOVATION [DATE] - [DATE]" at bounding box center [257, 337] width 52 height 6
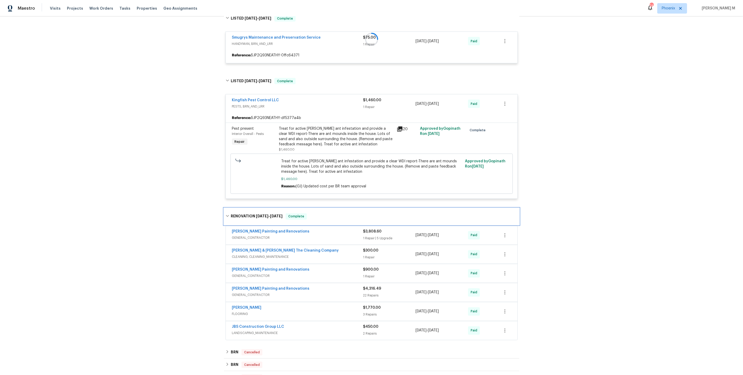
scroll to position [937, 0]
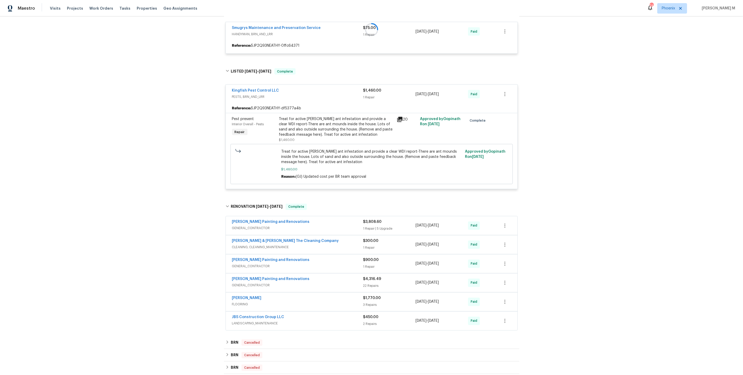
click at [260, 226] on span "GENERAL_CONTRACTOR" at bounding box center [297, 228] width 131 height 5
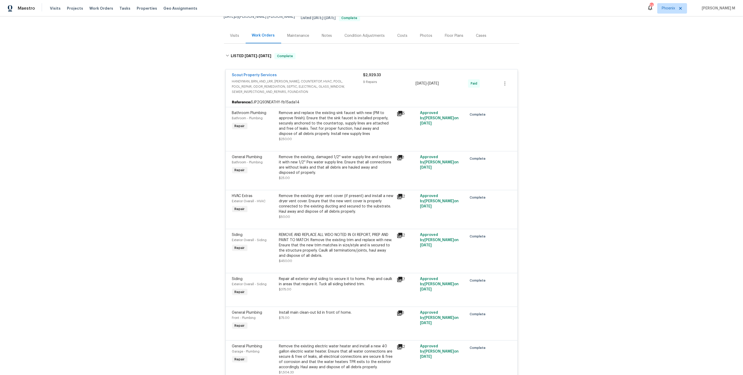
scroll to position [55, 0]
click at [329, 202] on div "Remove the existing dryer vent cover (if present) and install a new dryer vent …" at bounding box center [336, 203] width 114 height 21
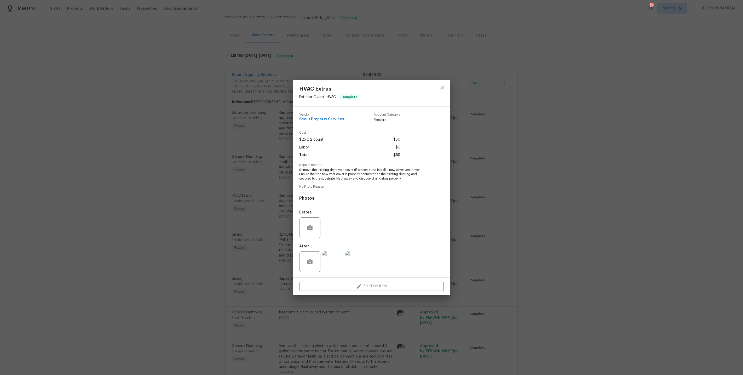
click at [504, 183] on div "HVAC Extras Exterior Overall - HVAC Complete Vendor Scout Property Services Acc…" at bounding box center [371, 187] width 743 height 375
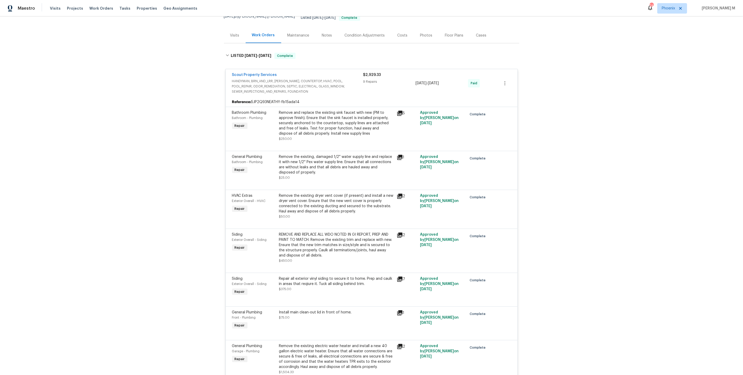
click at [295, 32] on div "Maintenance" at bounding box center [298, 35] width 34 height 15
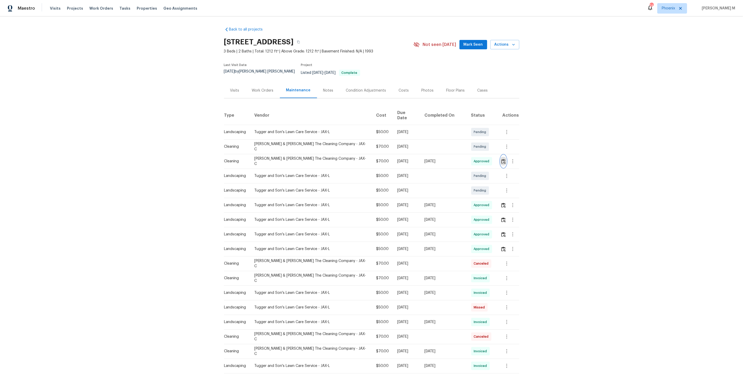
click at [504, 159] on img "button" at bounding box center [503, 161] width 4 height 5
click at [272, 83] on div "Work Orders" at bounding box center [263, 90] width 34 height 15
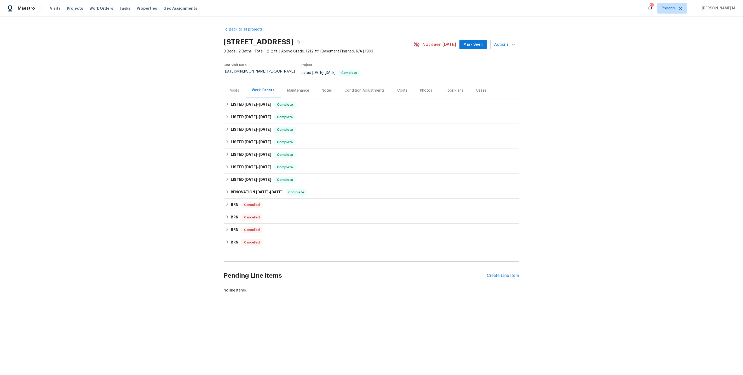
click at [219, 84] on div "Back to all projects 3237 Dowitcher Ln, Orange Park, FL 32065 3 Beds | 2 Baths …" at bounding box center [371, 172] width 743 height 312
click at [230, 88] on div "Visits" at bounding box center [234, 90] width 9 height 5
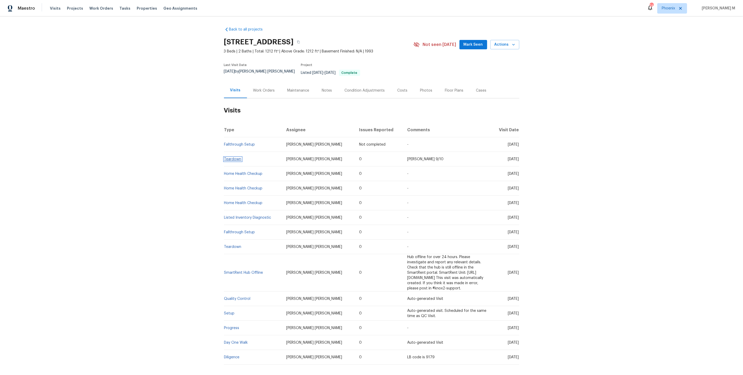
click at [228, 158] on link "Teardown" at bounding box center [232, 160] width 17 height 4
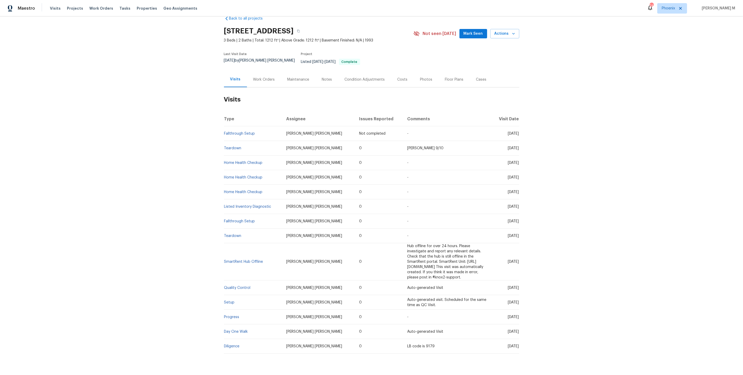
scroll to position [12, 0]
click at [292, 339] on td "[PERSON_NAME] [PERSON_NAME]" at bounding box center [318, 346] width 73 height 15
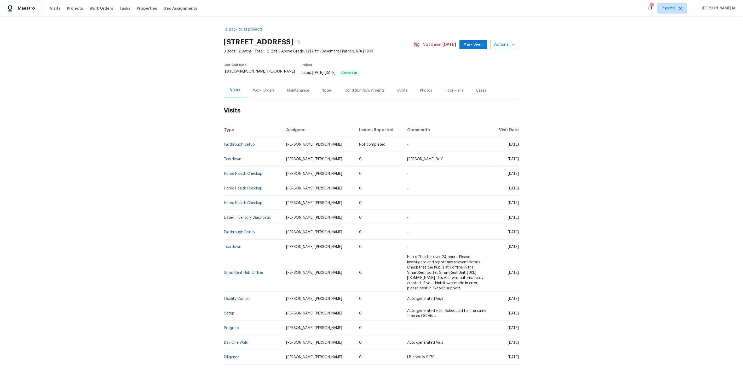
click at [258, 88] on div "Work Orders" at bounding box center [264, 90] width 22 height 5
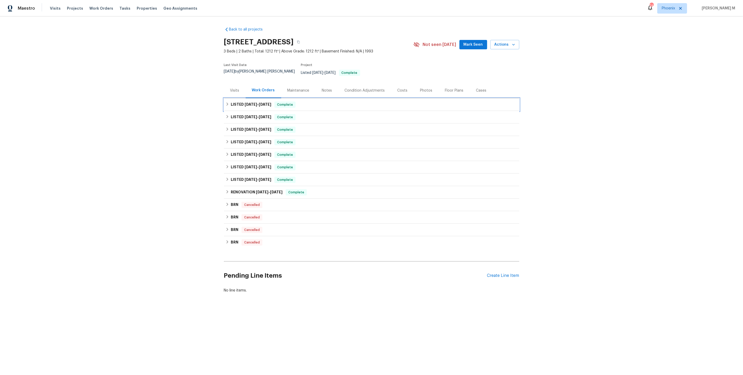
click at [244, 103] on div "LISTED [DATE] - [DATE] Complete" at bounding box center [371, 105] width 295 height 13
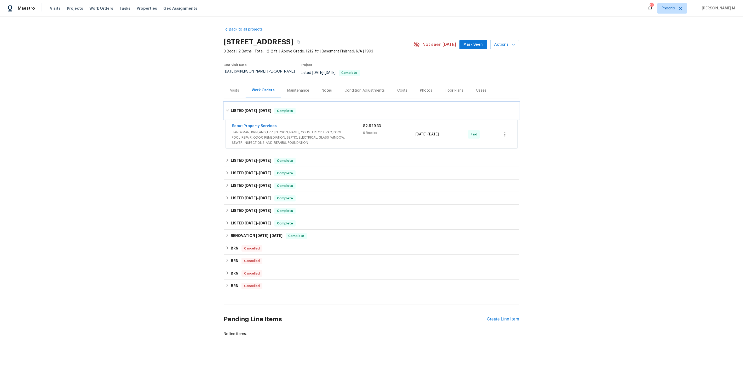
click at [245, 109] on span "[DATE]" at bounding box center [251, 111] width 13 height 4
